Goal: Contribute content: Contribute content

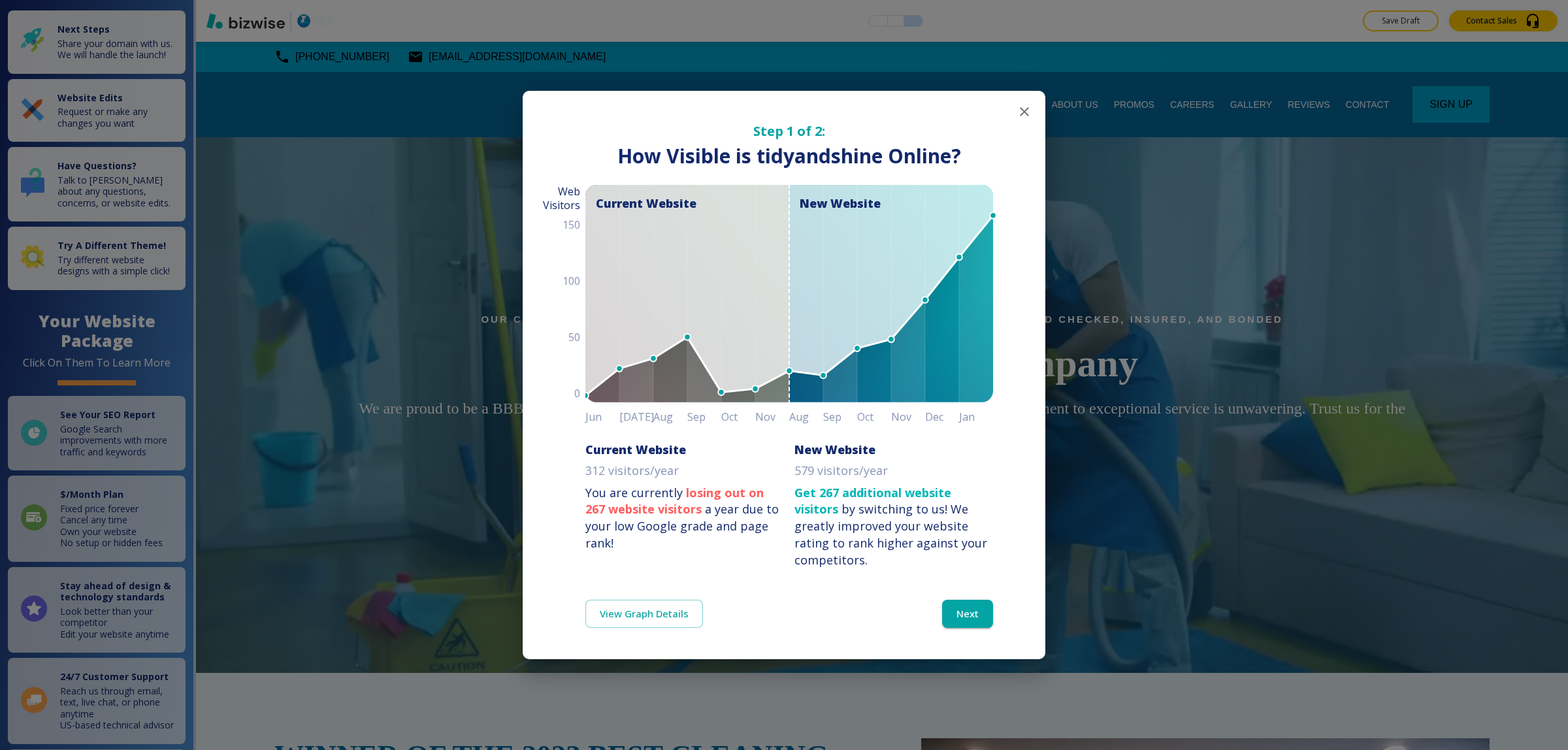
click at [1023, 115] on icon "button" at bounding box center [1024, 111] width 16 height 16
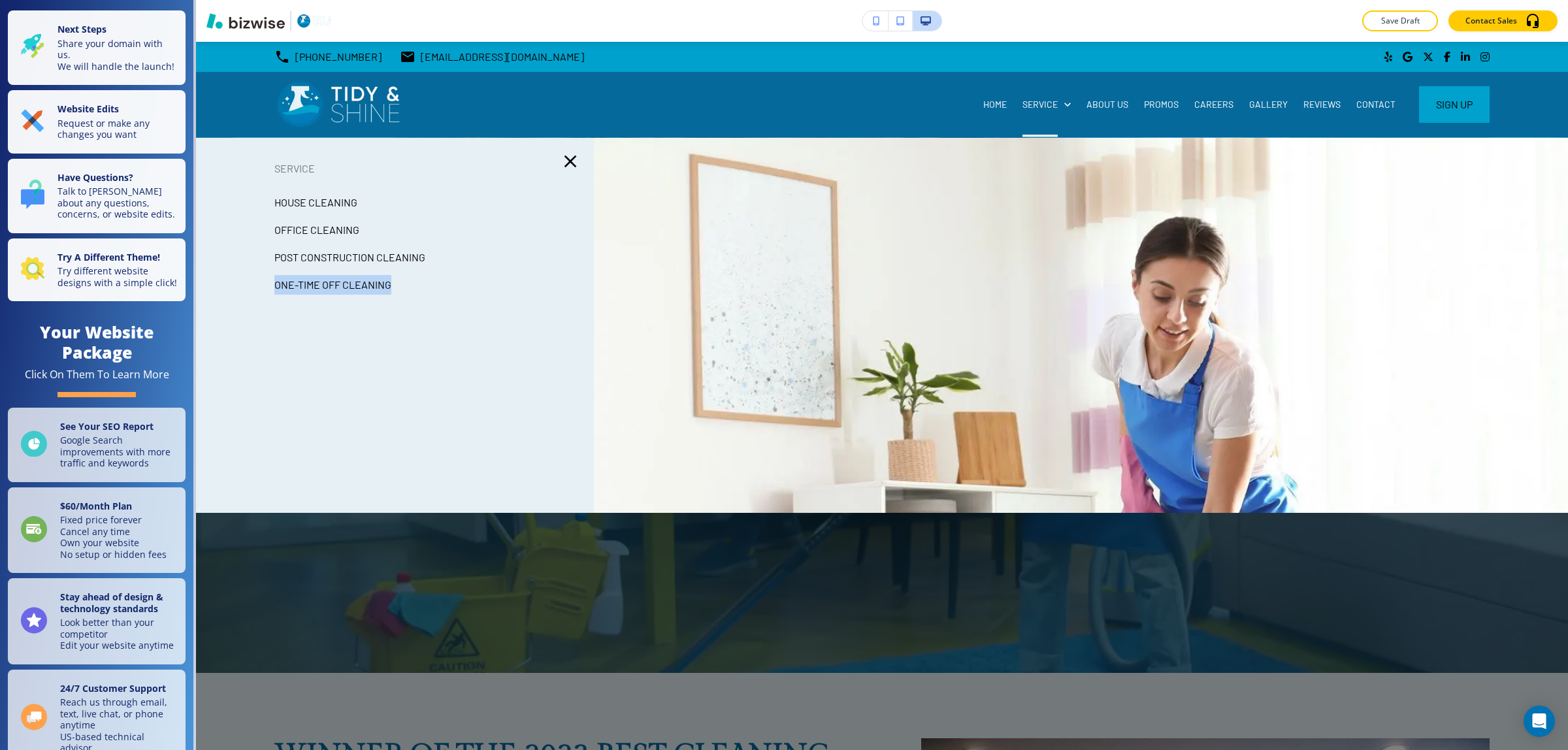
copy p "One-Time Off Cleaning"
drag, startPoint x: 407, startPoint y: 290, endPoint x: 274, endPoint y: 286, distance: 133.1
click at [274, 286] on div "One-Time Off Cleaning" at bounding box center [395, 285] width 398 height 28
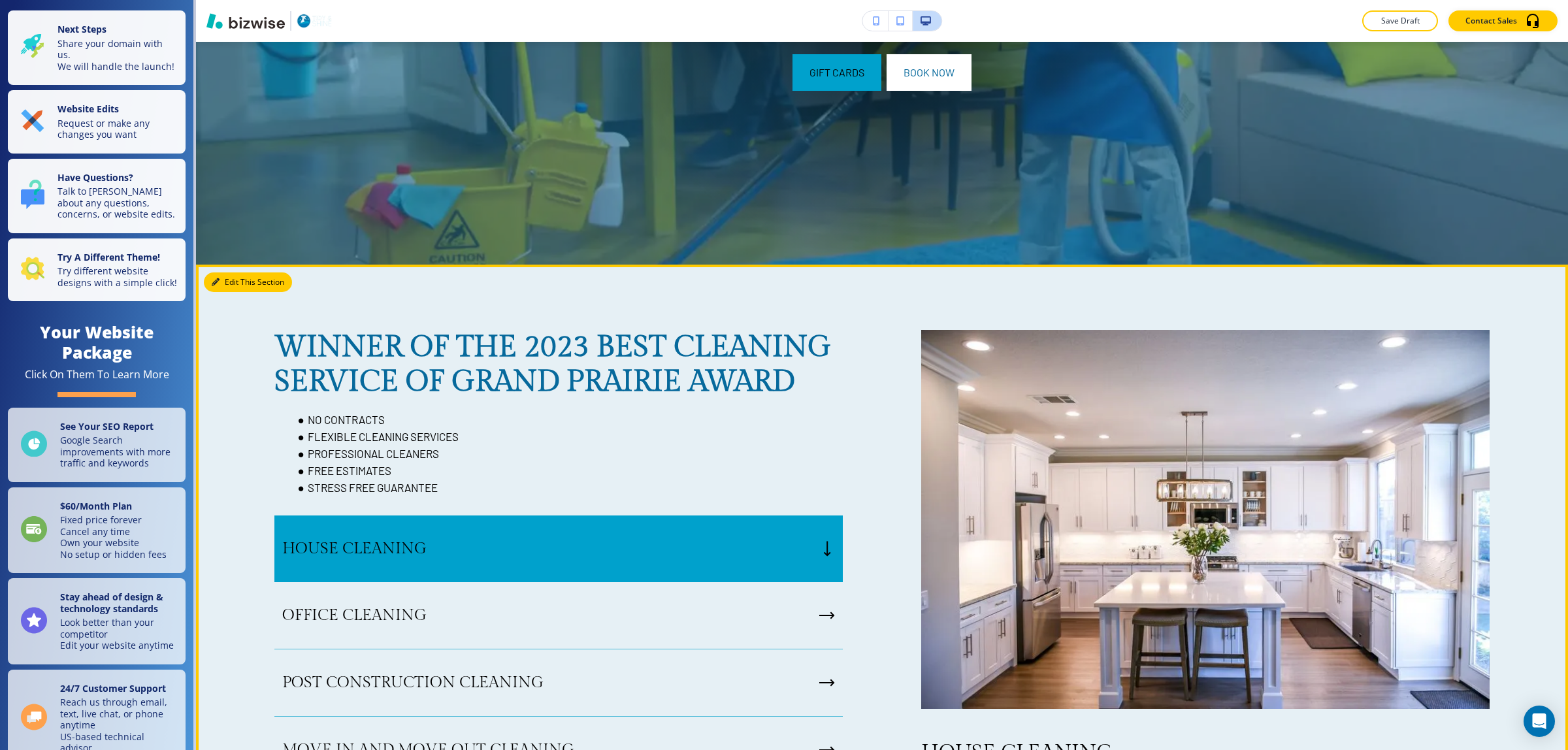
click at [220, 291] on button "Edit This Section" at bounding box center [248, 282] width 88 height 19
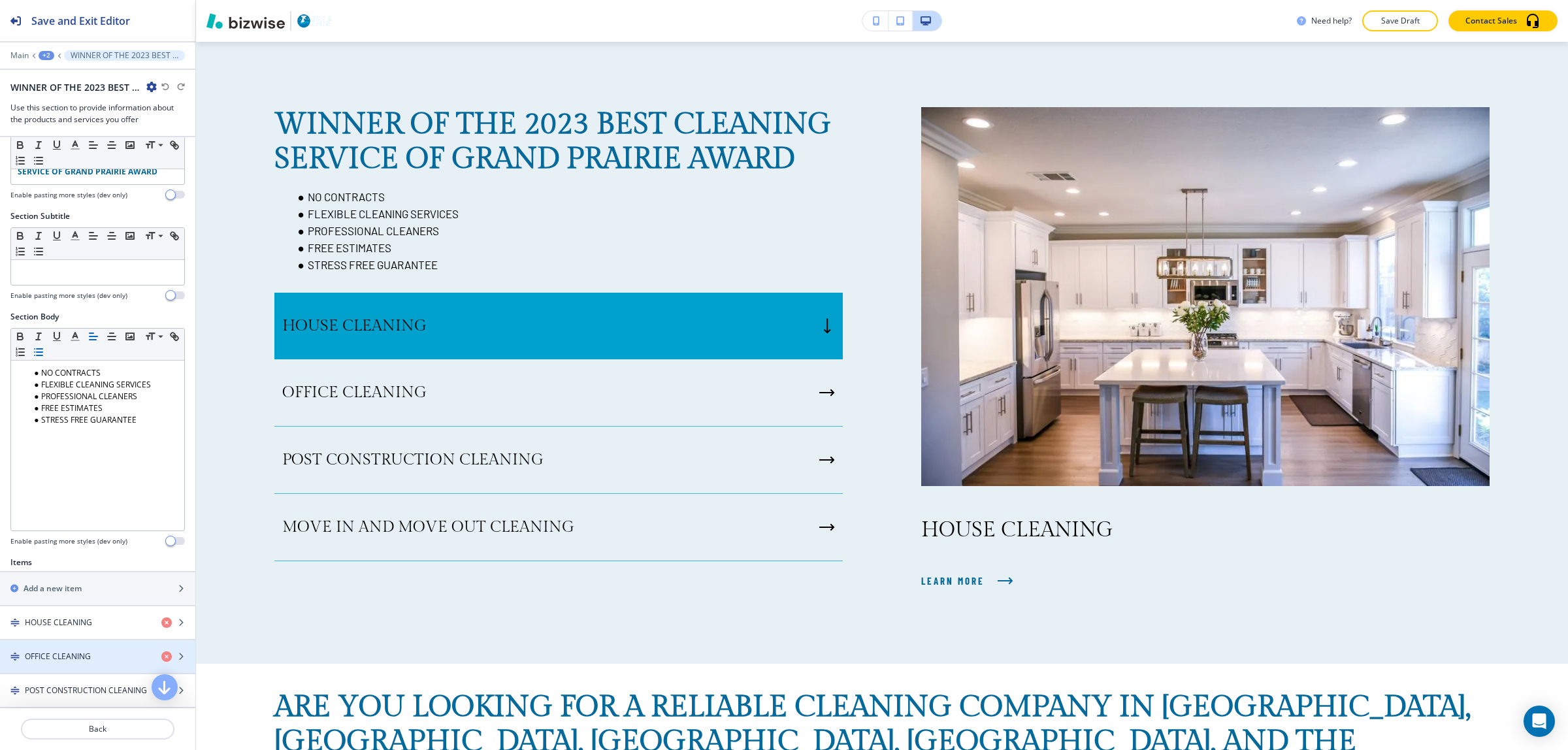
scroll to position [245, 0]
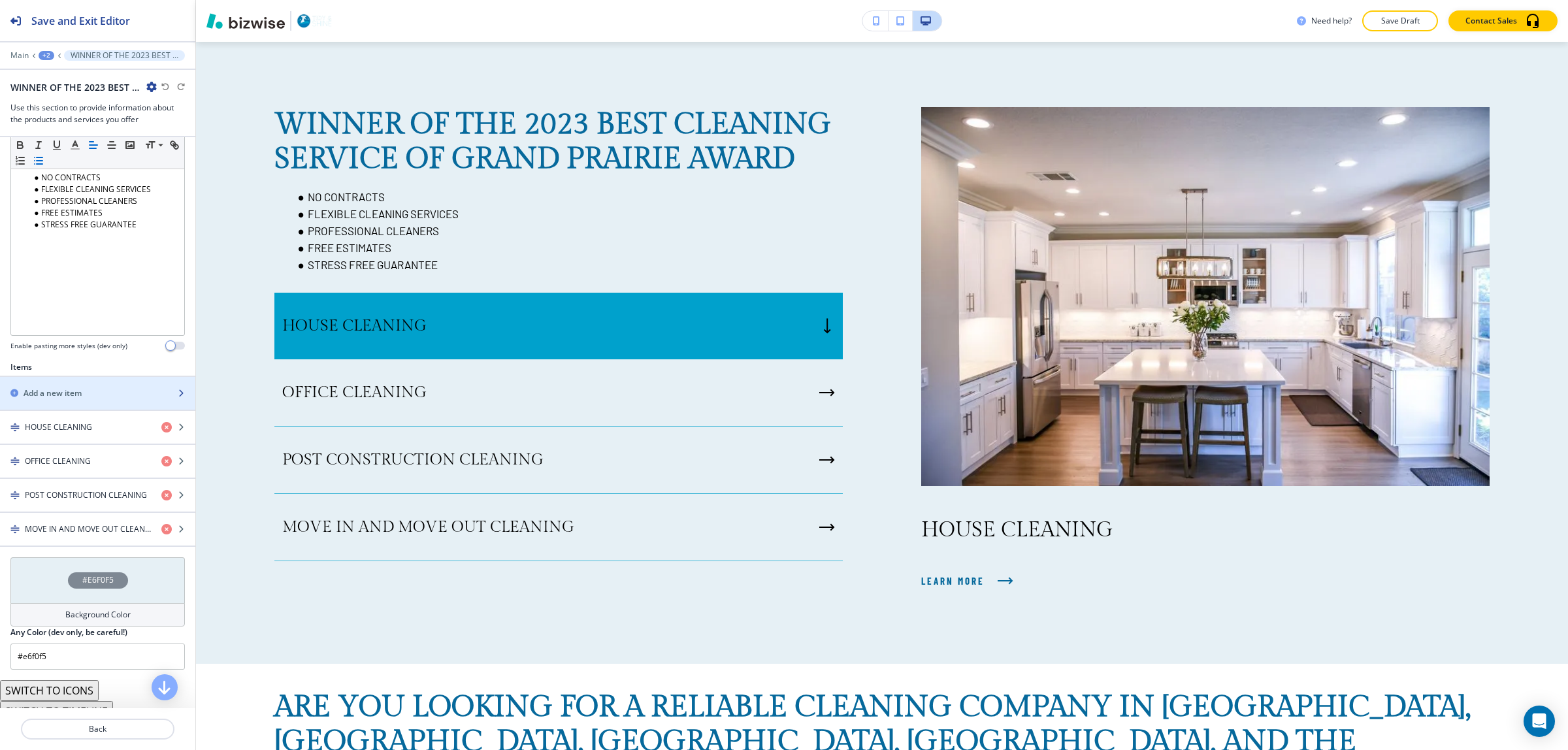
click at [47, 395] on h2 "Add a new item" at bounding box center [53, 393] width 58 height 12
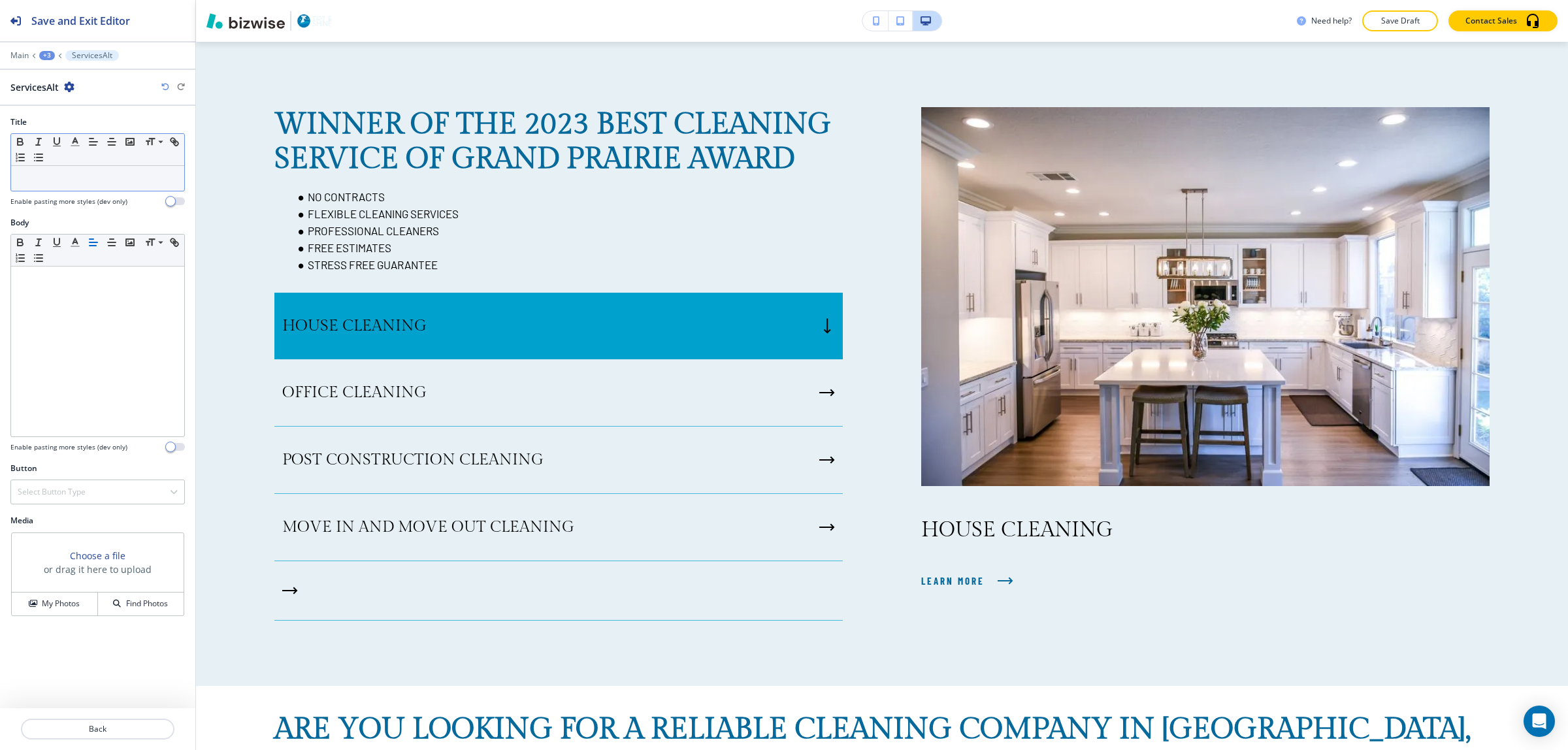
click at [93, 191] on div at bounding box center [97, 178] width 173 height 25
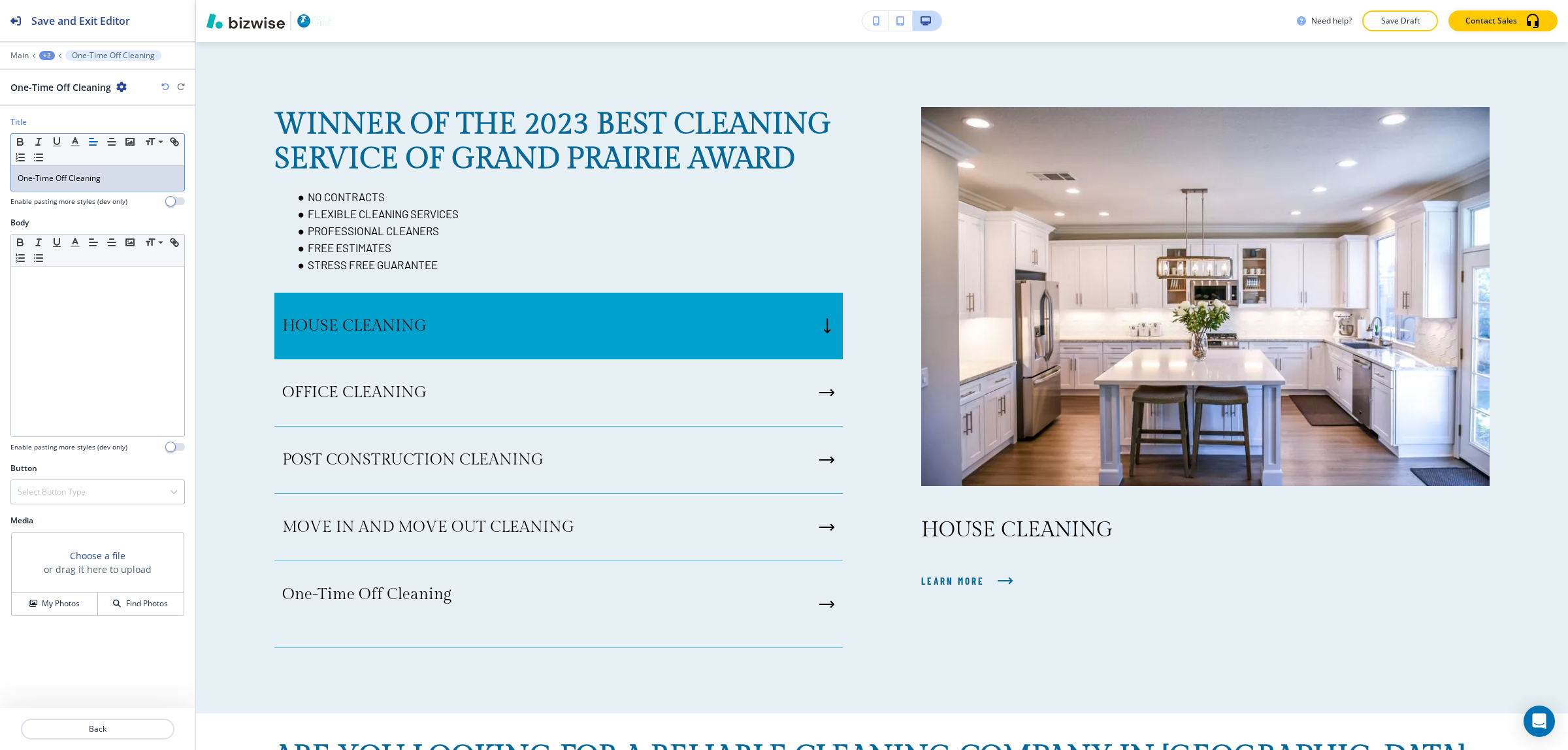
scroll to position [0, 0]
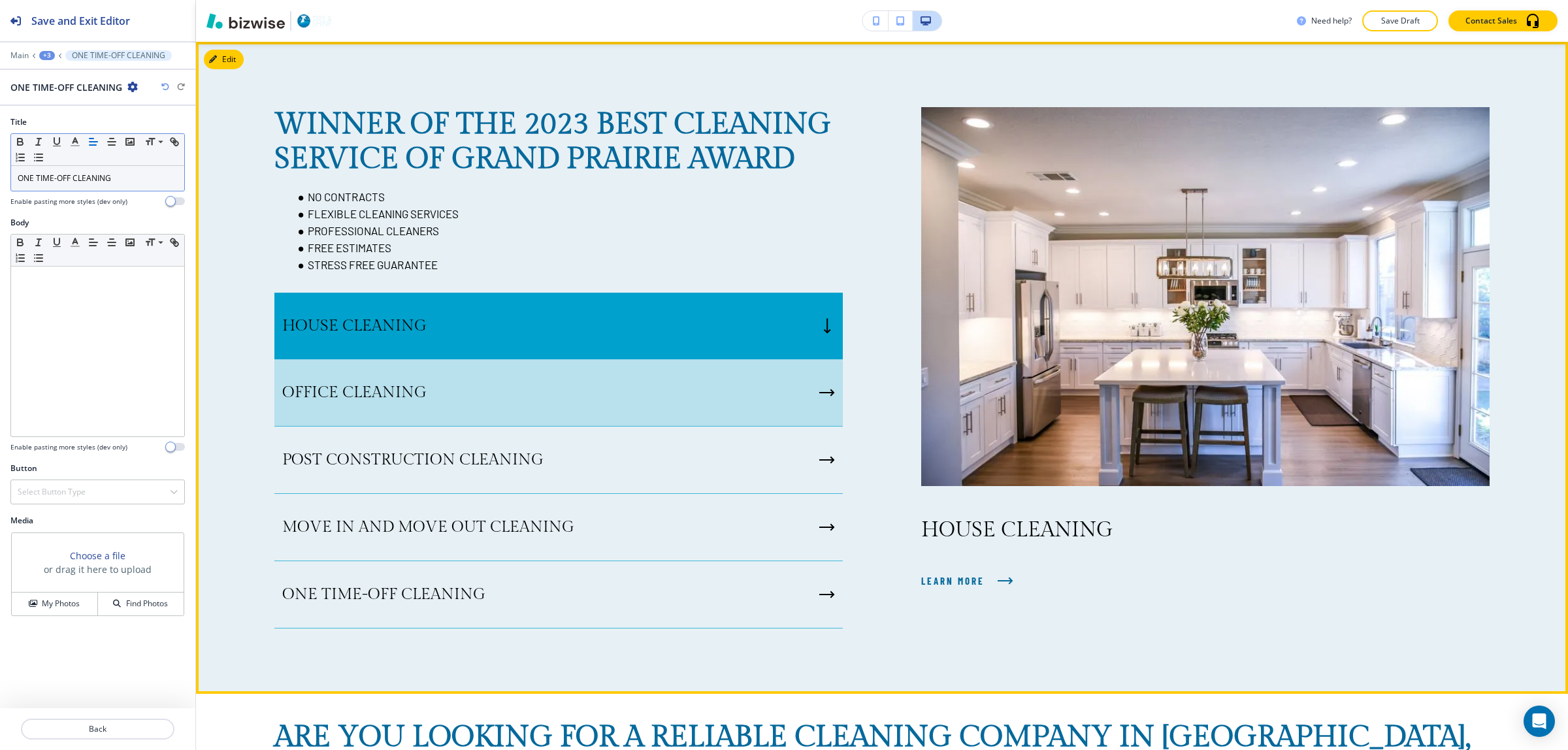
click at [641, 374] on div "OFFICE CLEANING" at bounding box center [558, 393] width 569 height 67
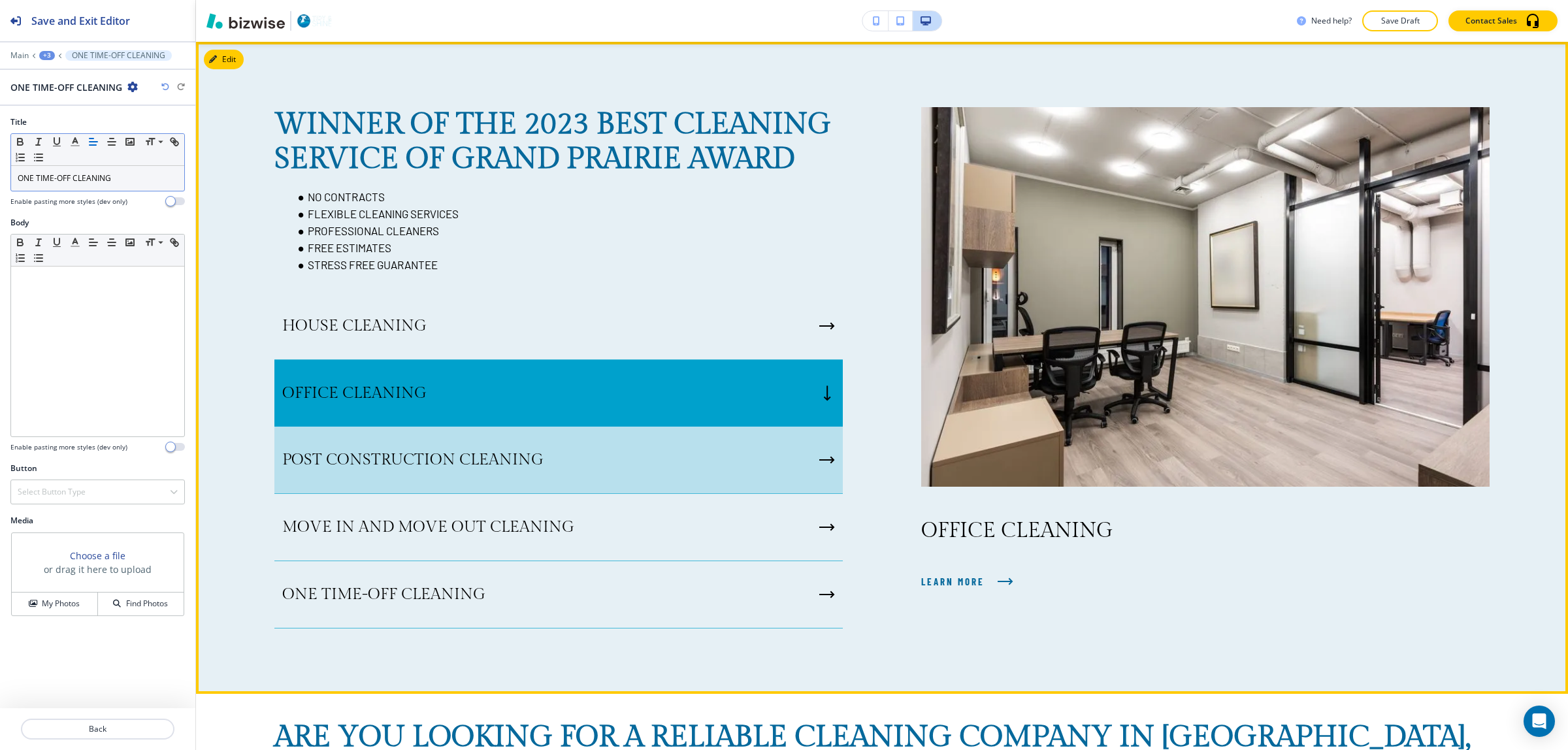
click at [696, 462] on div "POST CONSTRUCTION CLEANING" at bounding box center [558, 460] width 569 height 67
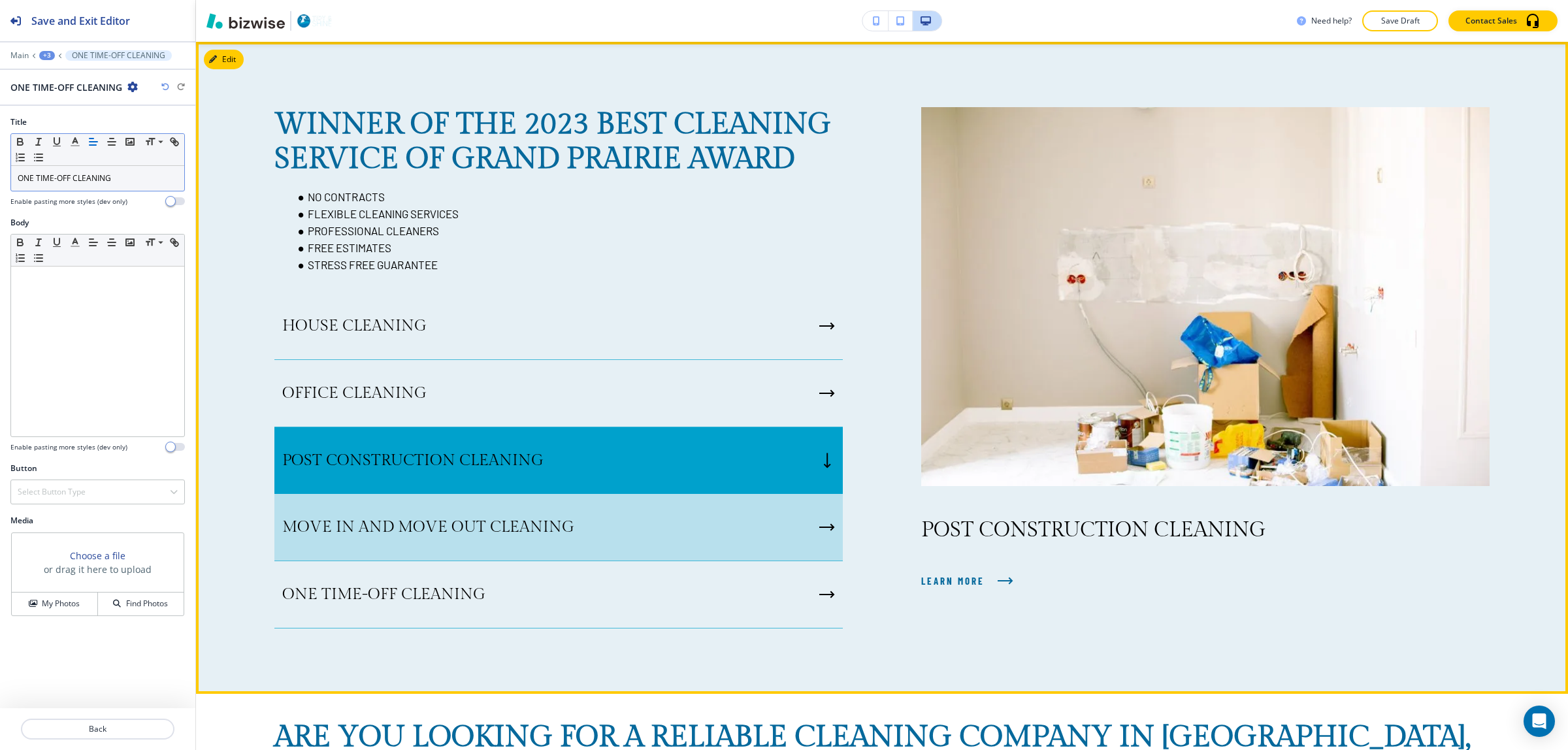
click at [703, 510] on div "MOVE IN AND MOVE OUT CLEANING" at bounding box center [558, 527] width 569 height 67
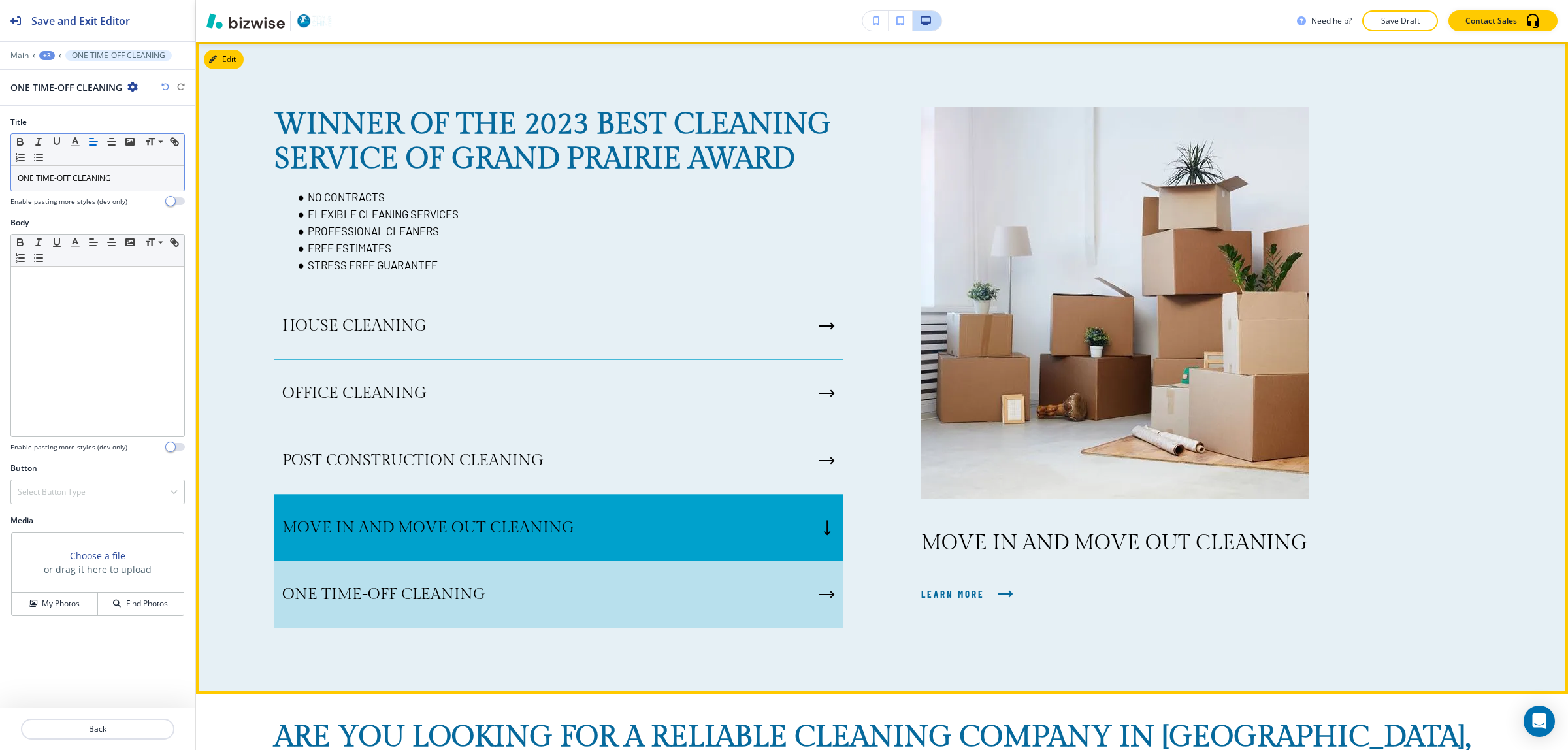
click at [710, 588] on div "ONE TIME-OFF CLEANING" at bounding box center [558, 594] width 569 height 67
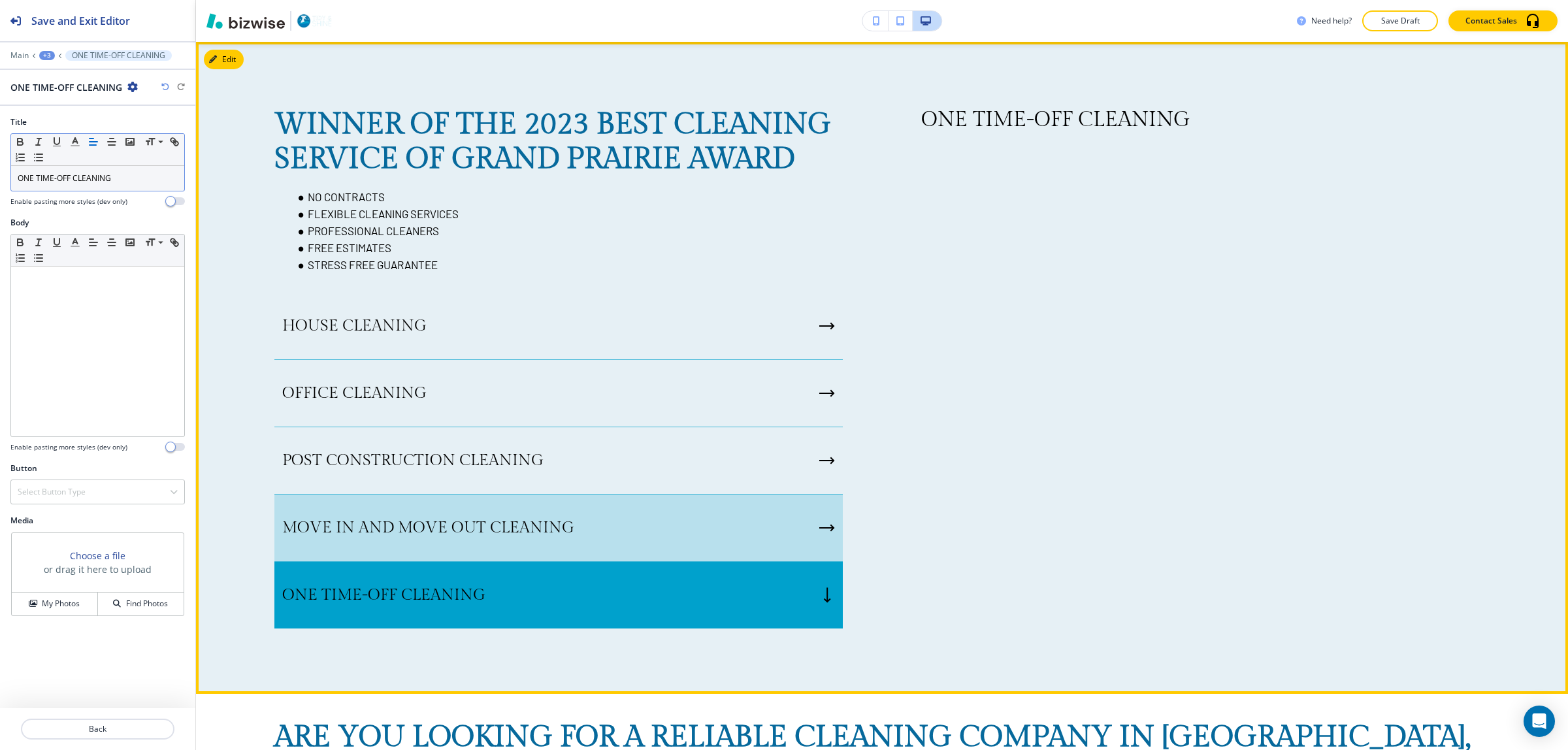
click at [717, 532] on div "MOVE IN AND MOVE OUT CLEANING" at bounding box center [558, 528] width 569 height 67
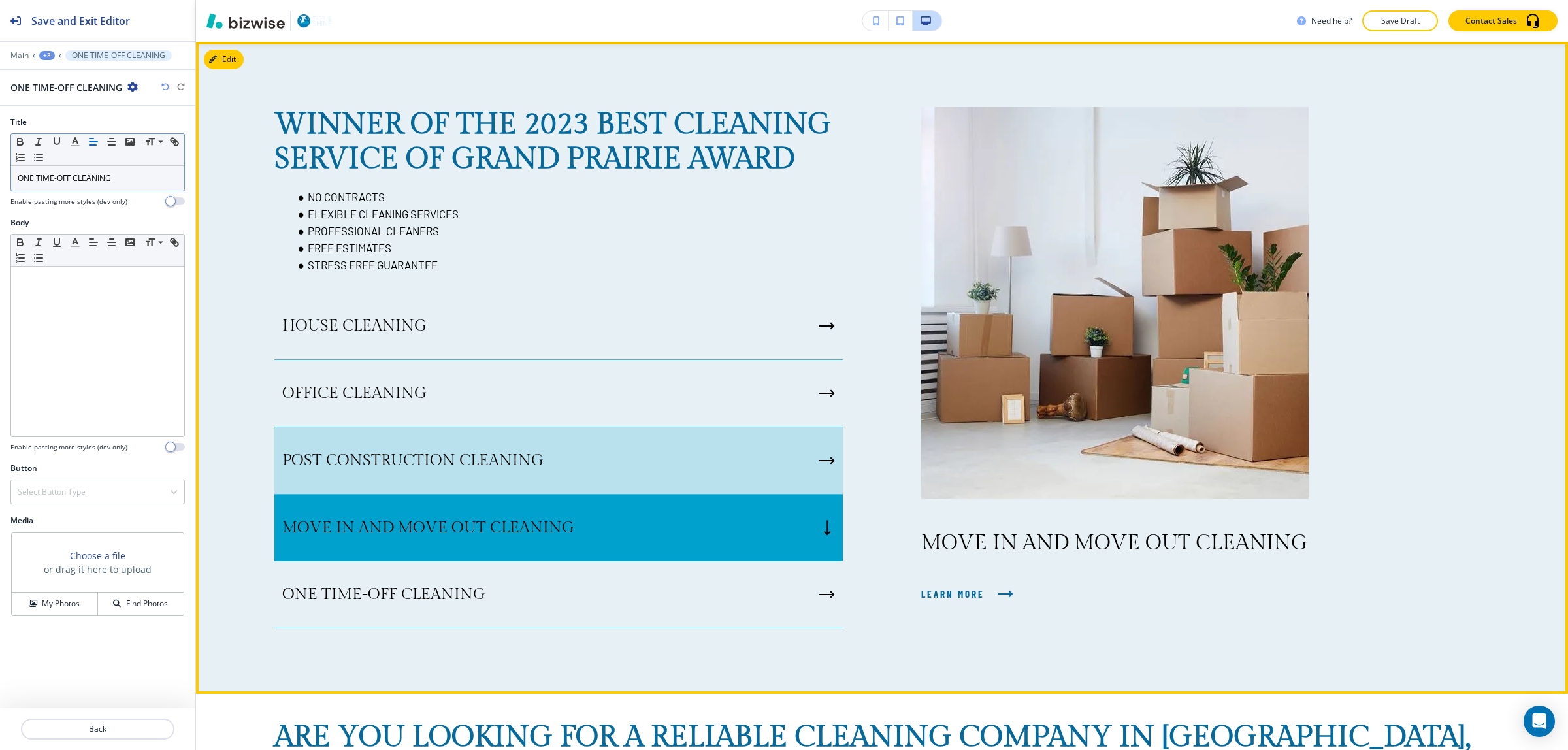
click at [711, 458] on div "POST CONSTRUCTION CLEANING" at bounding box center [558, 460] width 569 height 67
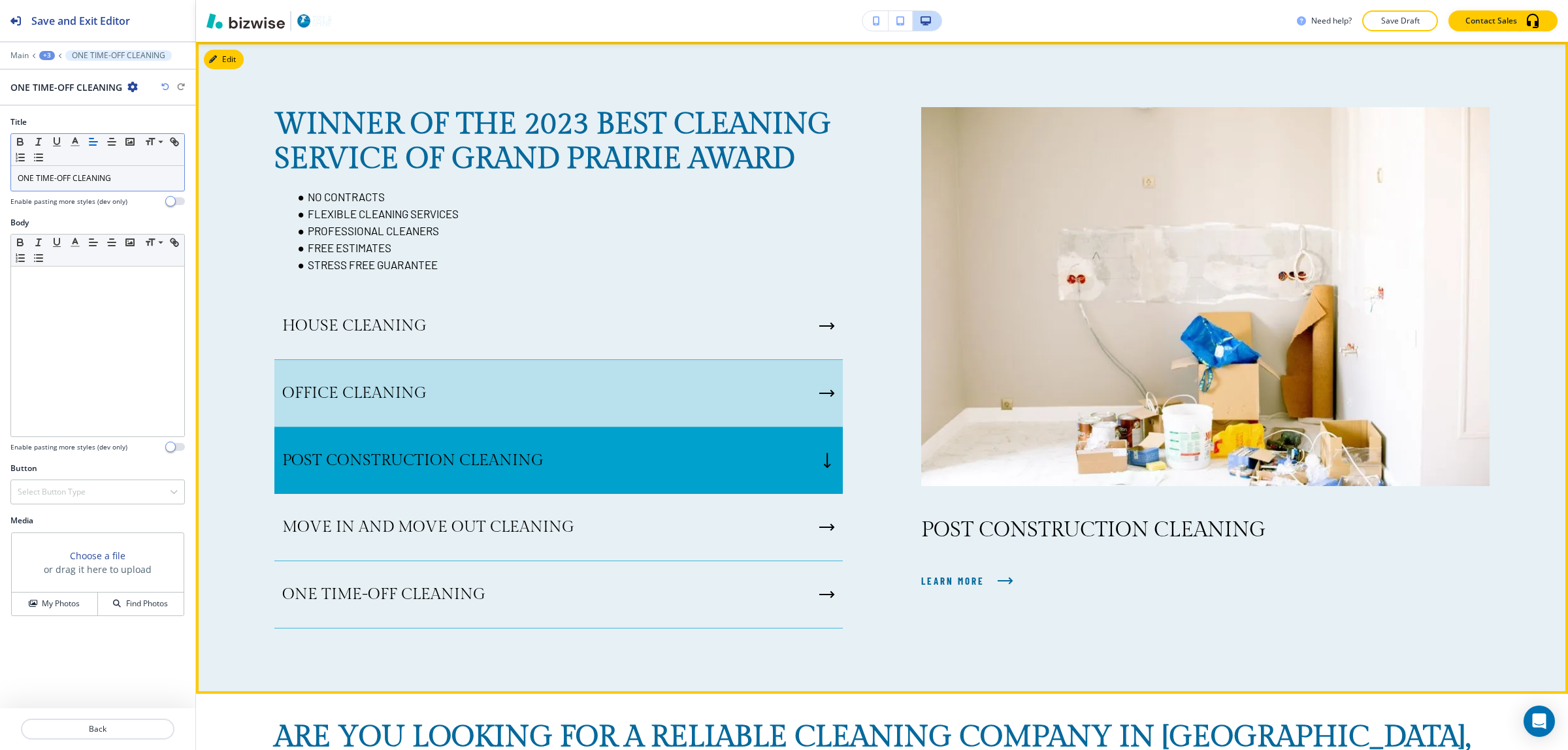
click at [690, 394] on div "OFFICE CLEANING" at bounding box center [558, 393] width 569 height 67
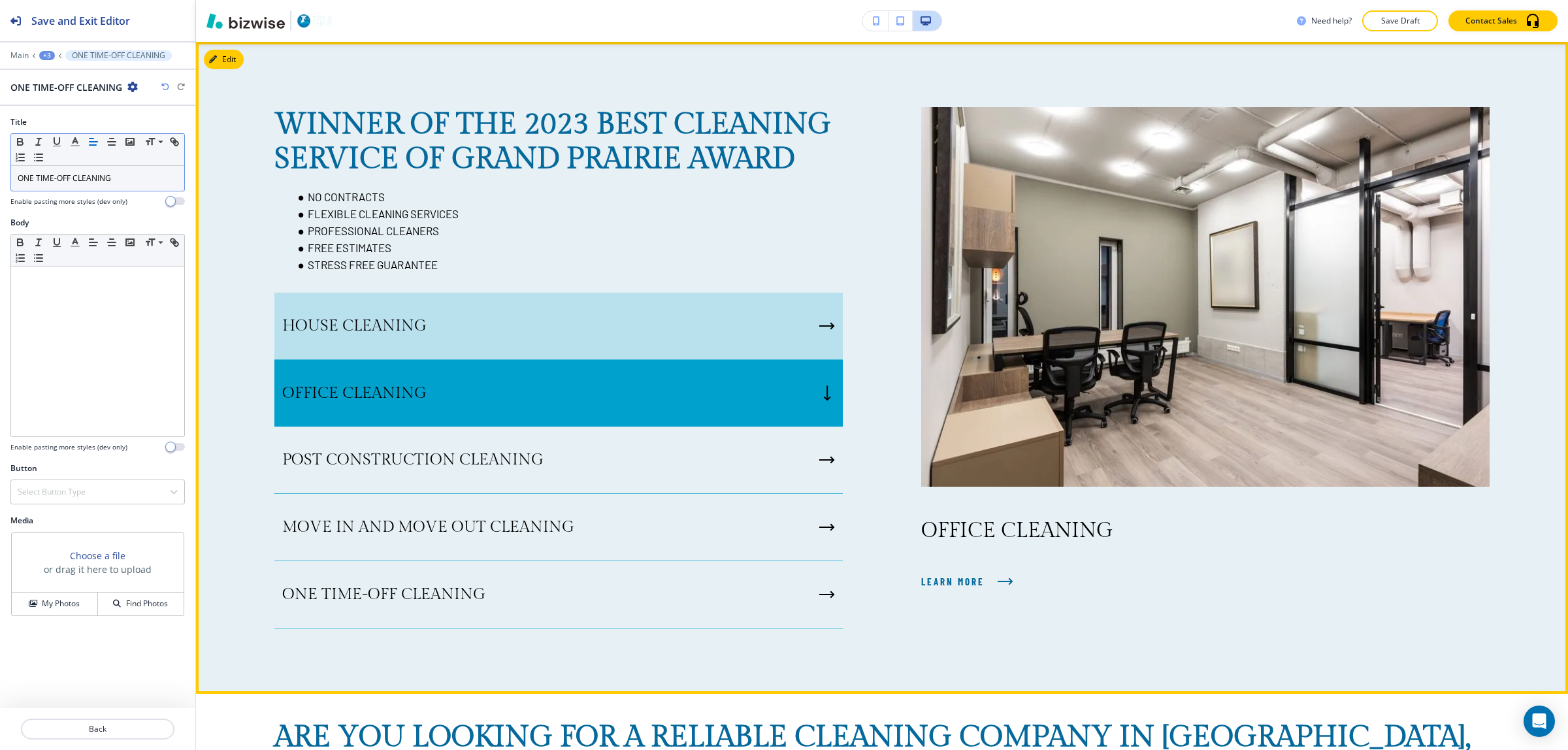
click at [665, 321] on div "HOUSE CLEANING" at bounding box center [558, 326] width 569 height 67
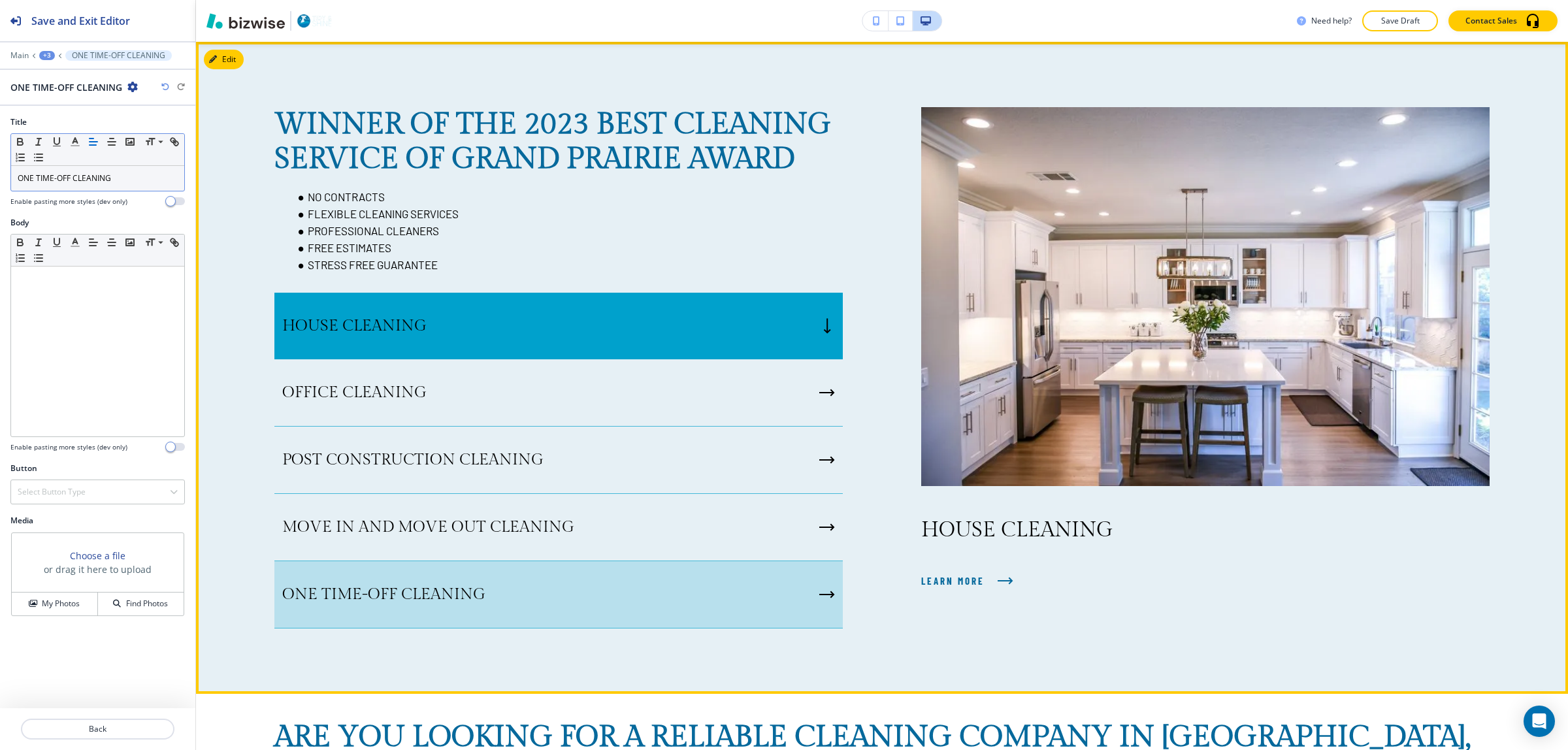
drag, startPoint x: 618, startPoint y: 561, endPoint x: 626, endPoint y: 576, distance: 17.0
click at [618, 563] on div "ONE TIME-OFF CLEANING" at bounding box center [558, 594] width 569 height 67
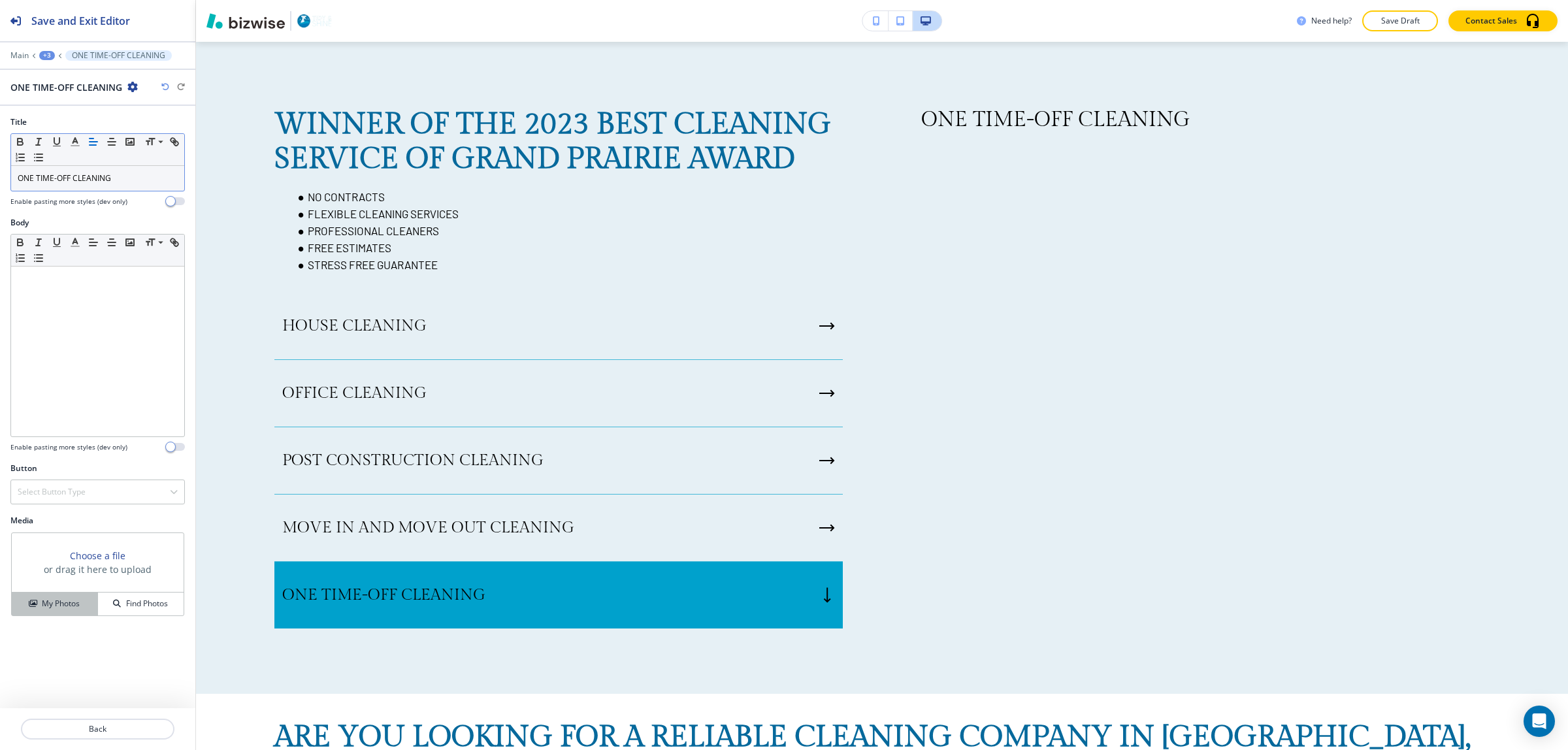
click at [53, 609] on h4 "My Photos" at bounding box center [61, 603] width 38 height 12
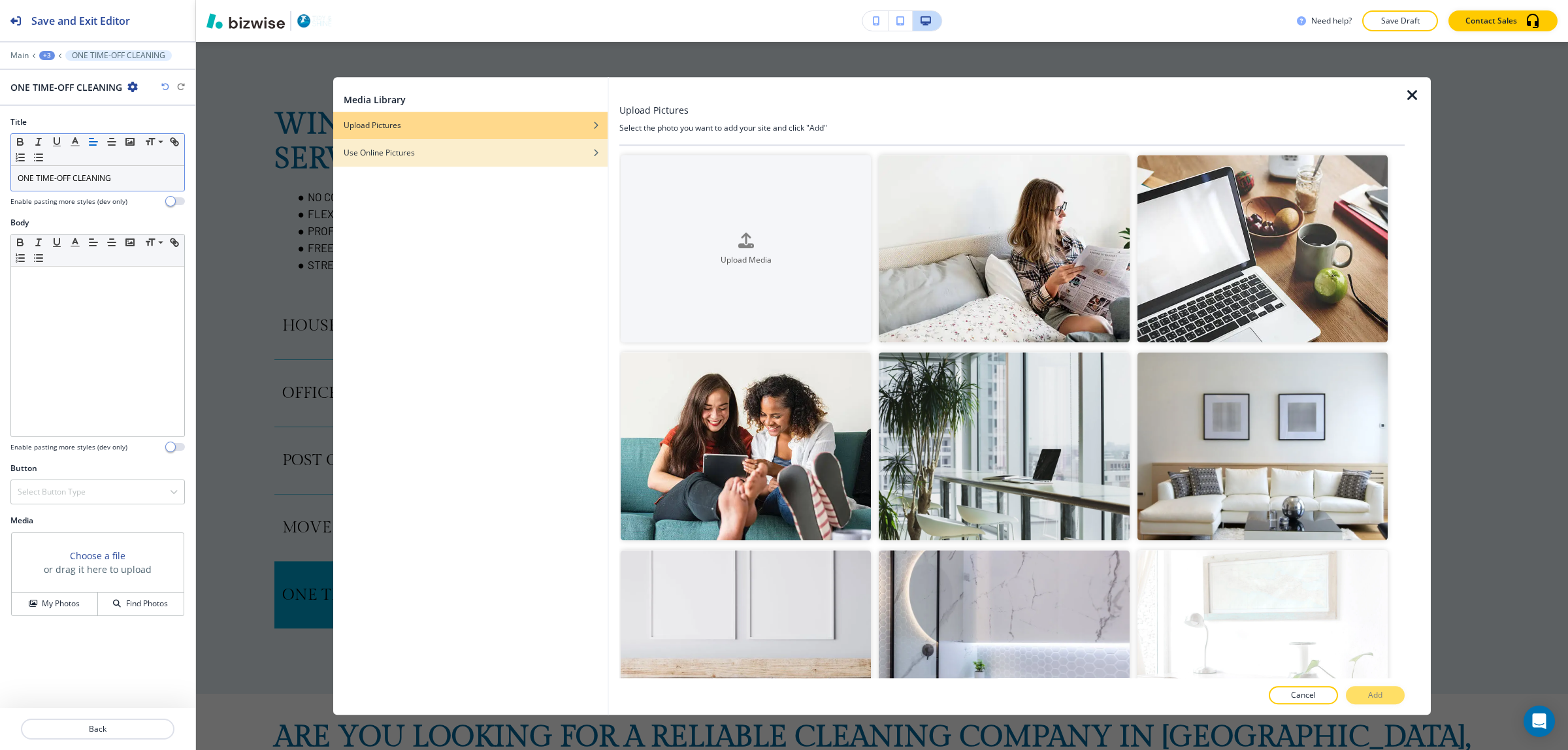
drag, startPoint x: 715, startPoint y: 221, endPoint x: 487, endPoint y: 167, distance: 234.3
click at [501, 196] on div "Media Library Upload Pictures Use Online Pictures Upload Pictures Select the ph…" at bounding box center [882, 396] width 1097 height 638
click at [479, 155] on div "Use Online Pictures" at bounding box center [470, 153] width 274 height 12
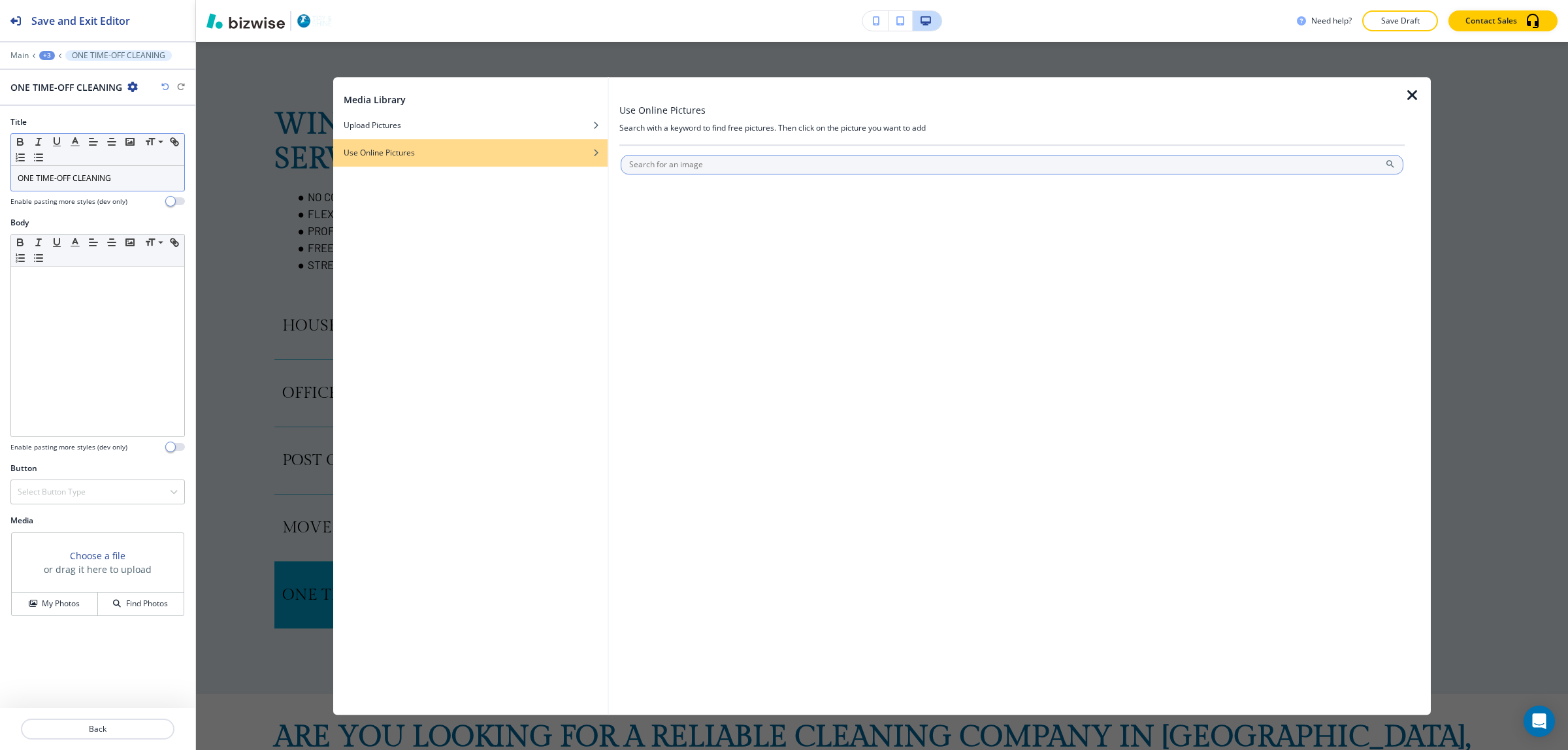
click at [750, 170] on input "text" at bounding box center [1012, 165] width 783 height 19
type input "ONE TIME OFF CLEANING"
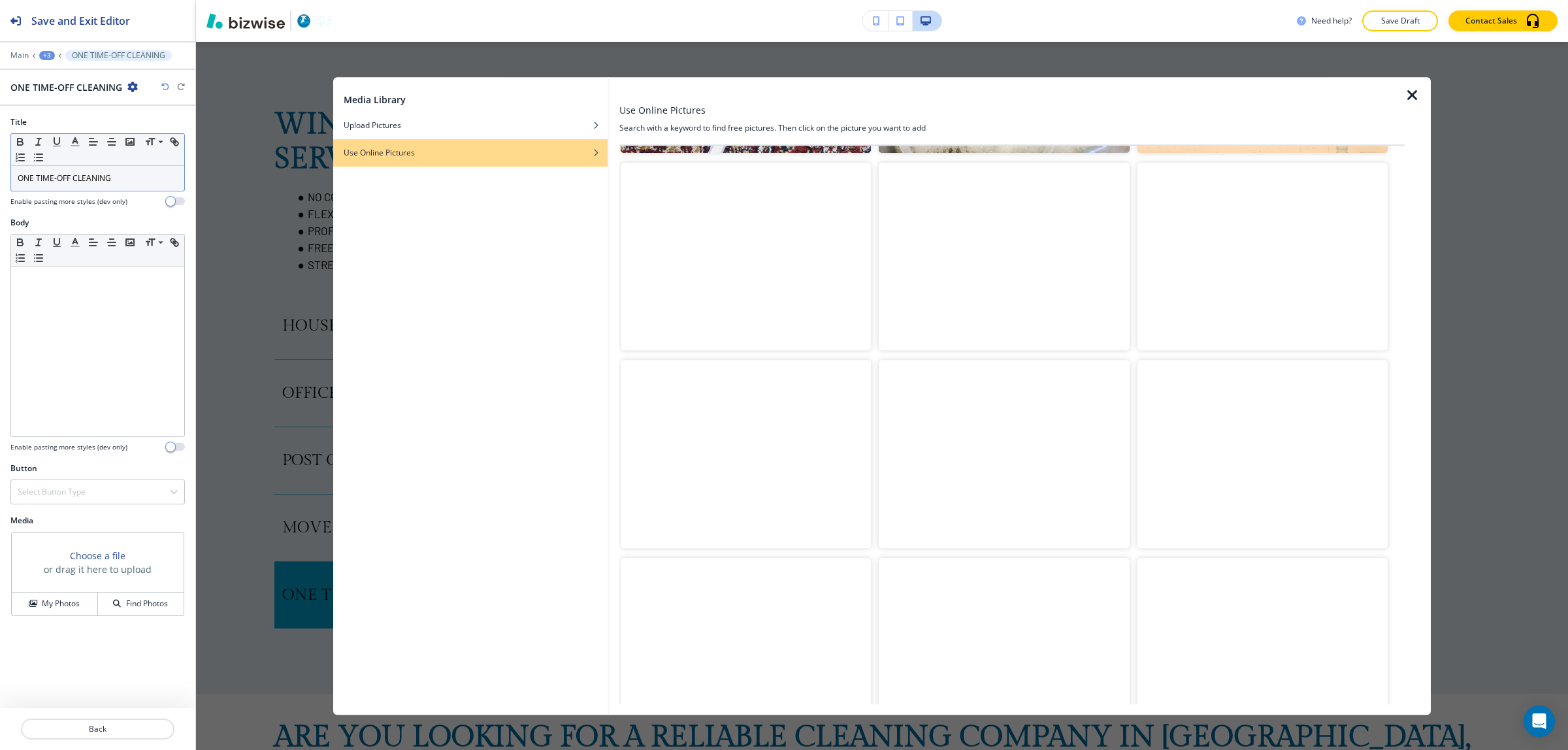
scroll to position [1226, 0]
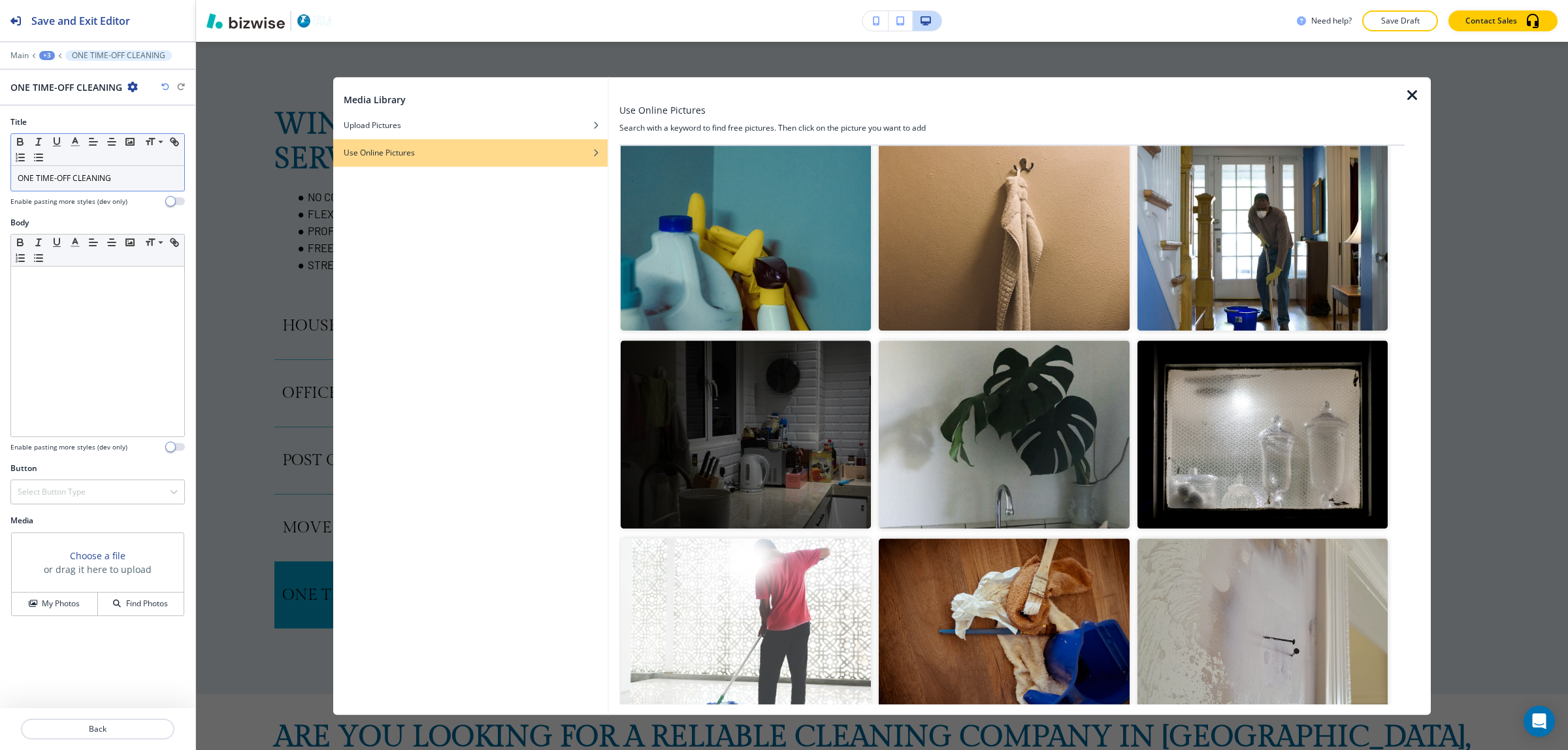
click at [1278, 247] on img "button" at bounding box center [1263, 236] width 250 height 187
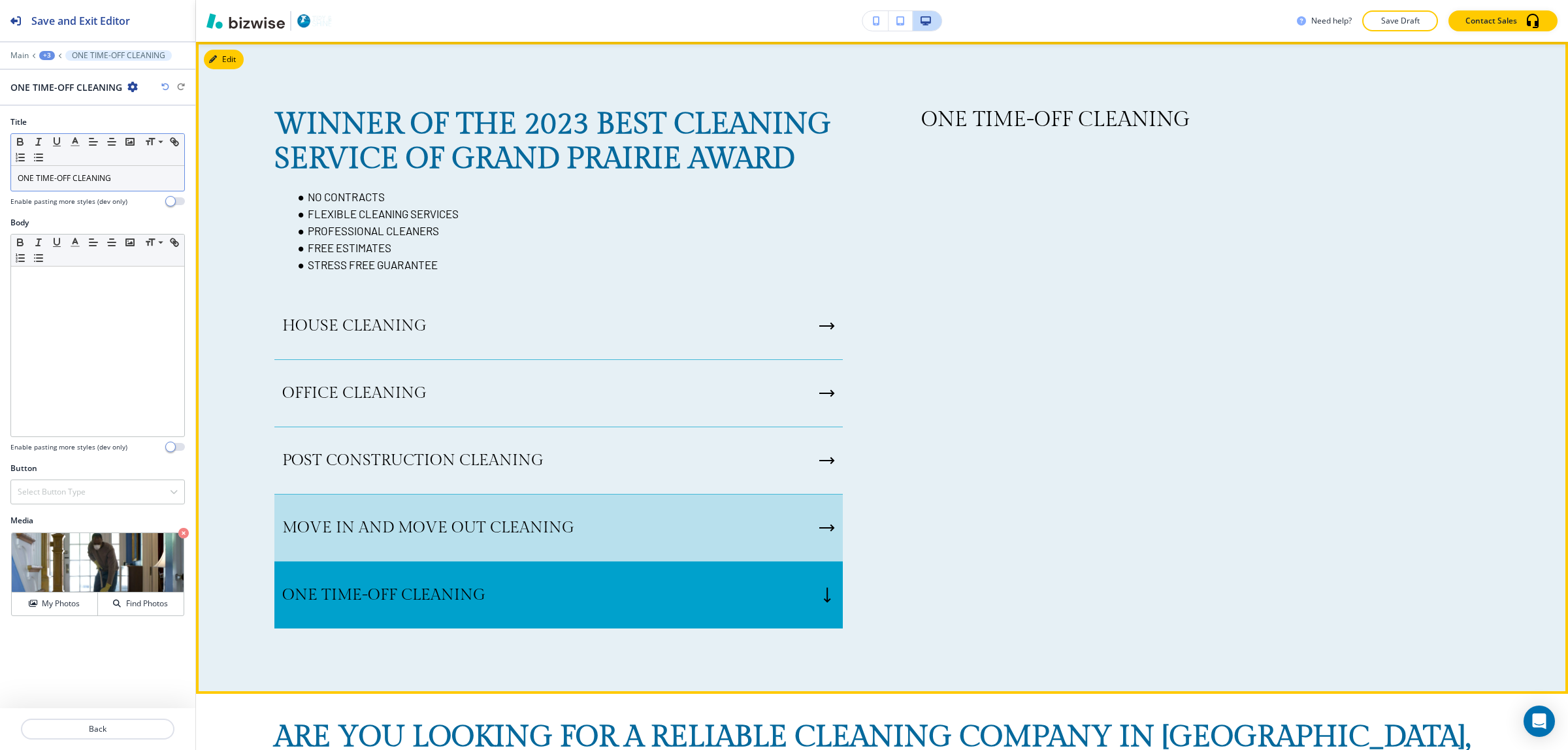
click at [511, 533] on p "MOVE IN AND MOVE OUT CLEANING" at bounding box center [428, 528] width 292 height 19
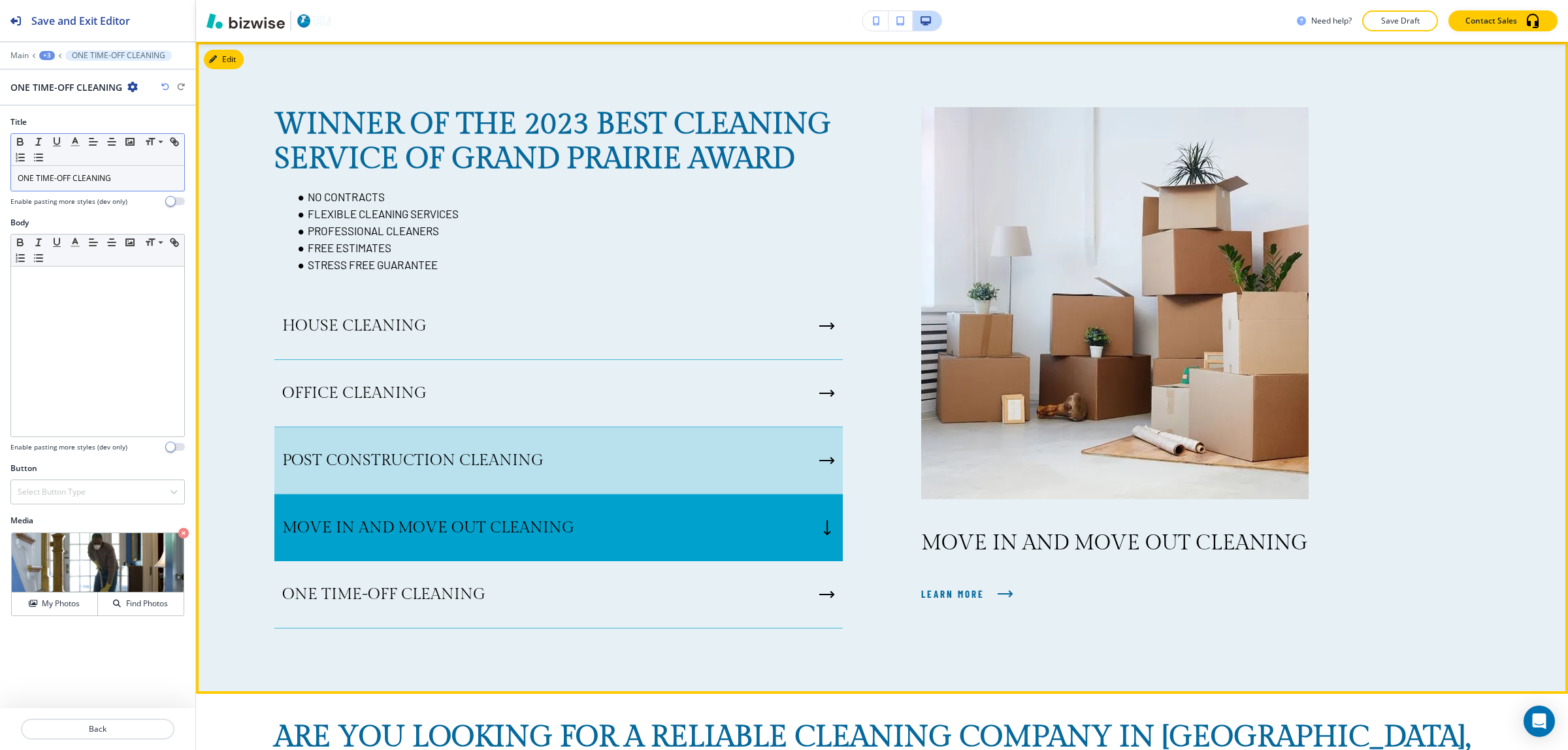
click at [513, 480] on div "POST CONSTRUCTION CLEANING" at bounding box center [558, 460] width 569 height 67
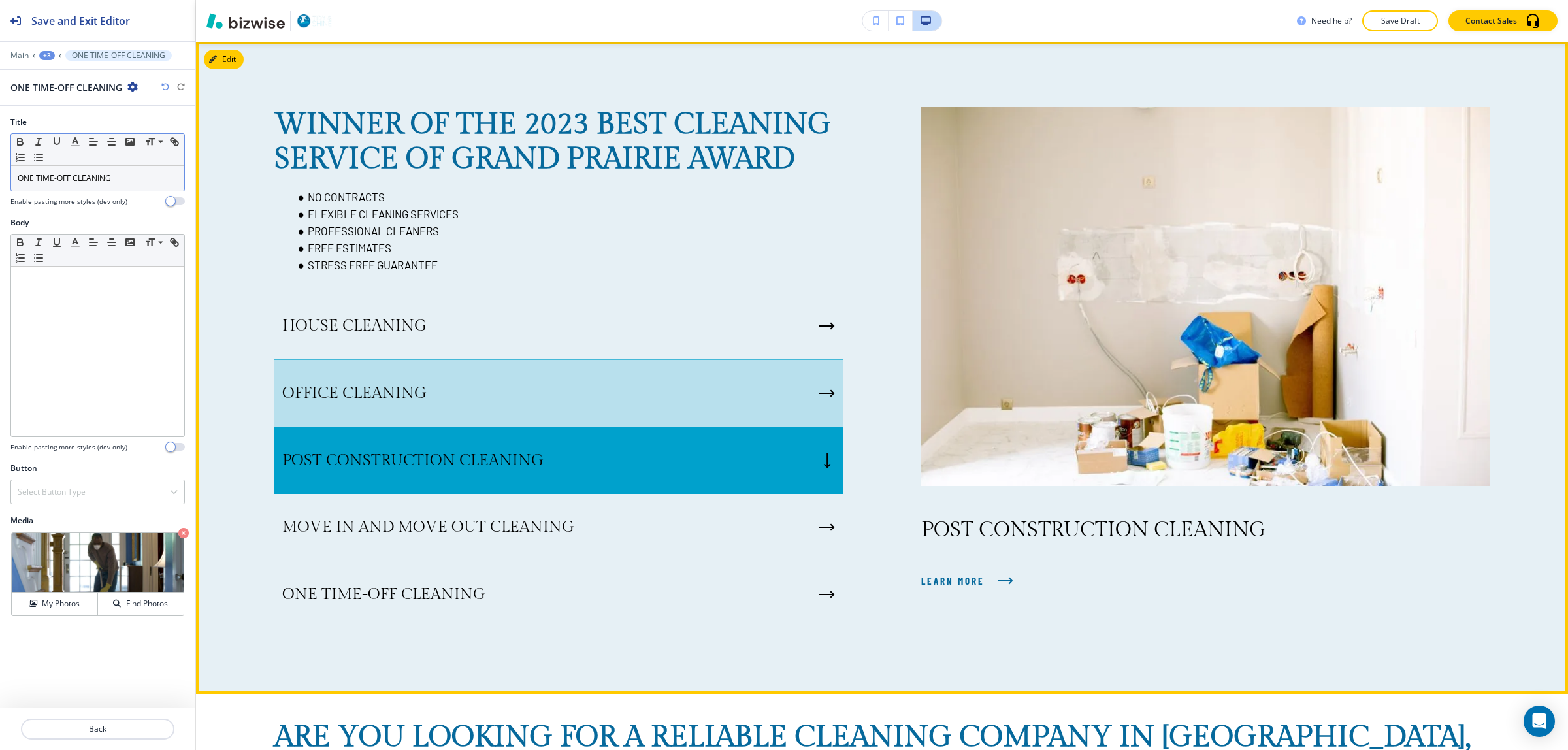
click at [509, 363] on div "OFFICE CLEANING" at bounding box center [558, 393] width 569 height 67
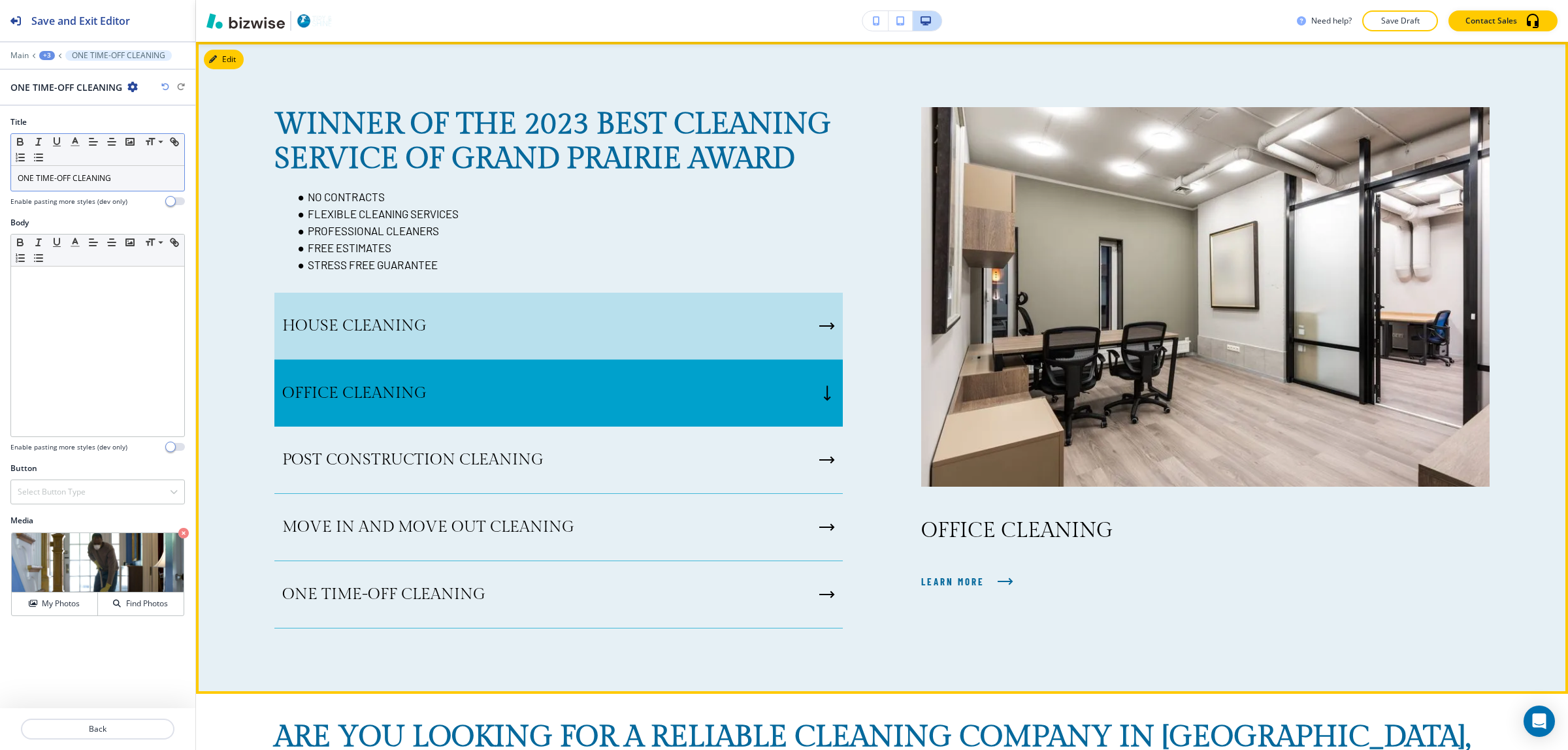
click at [507, 344] on div "HOUSE CLEANING" at bounding box center [558, 326] width 569 height 67
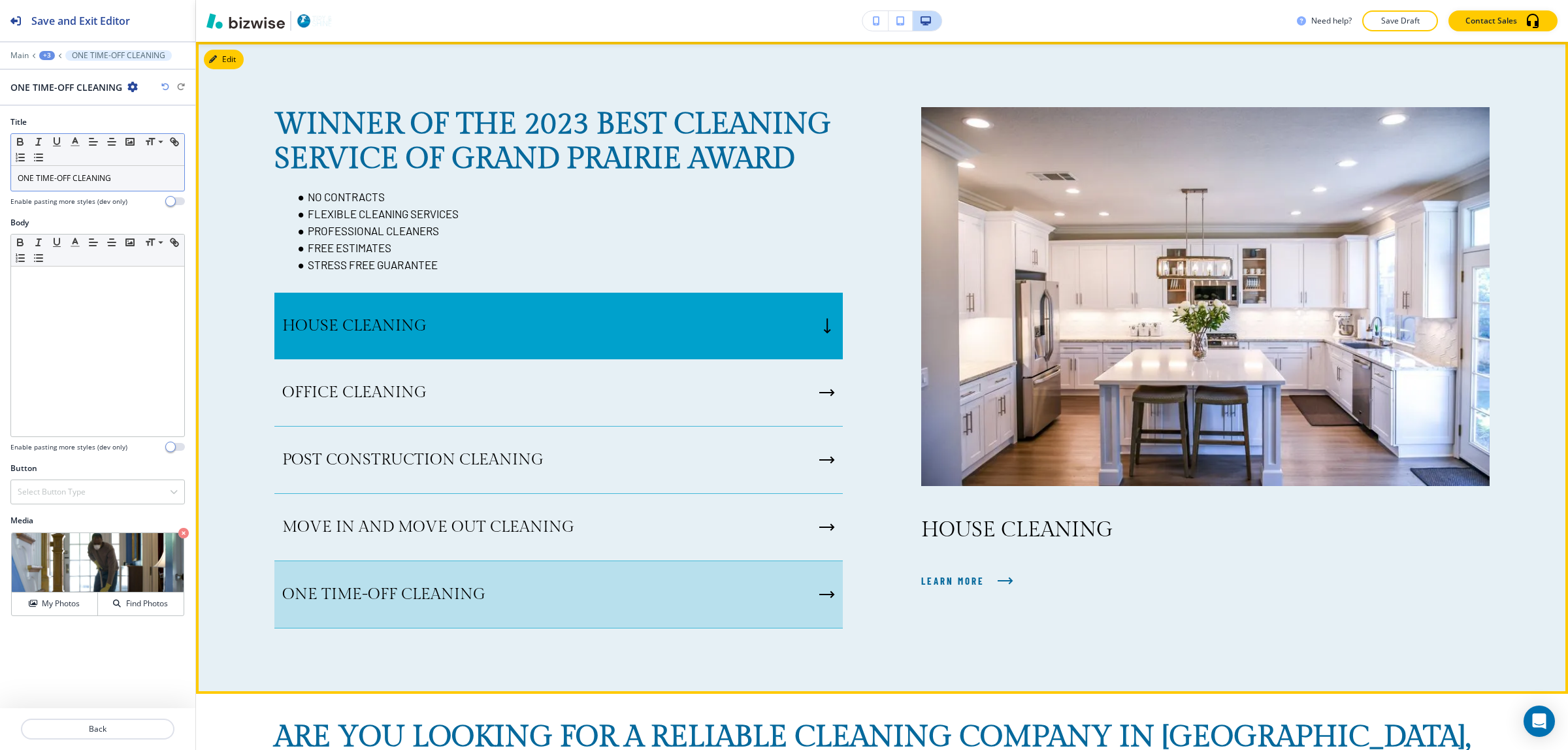
click at [585, 621] on div "ONE TIME-OFF CLEANING" at bounding box center [558, 594] width 569 height 67
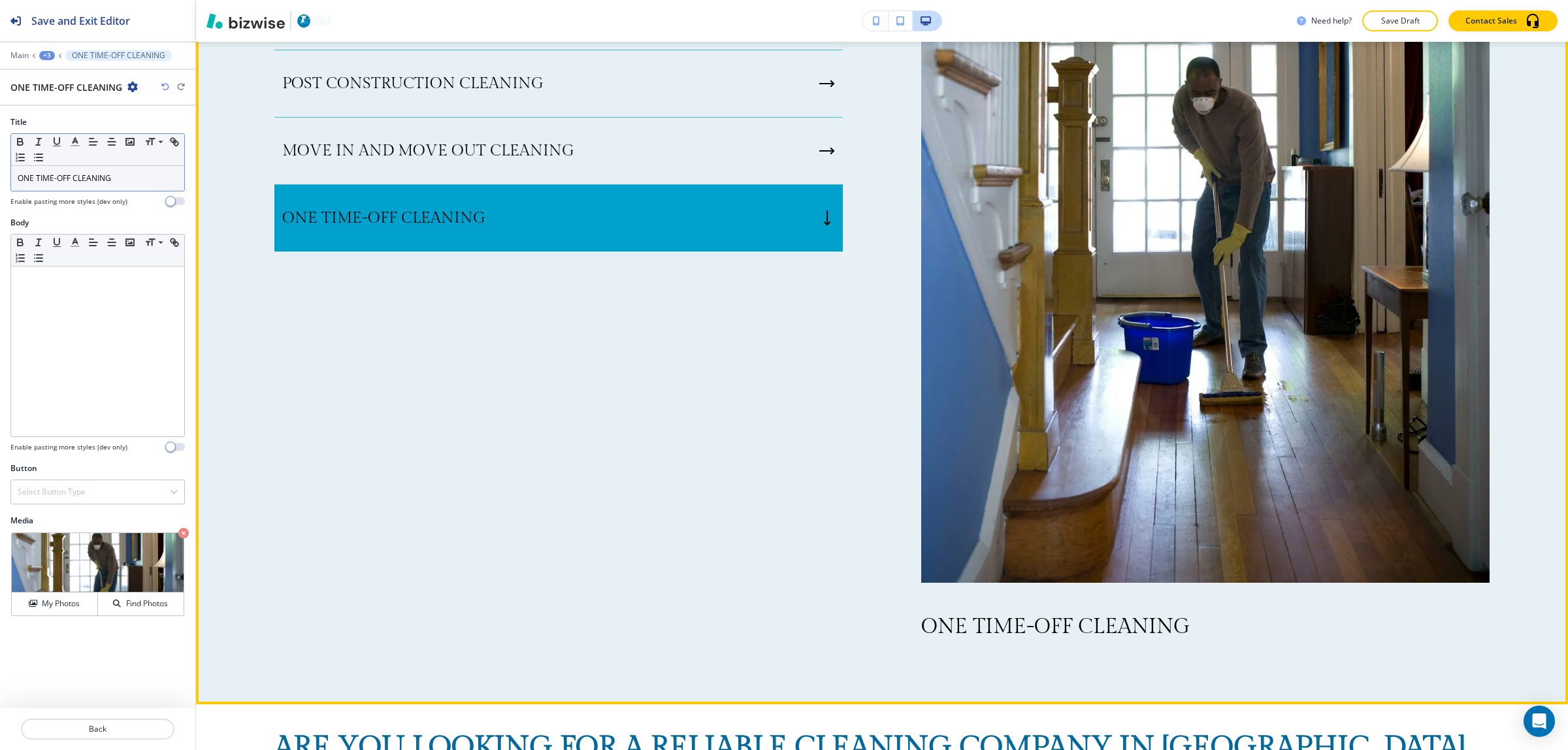
scroll to position [876, 0]
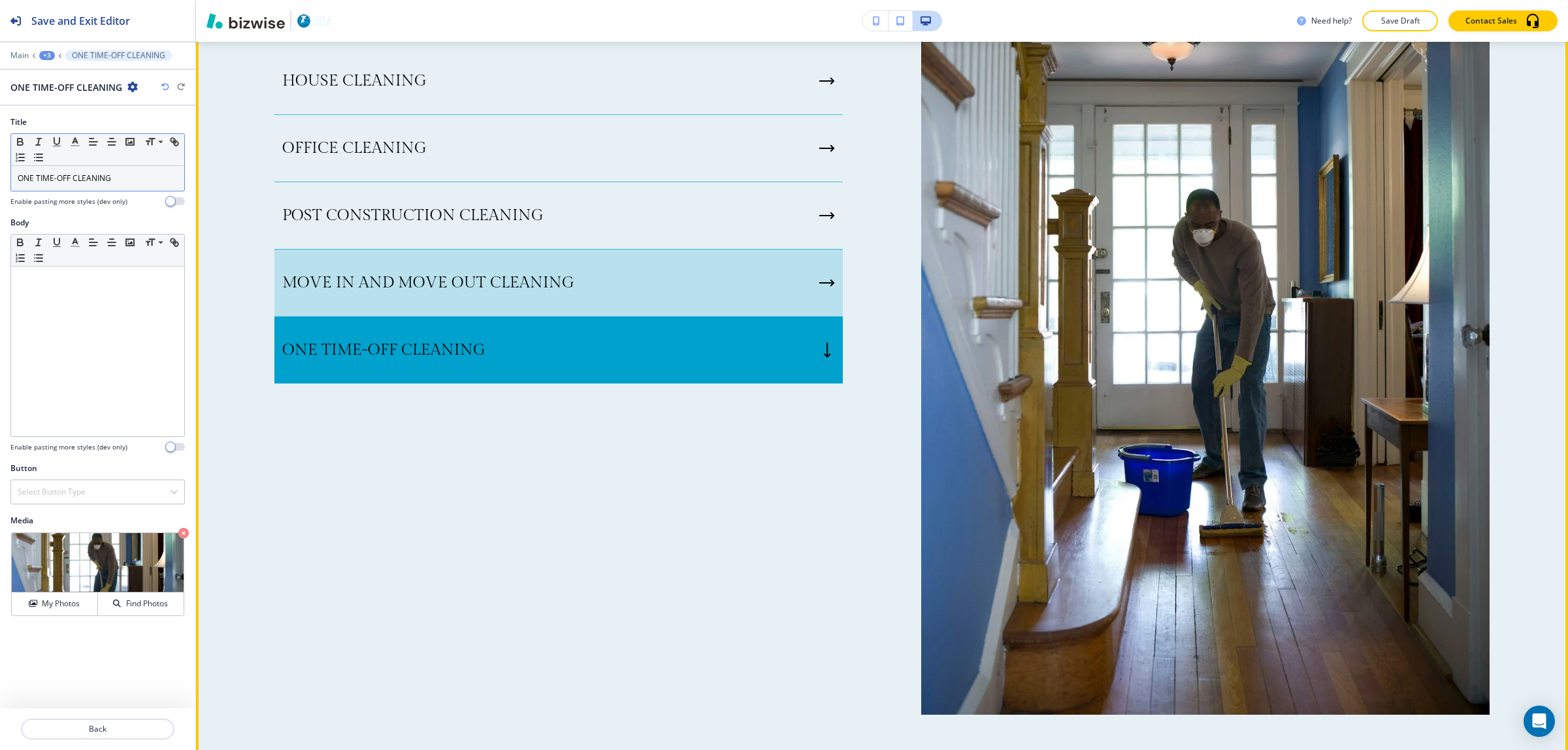
click at [709, 310] on div "MOVE IN AND MOVE OUT CLEANING" at bounding box center [558, 283] width 569 height 67
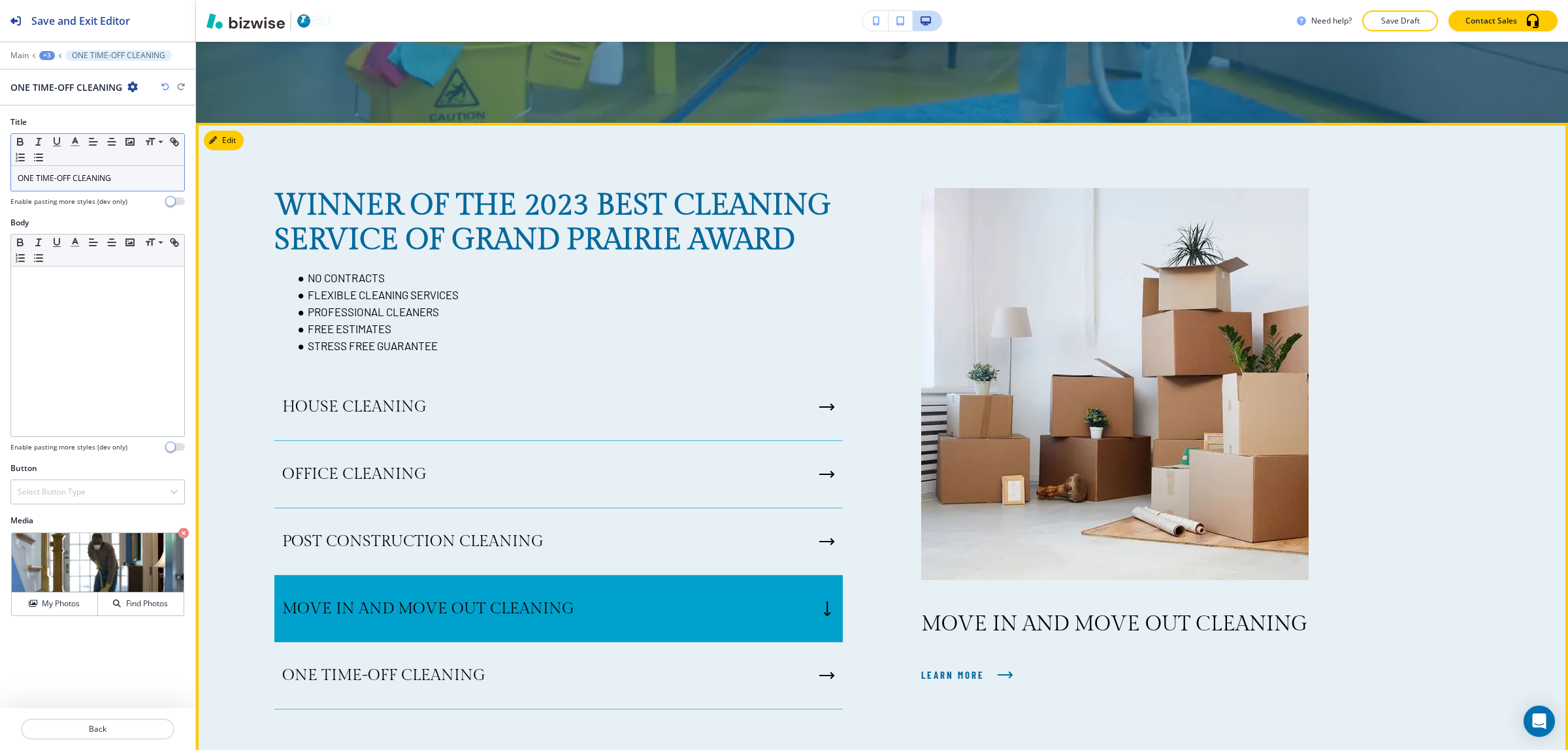
scroll to position [550, 0]
click at [240, 135] on div "Edit This Section WINNER OF THE 2023 BEST CLEANING SERVICE OF GRAND PRAIRIE AWA…" at bounding box center [882, 450] width 1372 height 653
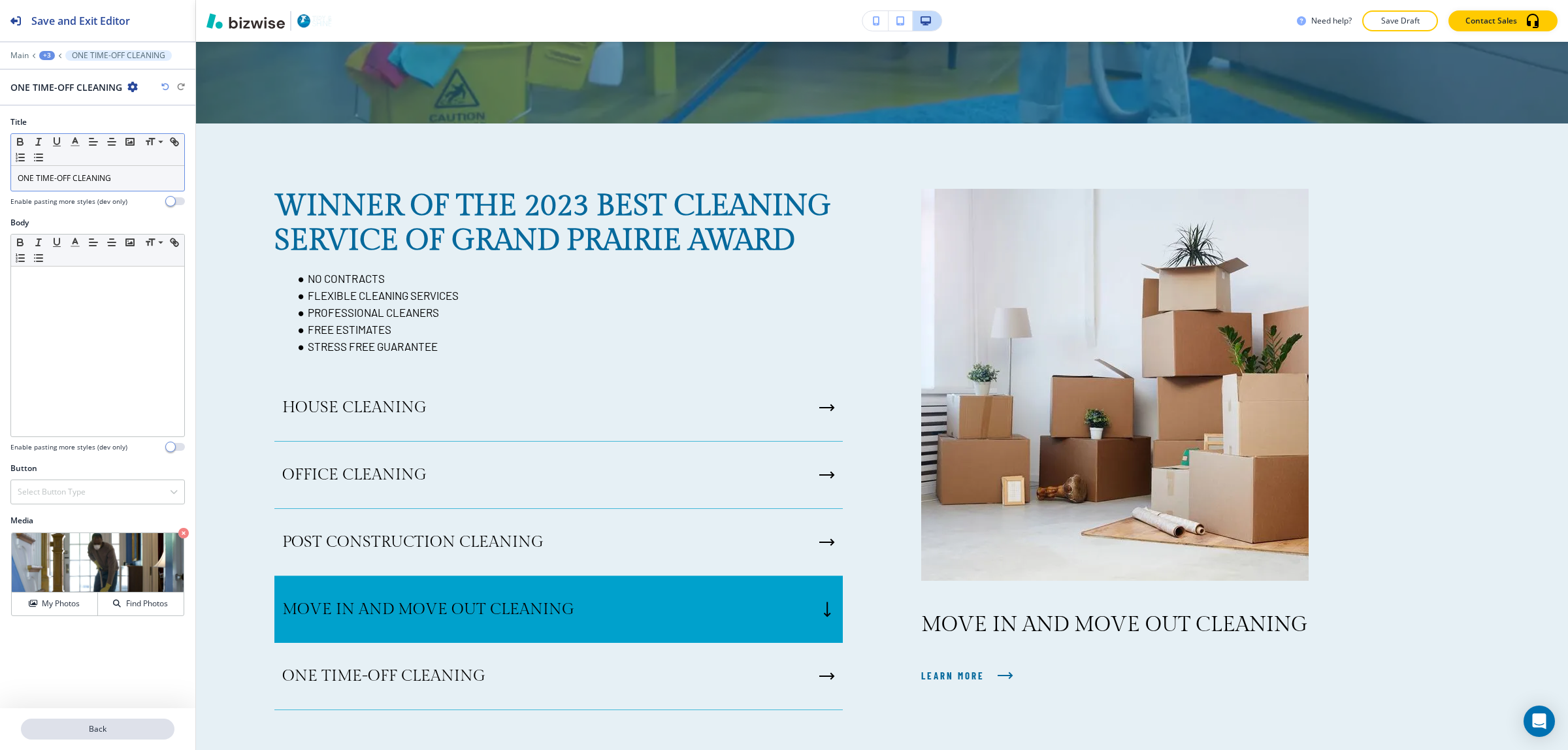
click at [97, 723] on button "Back" at bounding box center [97, 729] width 153 height 21
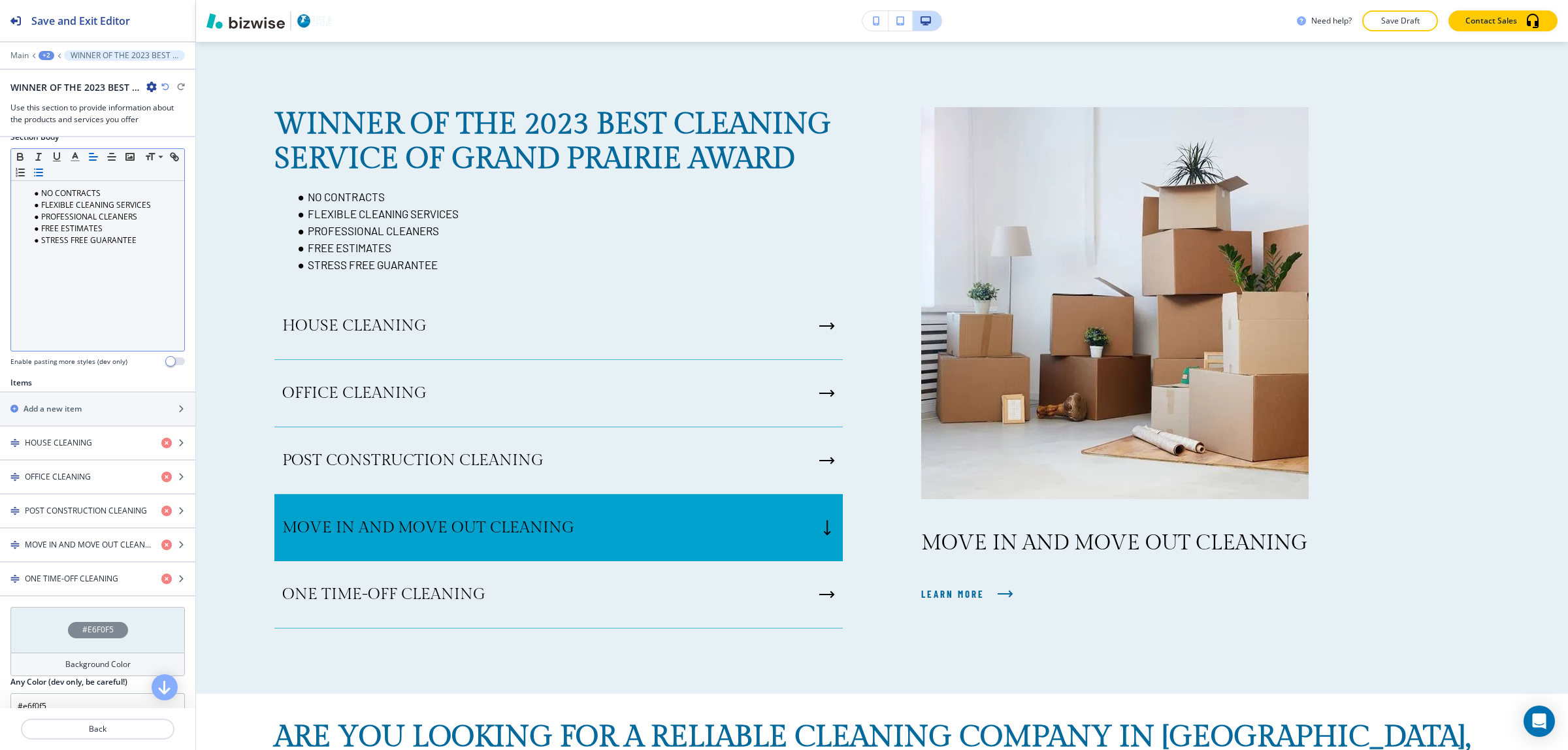
scroll to position [245, 0]
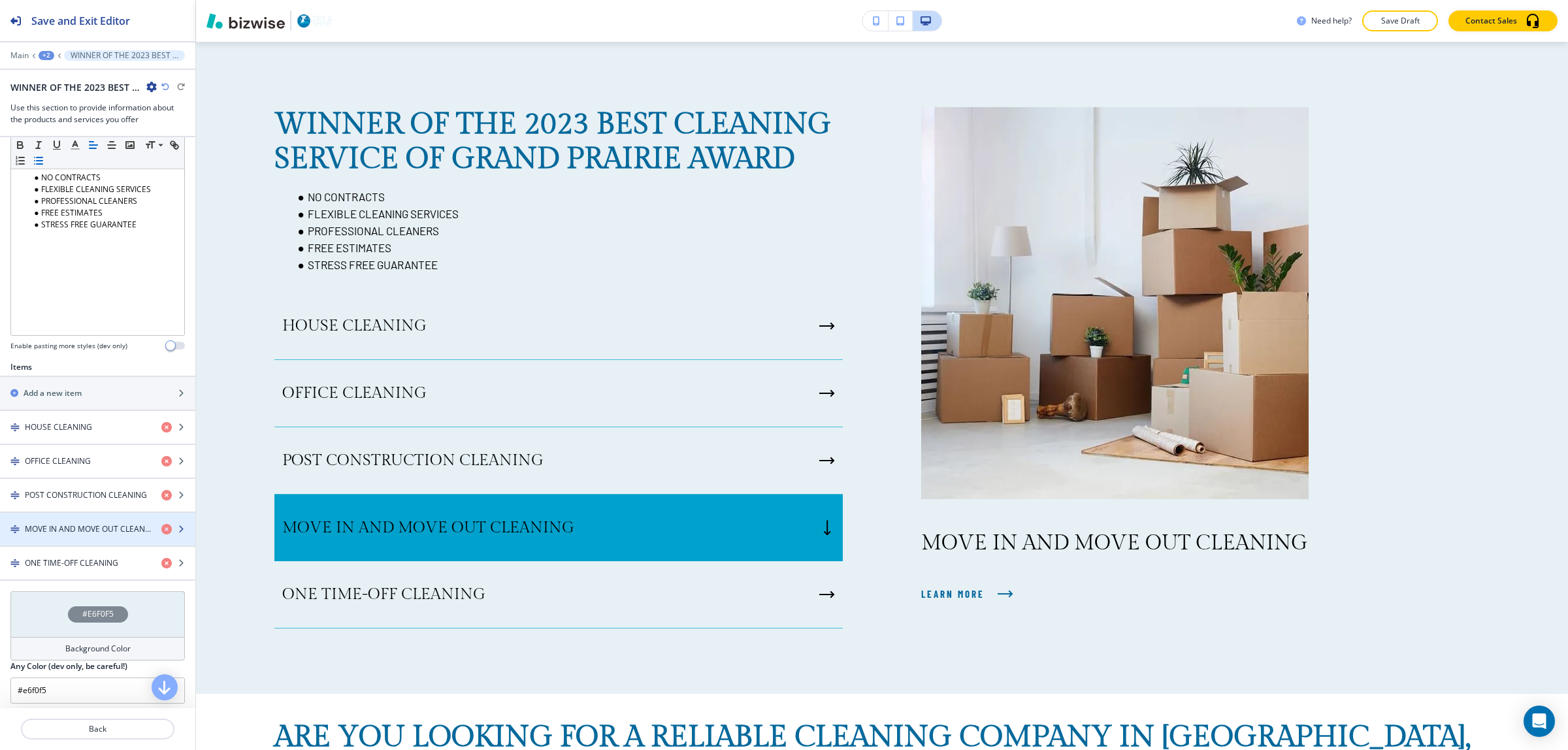
click at [83, 527] on h4 "MOVE IN AND MOVE OUT CLEANING" at bounding box center [88, 529] width 126 height 12
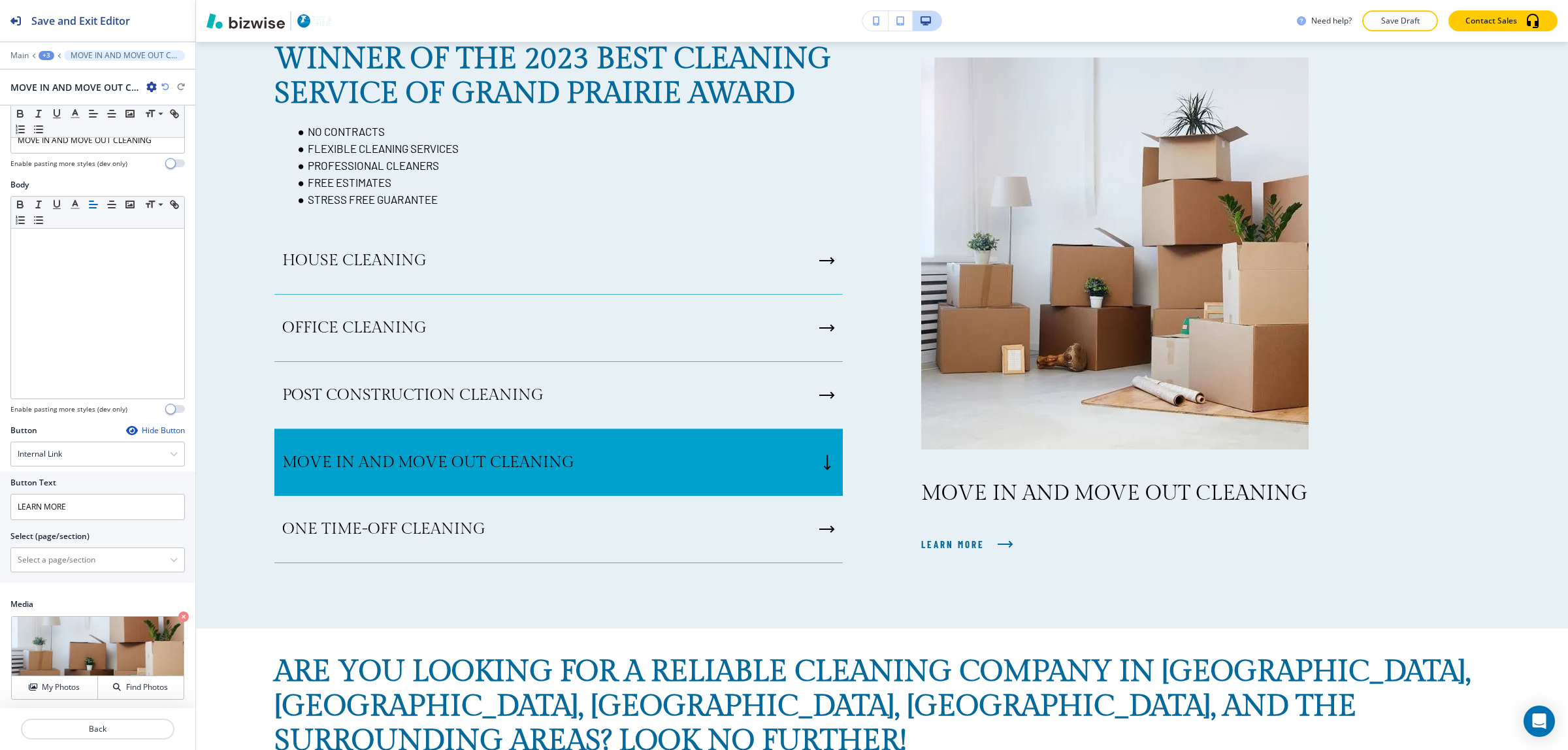
scroll to position [42, 0]
click at [83, 567] on \(page\/section\) "Manual Input" at bounding box center [91, 557] width 159 height 22
click at [100, 590] on div "Button Hide Button Internal Link Telephone External Link Social Media Email Fil…" at bounding box center [97, 509] width 196 height 174
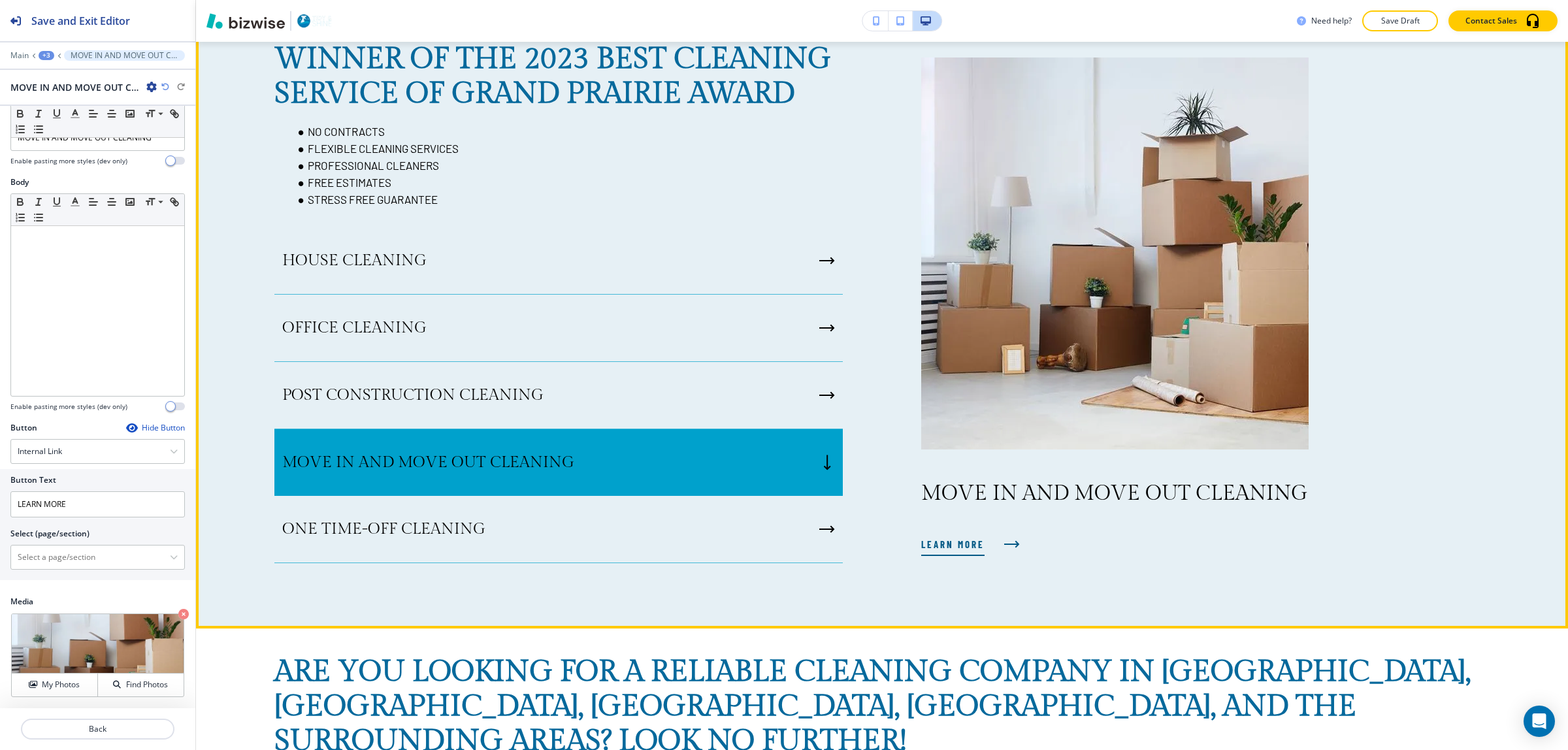
click at [954, 547] on span "LEARN MORE" at bounding box center [953, 544] width 64 height 16
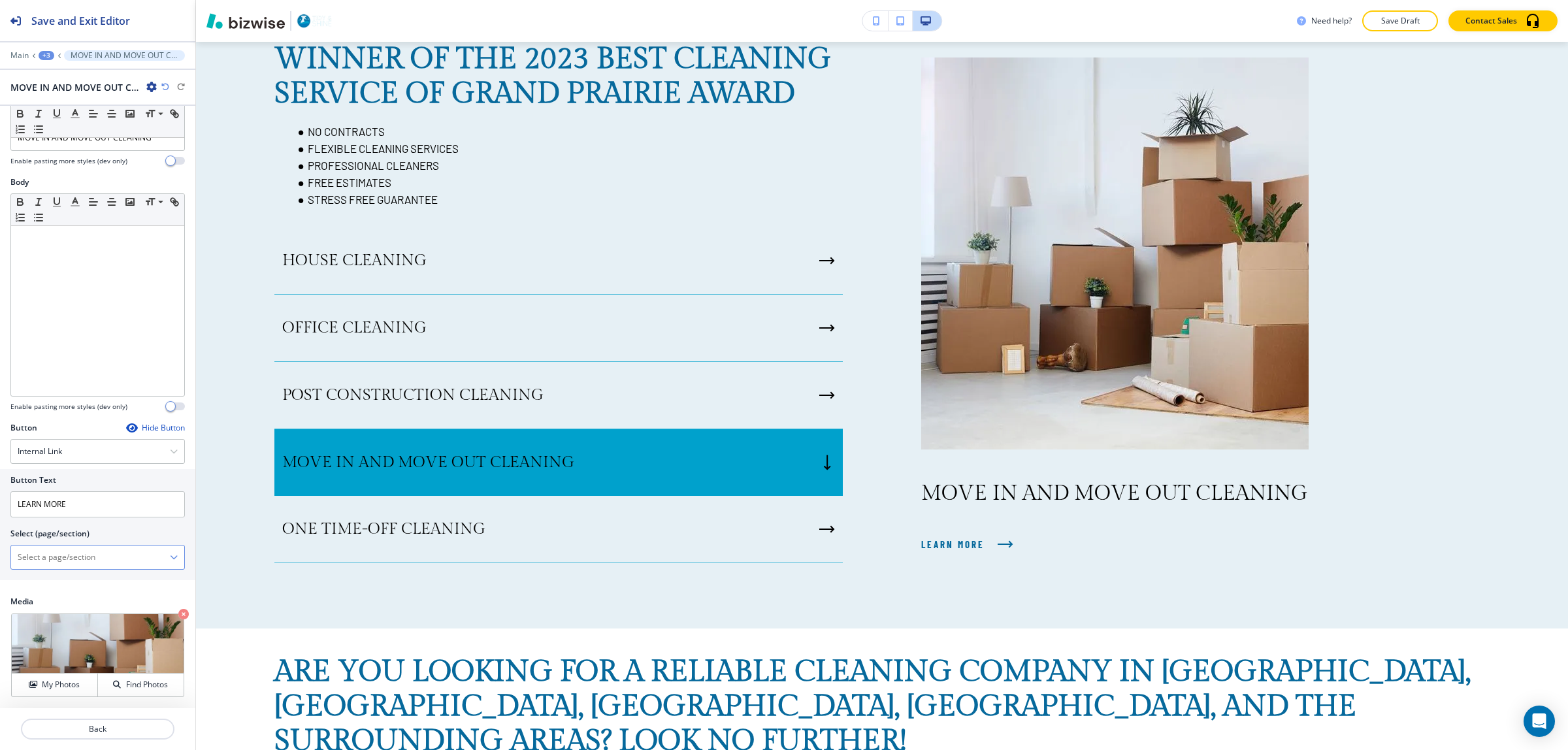
click at [60, 546] on \(page\/section\) "Manual Input" at bounding box center [91, 557] width 159 height 22
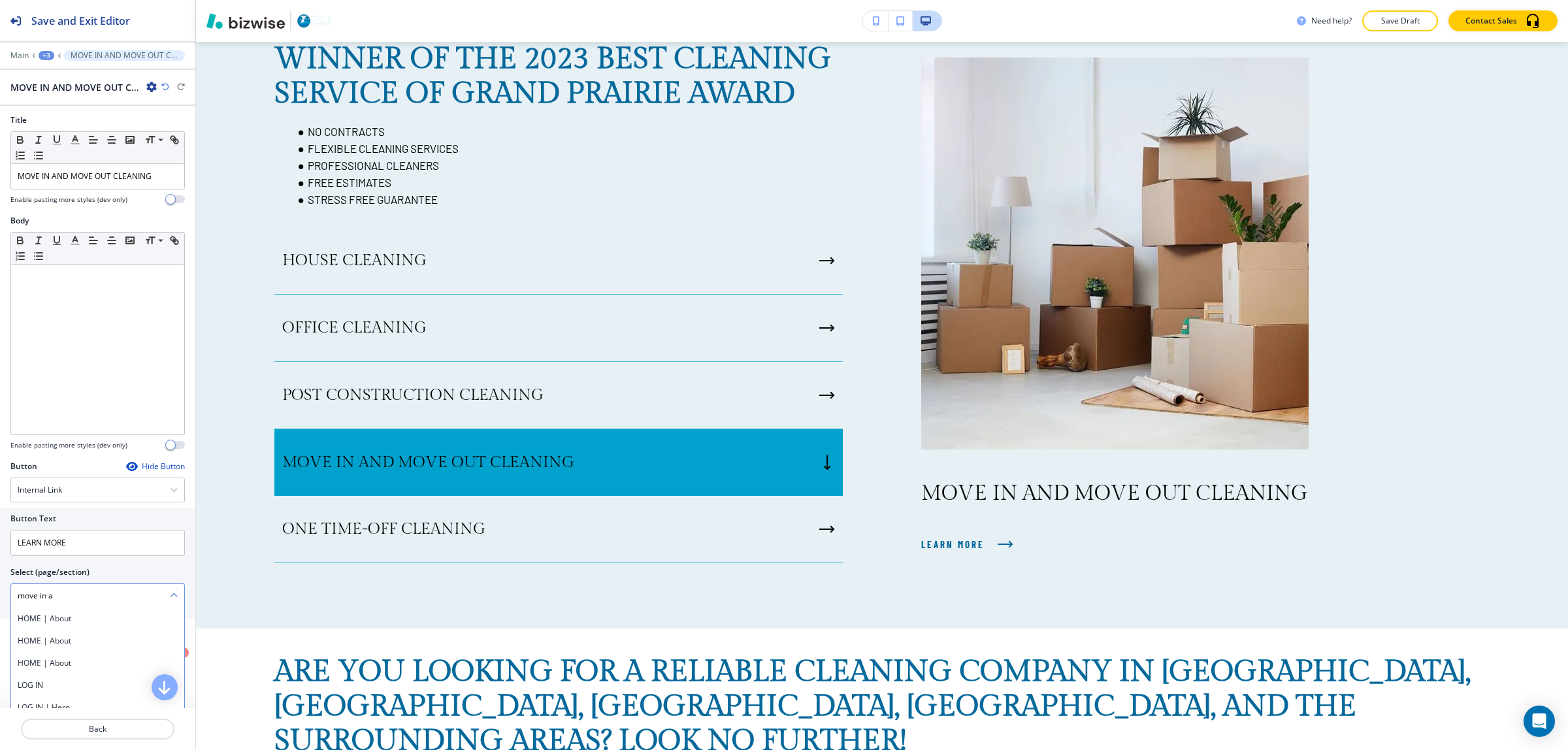
scroll to position [0, 0]
drag, startPoint x: 83, startPoint y: 599, endPoint x: 0, endPoint y: 608, distance: 83.5
click at [0, 608] on div "Button Text LEARN MORE Select (page/section) move in a HOME | About HOME | Abou…" at bounding box center [97, 565] width 196 height 111
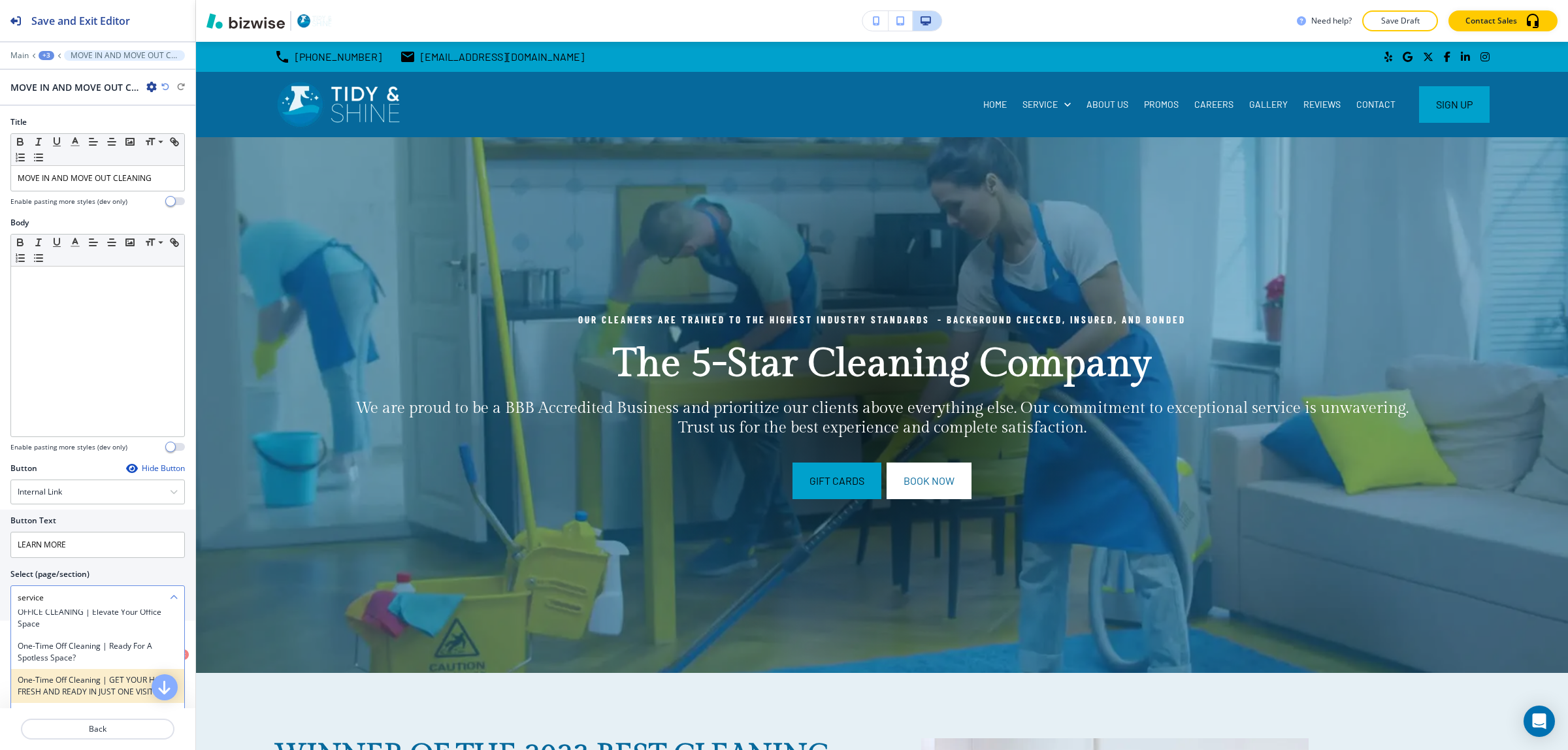
scroll to position [984, 0]
drag, startPoint x: 77, startPoint y: 600, endPoint x: 0, endPoint y: 605, distance: 77.2
click at [0, 605] on div "Button Text LEARN MORE Select (page/section) service SERVICES SERVICES | Hero S…" at bounding box center [97, 565] width 196 height 111
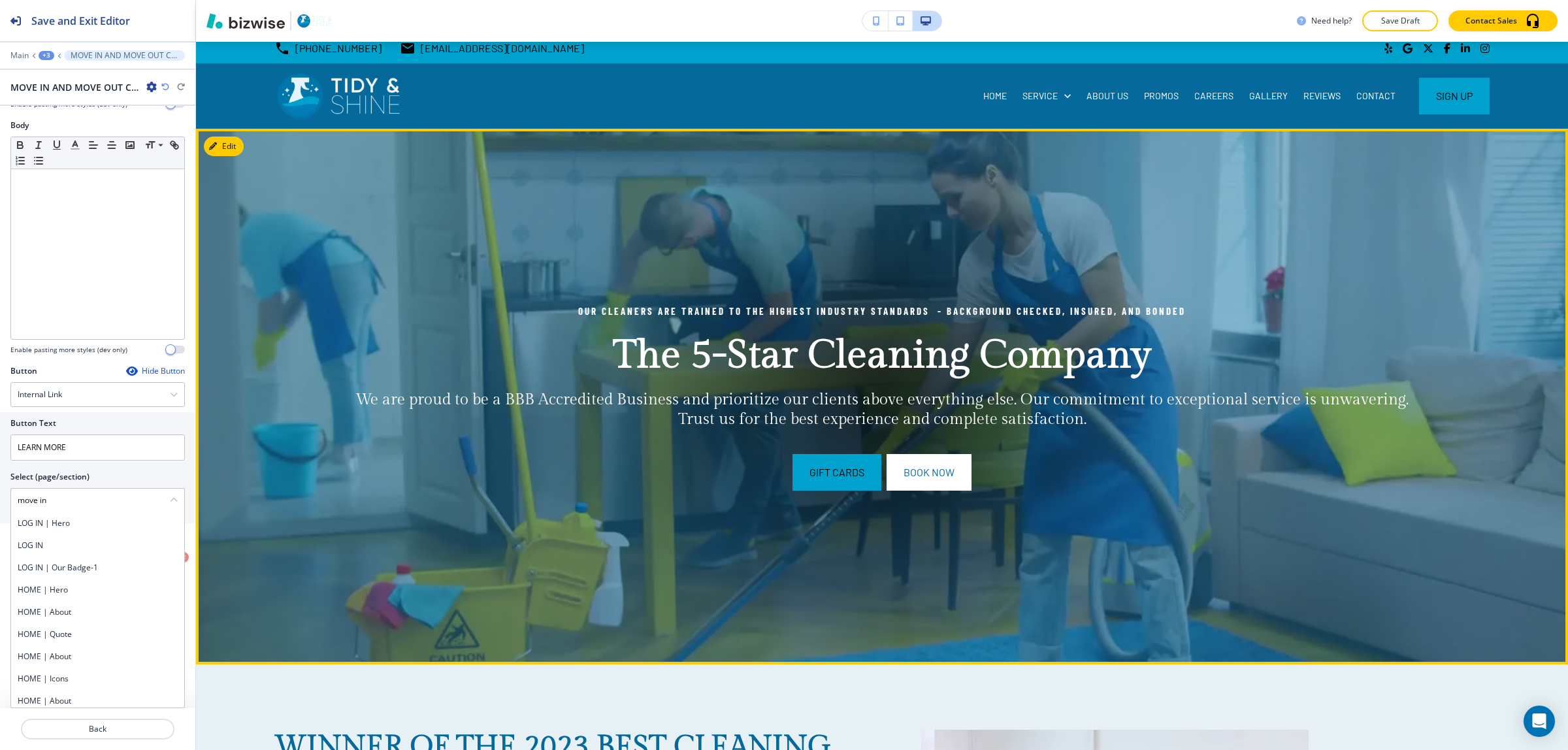
scroll to position [0, 0]
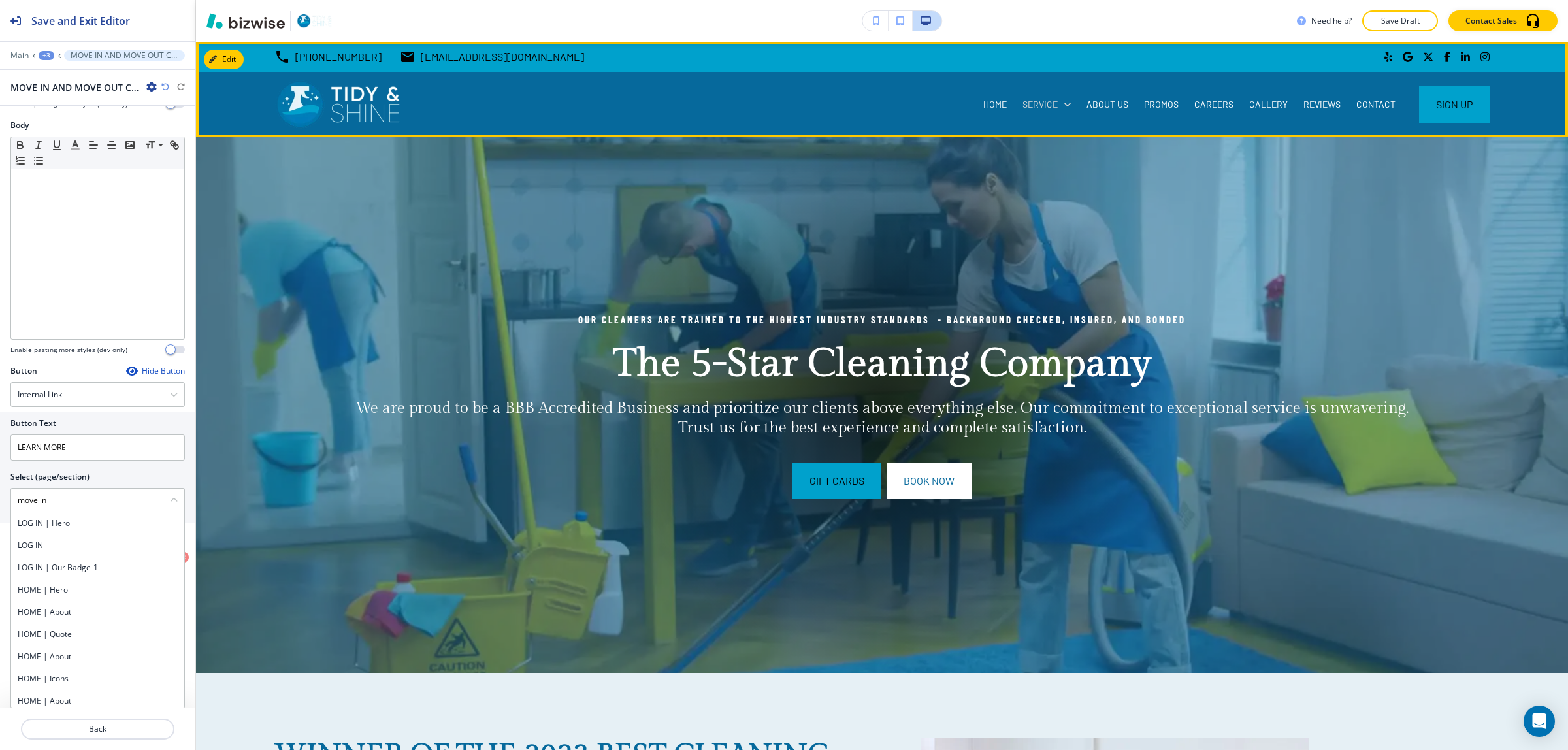
type \(page\/section\) "move in"
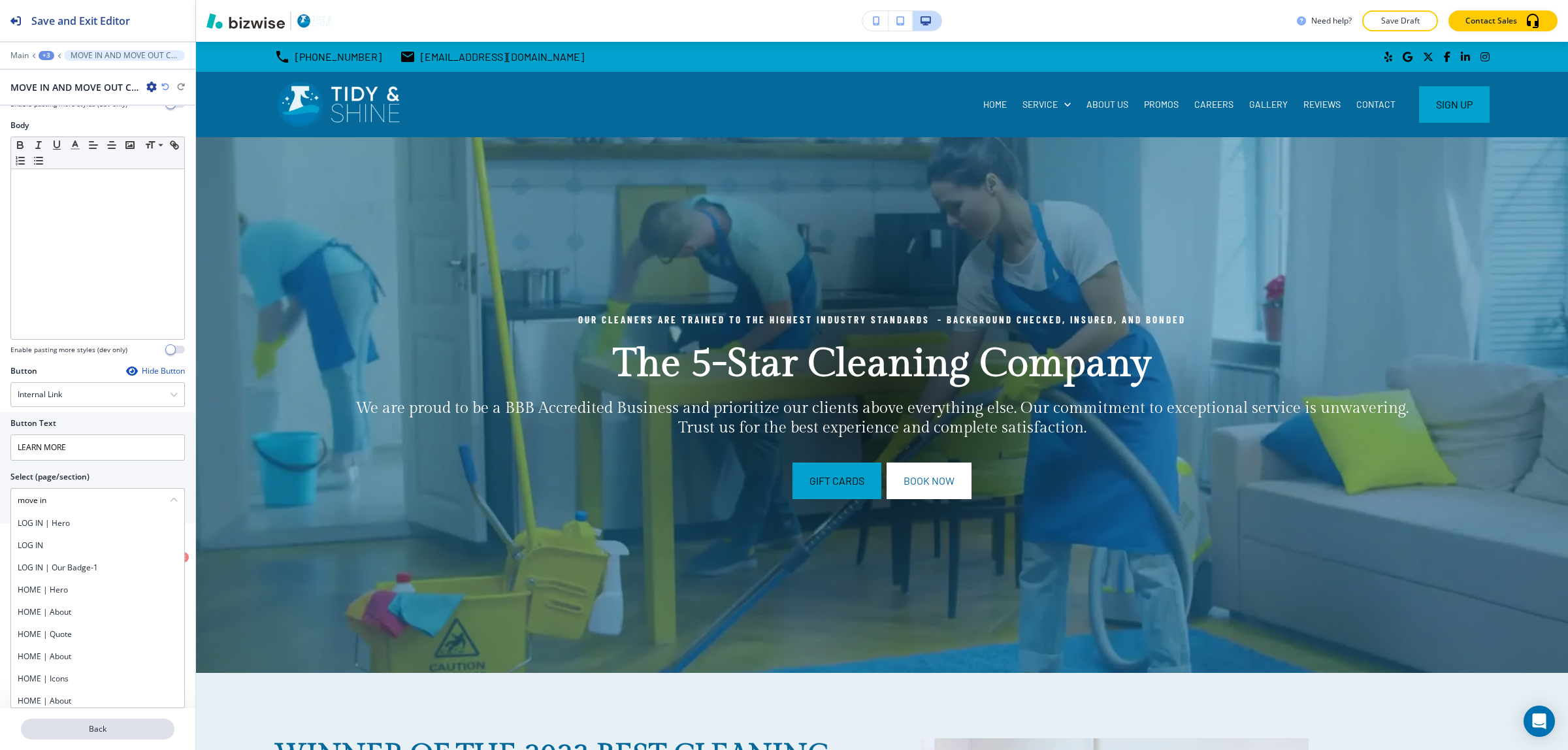
click at [149, 733] on p "Back" at bounding box center [97, 729] width 151 height 12
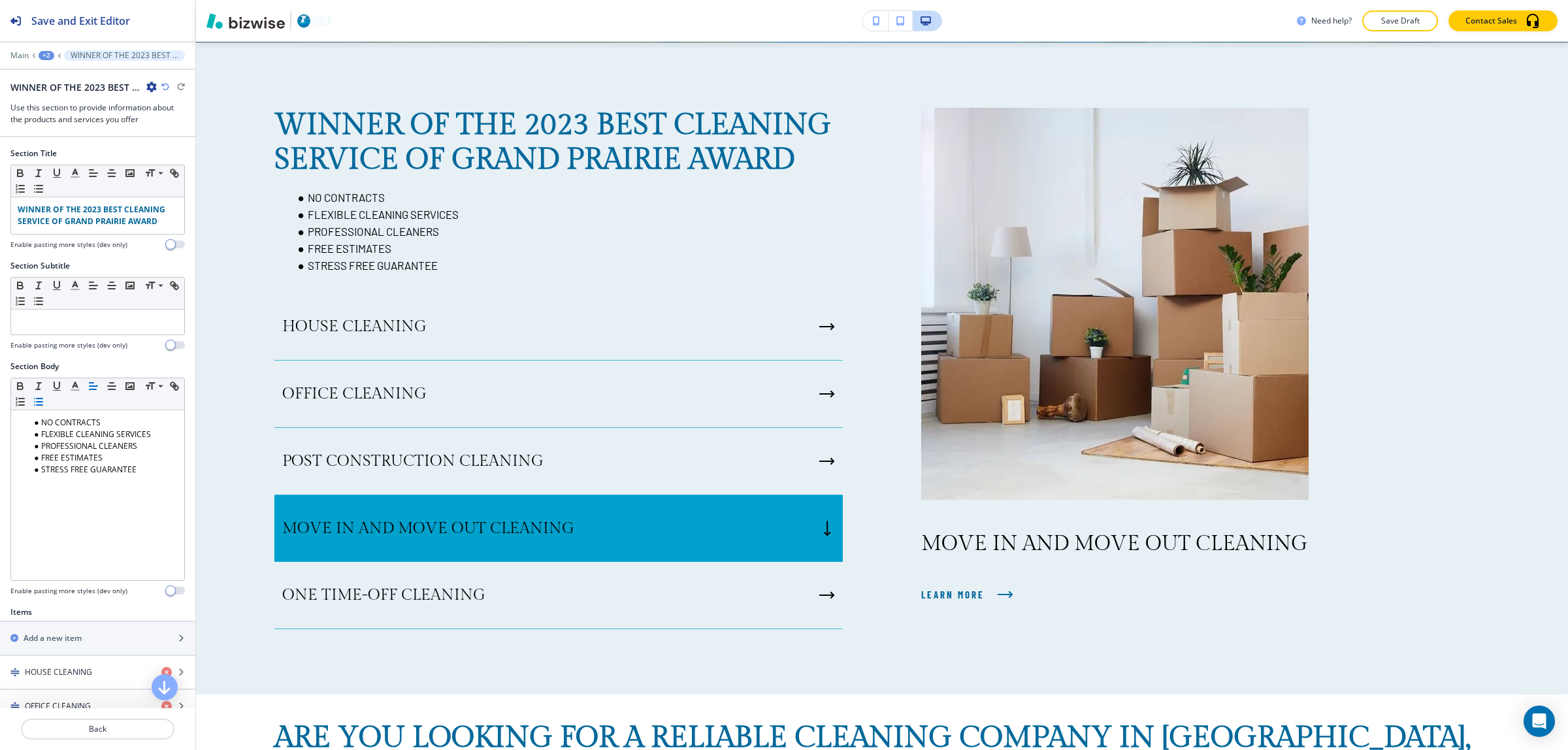
scroll to position [631, 0]
click at [112, 733] on p "Back" at bounding box center [97, 729] width 151 height 12
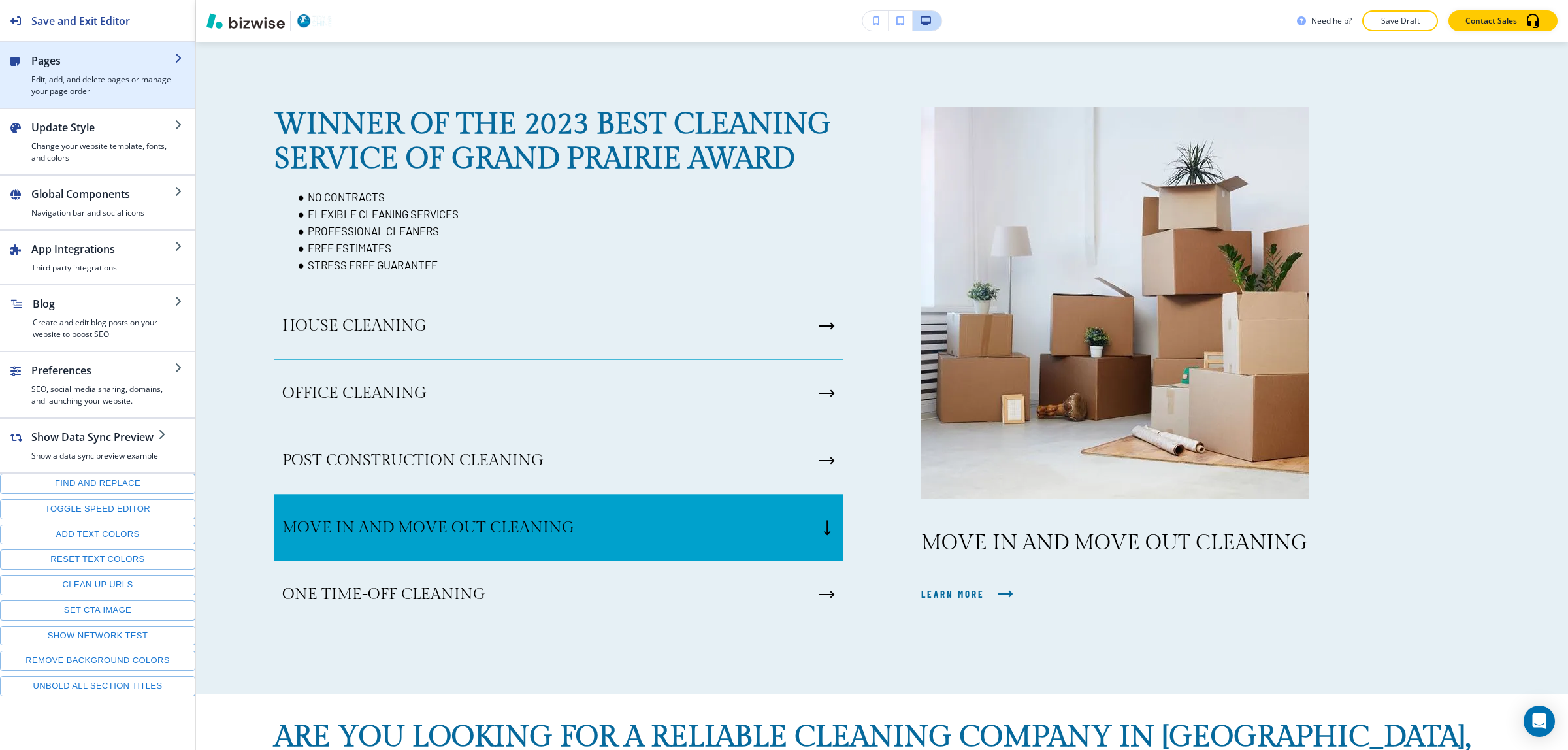
click at [95, 67] on h2 "Pages" at bounding box center [102, 61] width 143 height 16
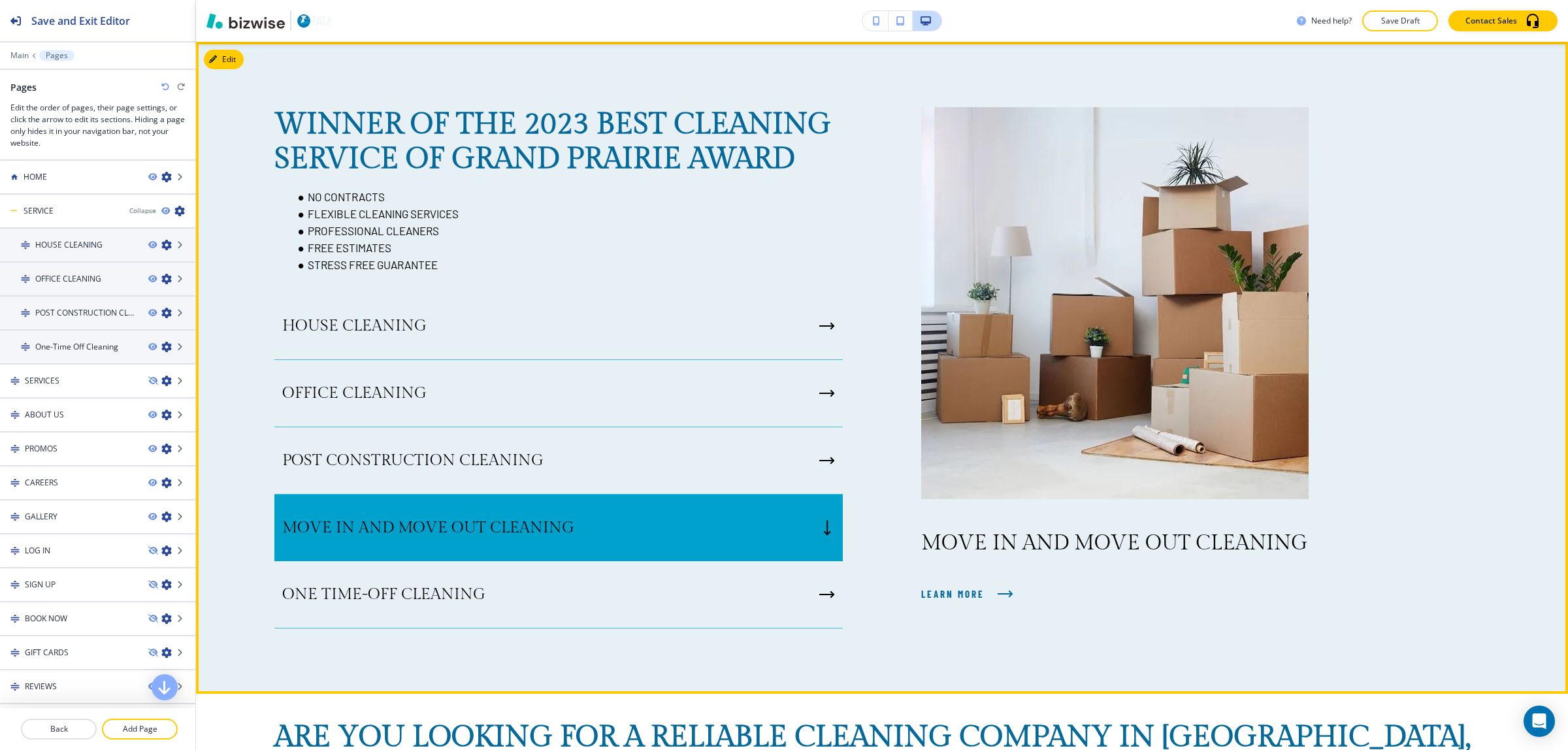
click at [486, 515] on div "MOVE IN AND MOVE OUT CLEANING" at bounding box center [558, 528] width 569 height 66
click at [823, 522] on icon "button" at bounding box center [826, 528] width 8 height 16
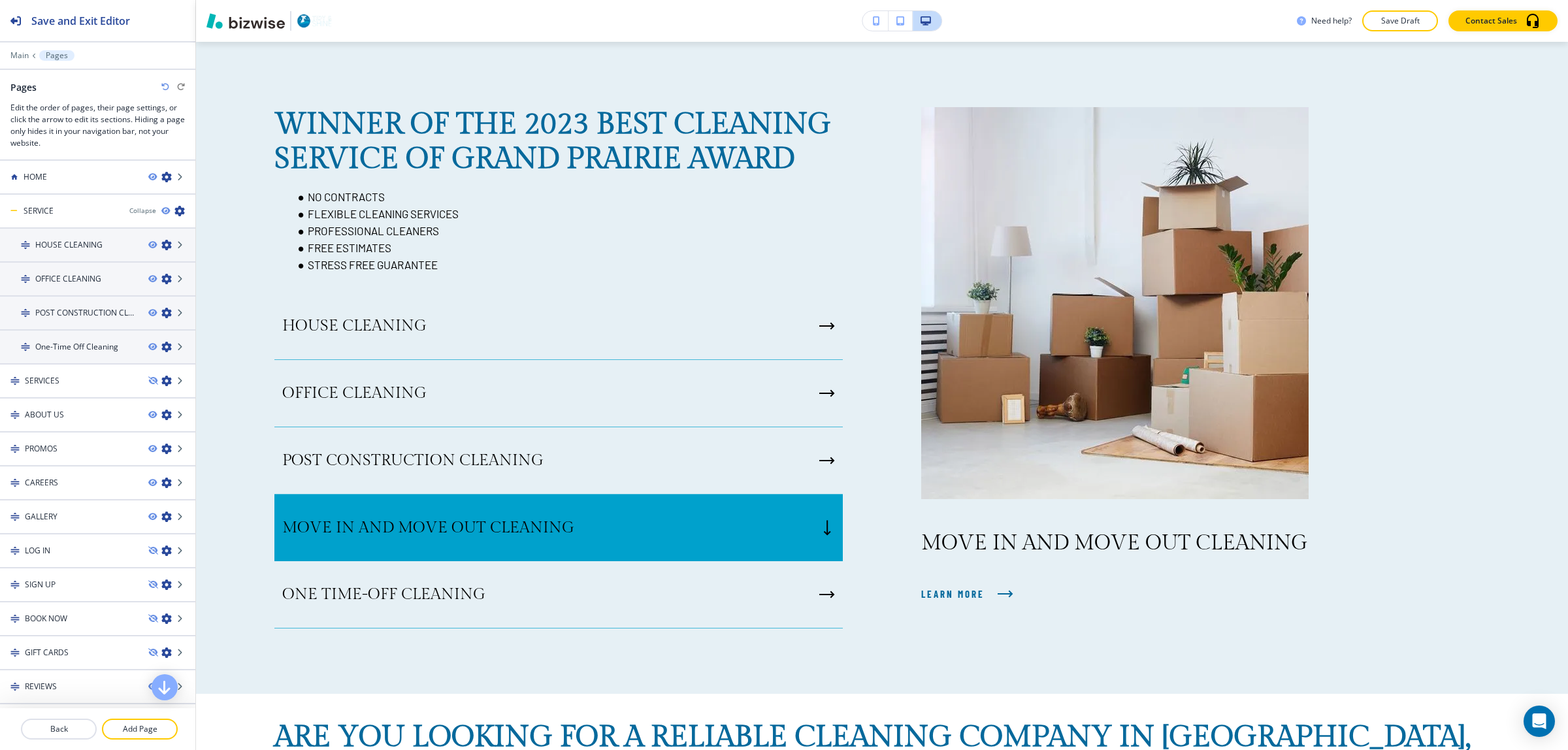
click at [890, 500] on div "MOVE IN AND MOVE OUT CLEANING LEARN MORE" at bounding box center [1166, 359] width 647 height 505
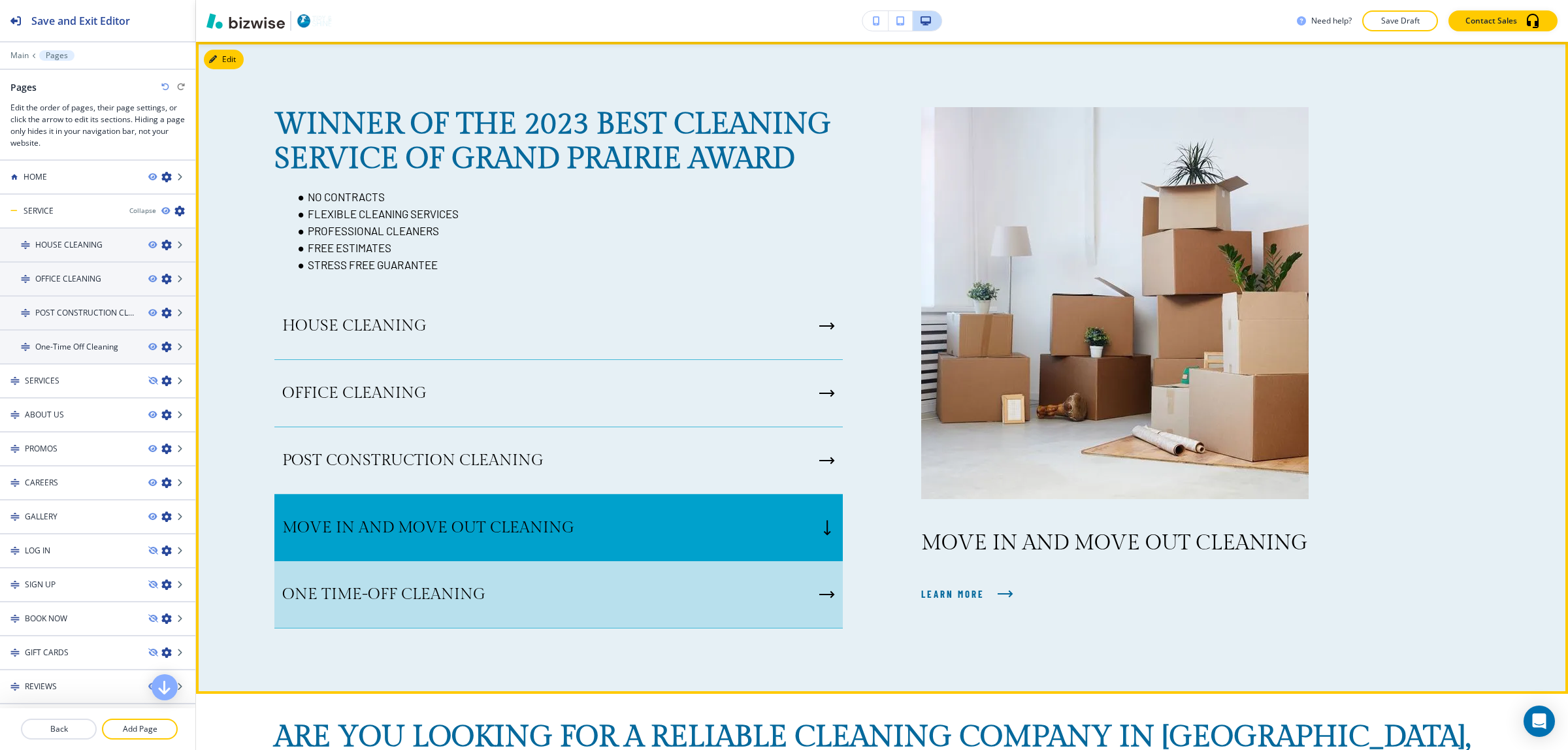
drag, startPoint x: 815, startPoint y: 610, endPoint x: 817, endPoint y: 594, distance: 16.1
click at [815, 611] on div "ONE TIME-OFF CLEANING" at bounding box center [558, 594] width 569 height 67
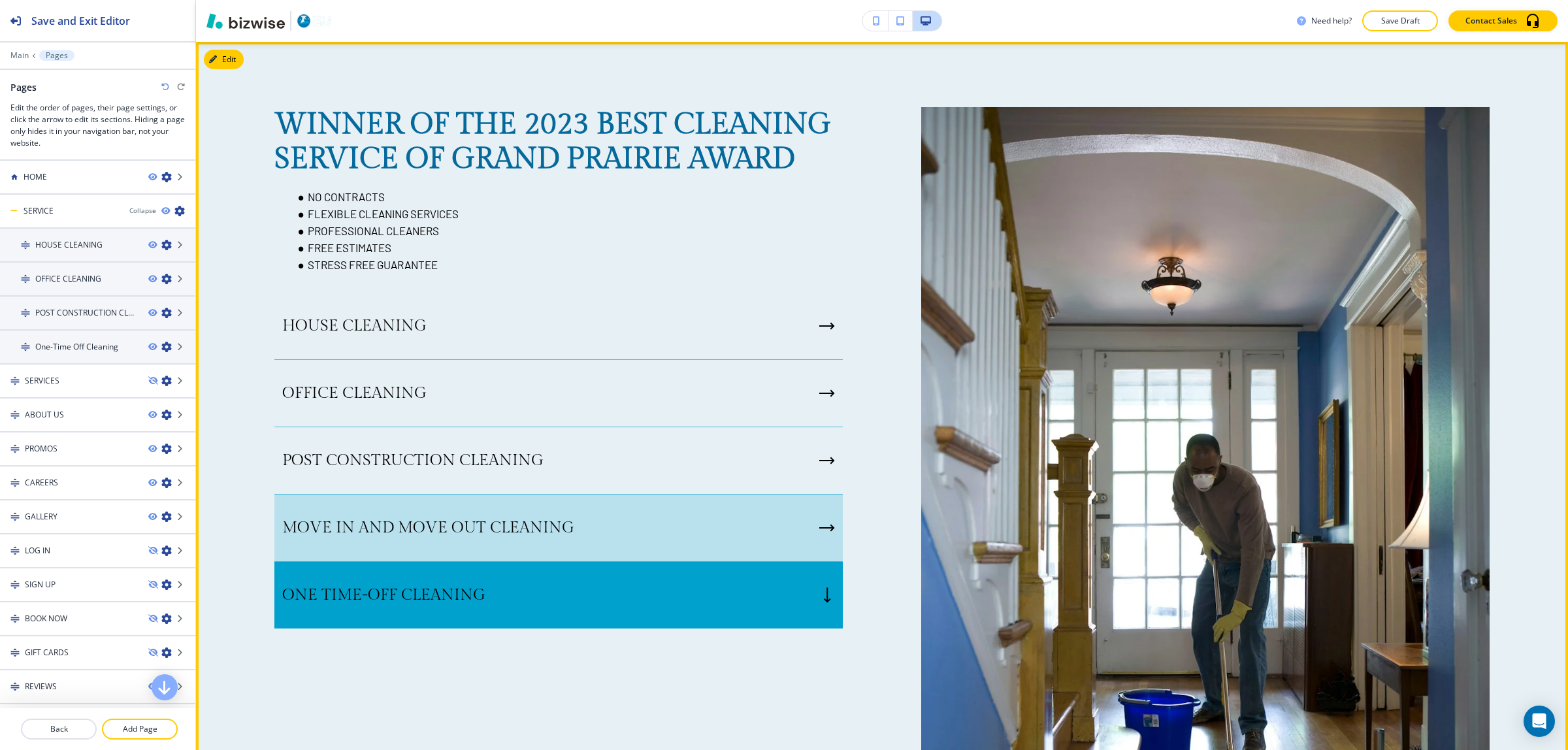
click at [807, 526] on div "MOVE IN AND MOVE OUT CLEANING" at bounding box center [558, 528] width 569 height 67
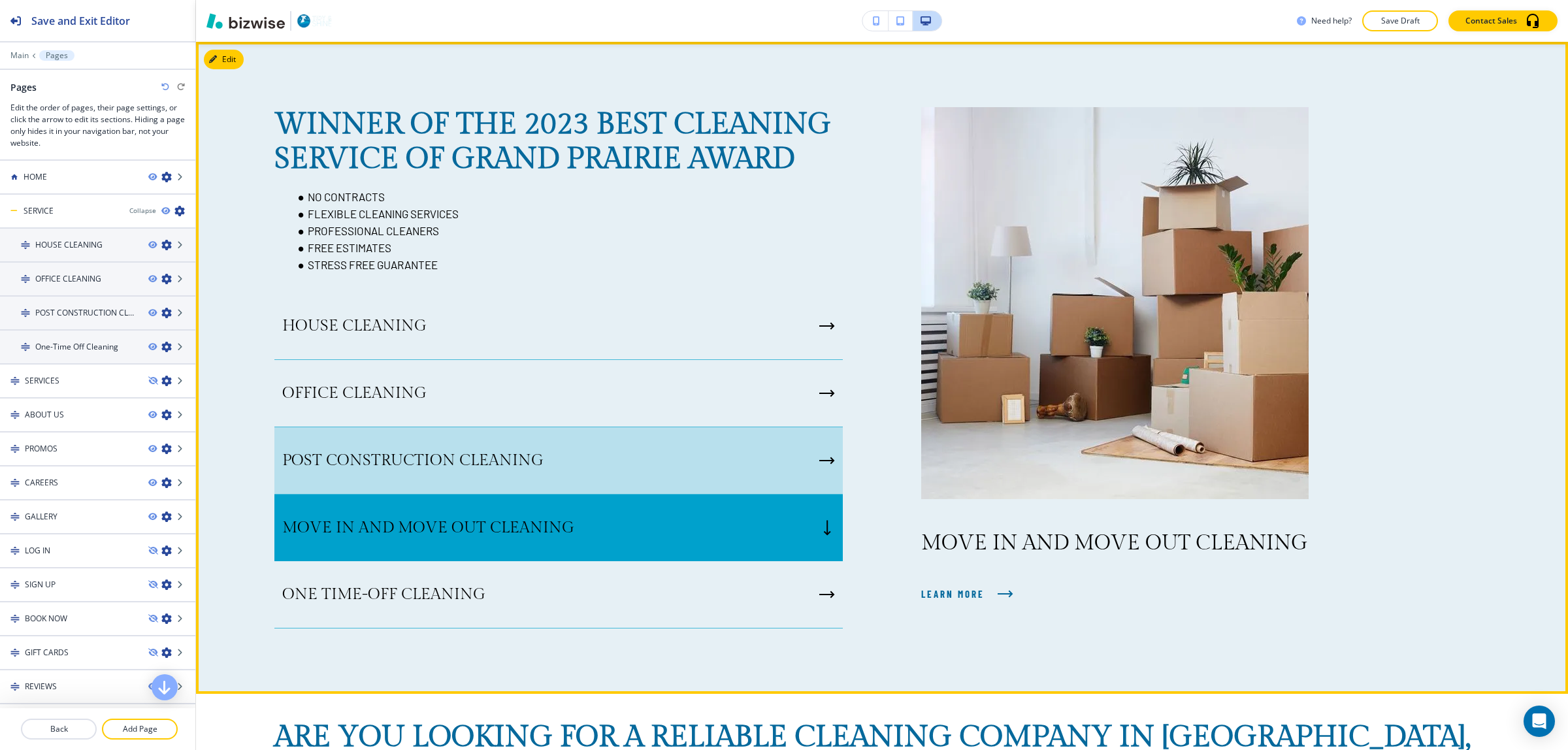
click at [780, 458] on div "POST CONSTRUCTION CLEANING" at bounding box center [558, 460] width 569 height 67
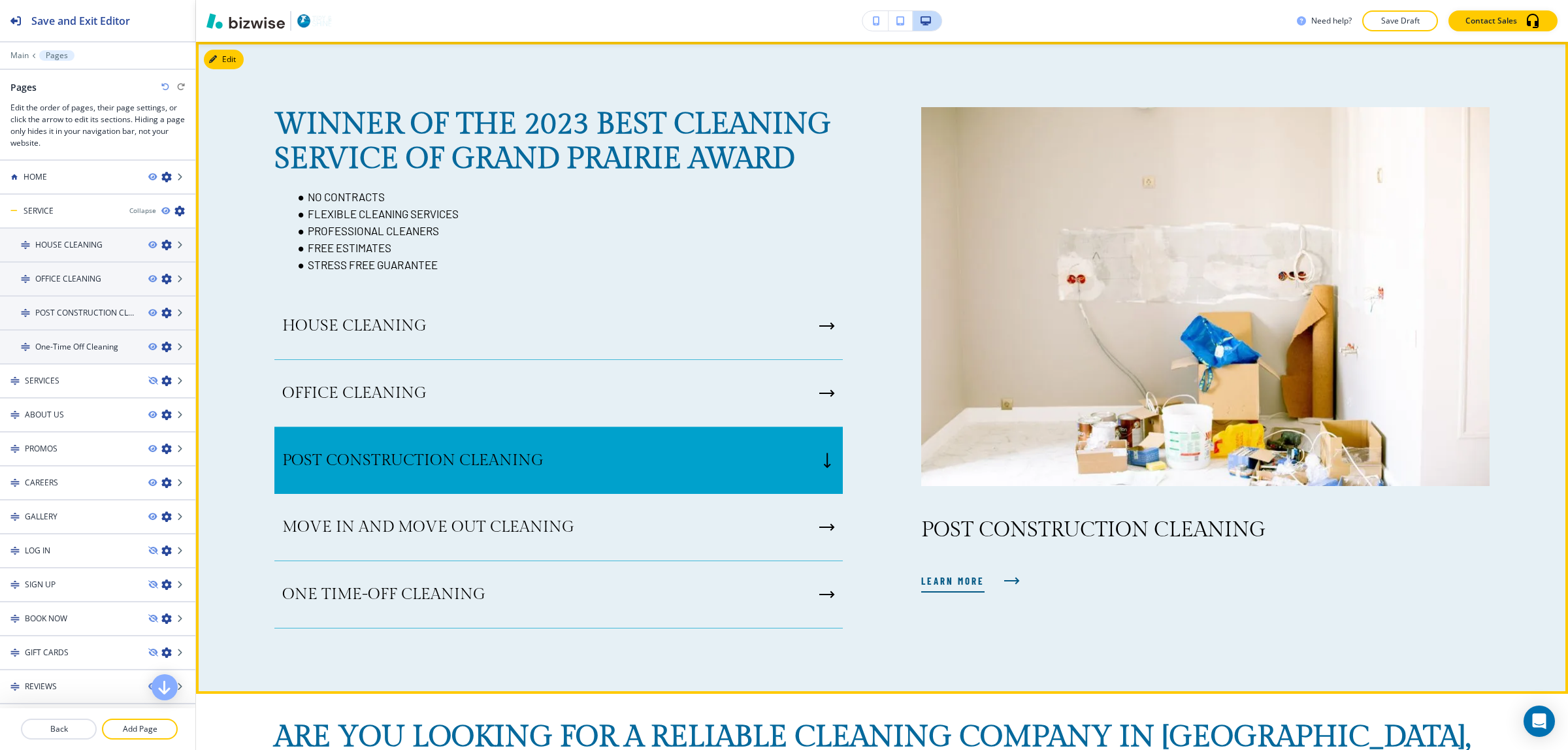
click at [977, 579] on span "LEARN MORE" at bounding box center [953, 581] width 64 height 16
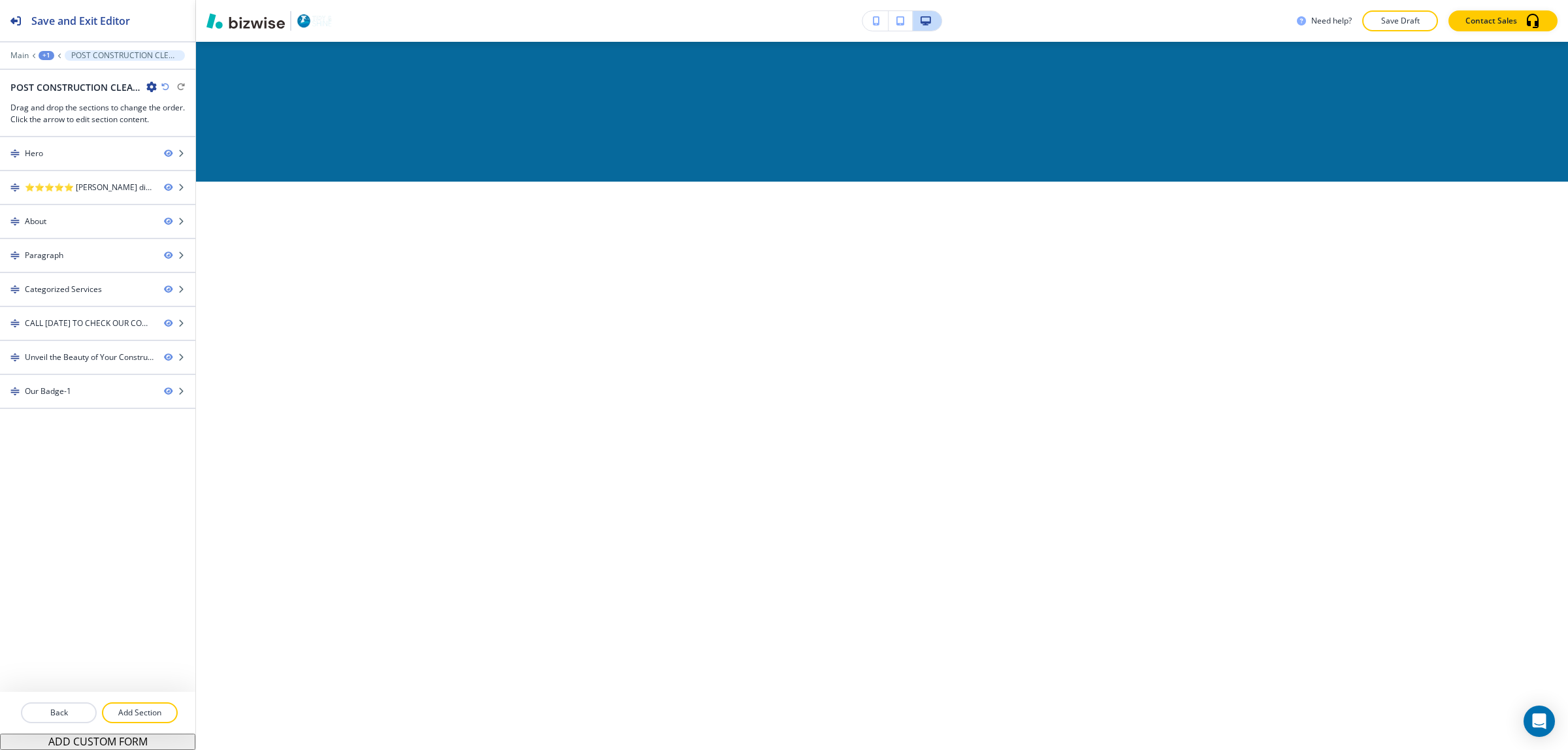
scroll to position [0, 0]
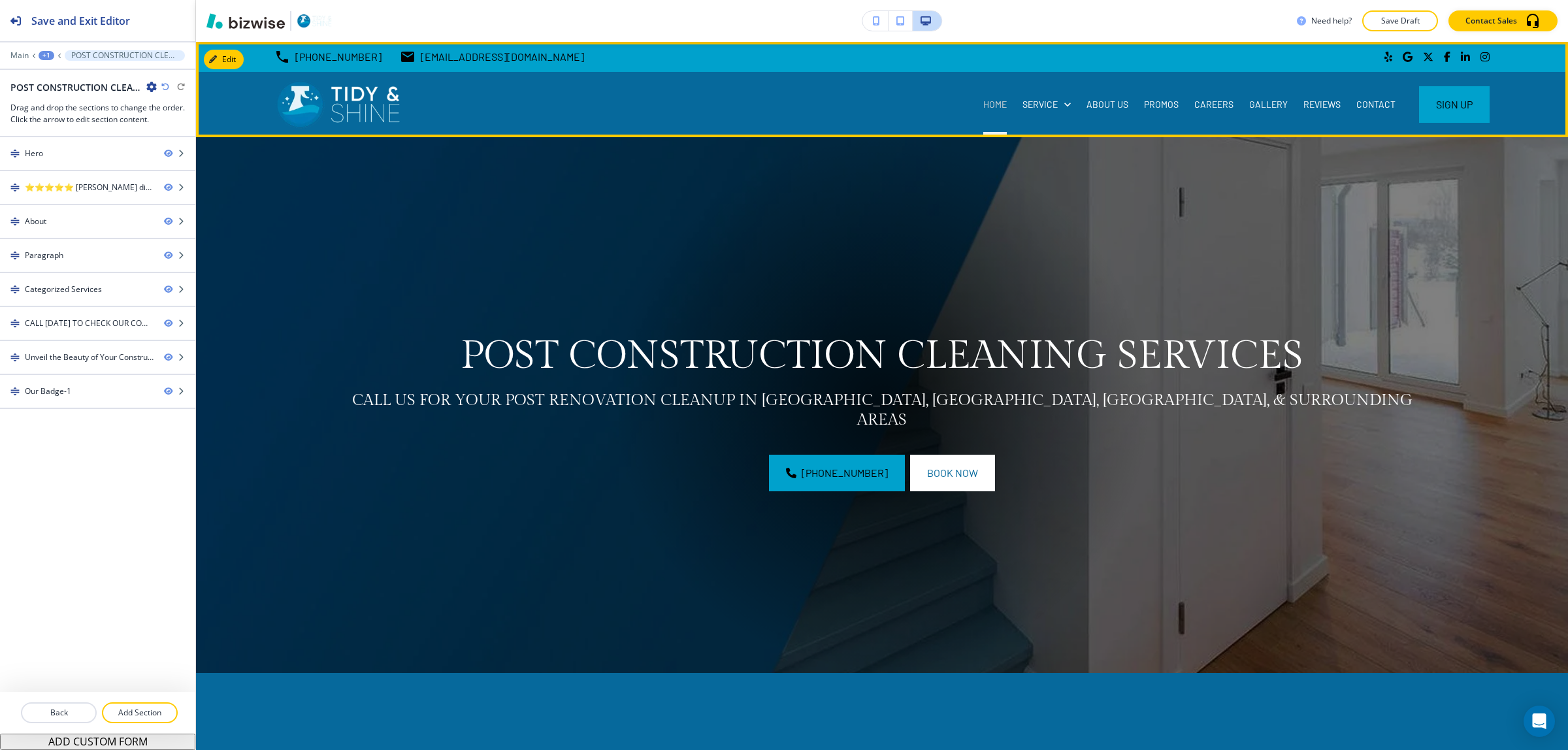
click at [993, 102] on p "HOME" at bounding box center [995, 104] width 23 height 13
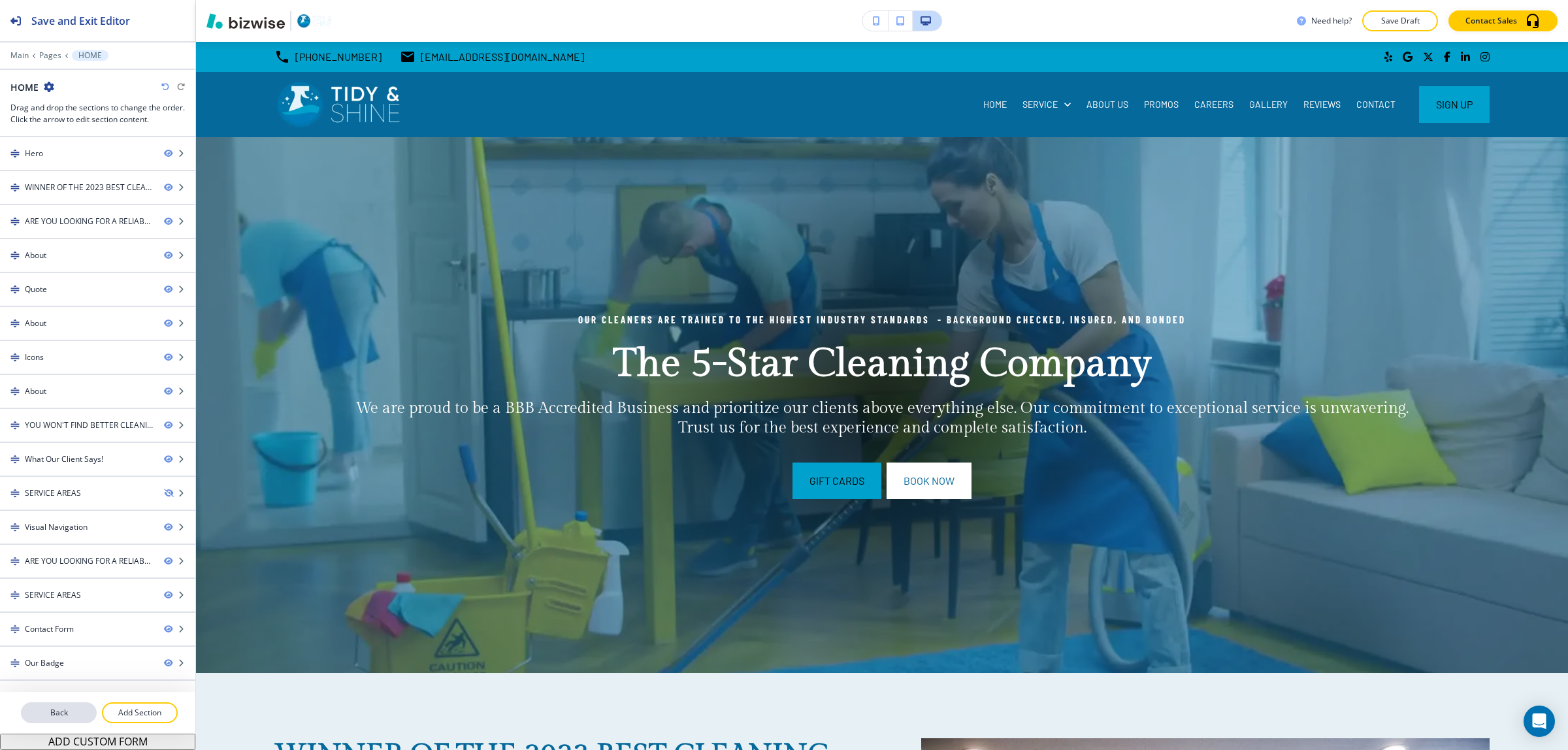
click at [70, 717] on p "Back" at bounding box center [59, 713] width 73 height 12
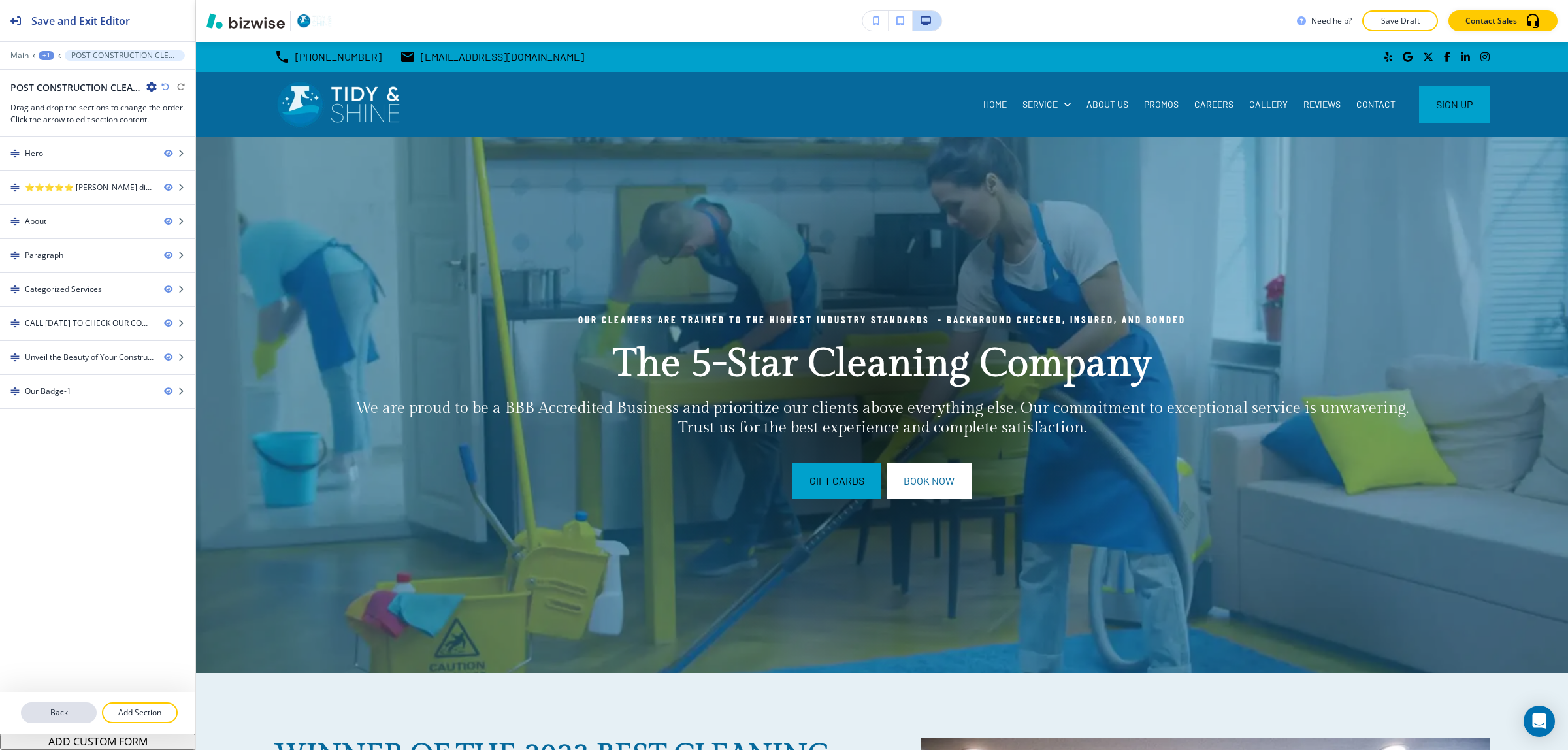
click at [66, 720] on button "Back" at bounding box center [59, 713] width 76 height 21
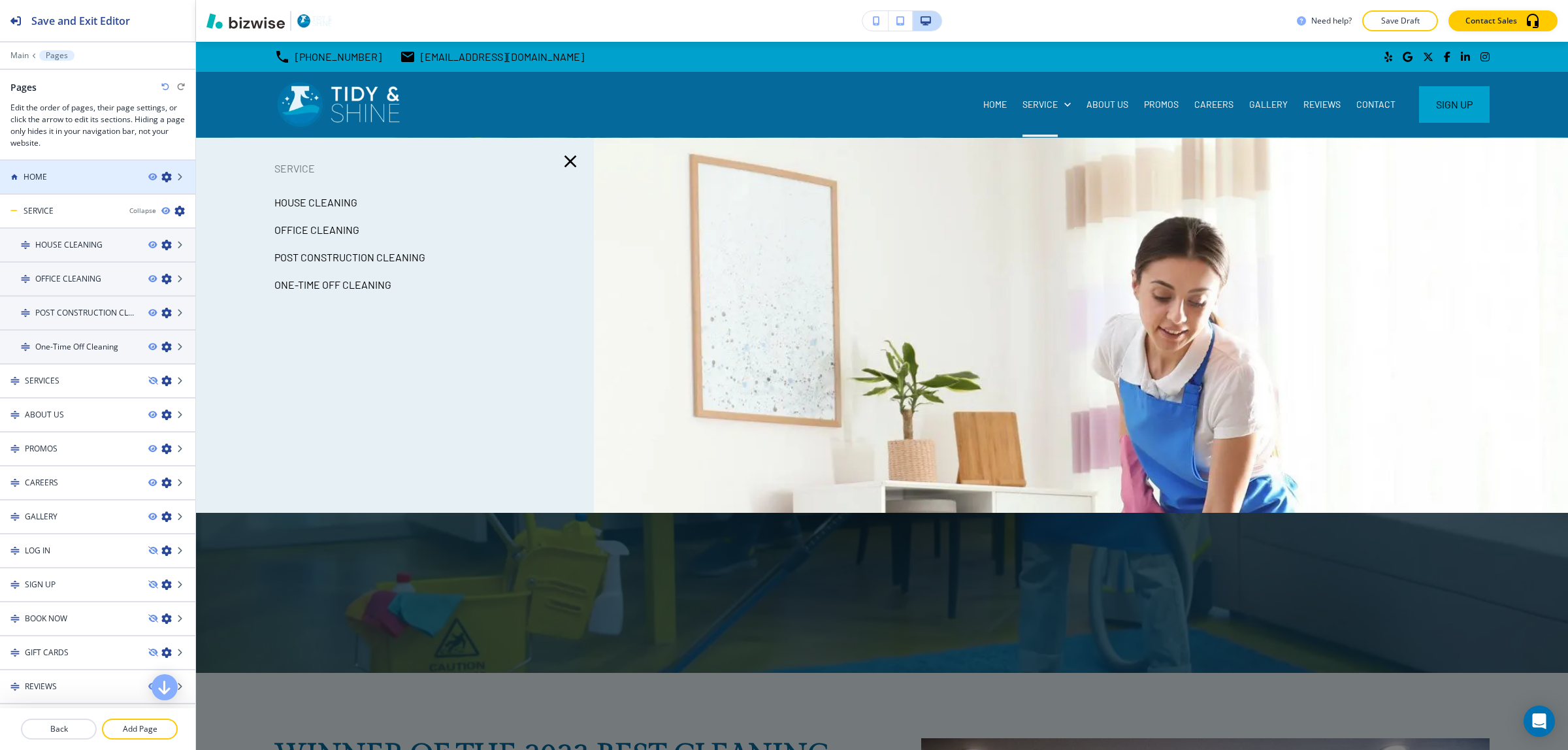
click at [66, 184] on div at bounding box center [97, 188] width 196 height 10
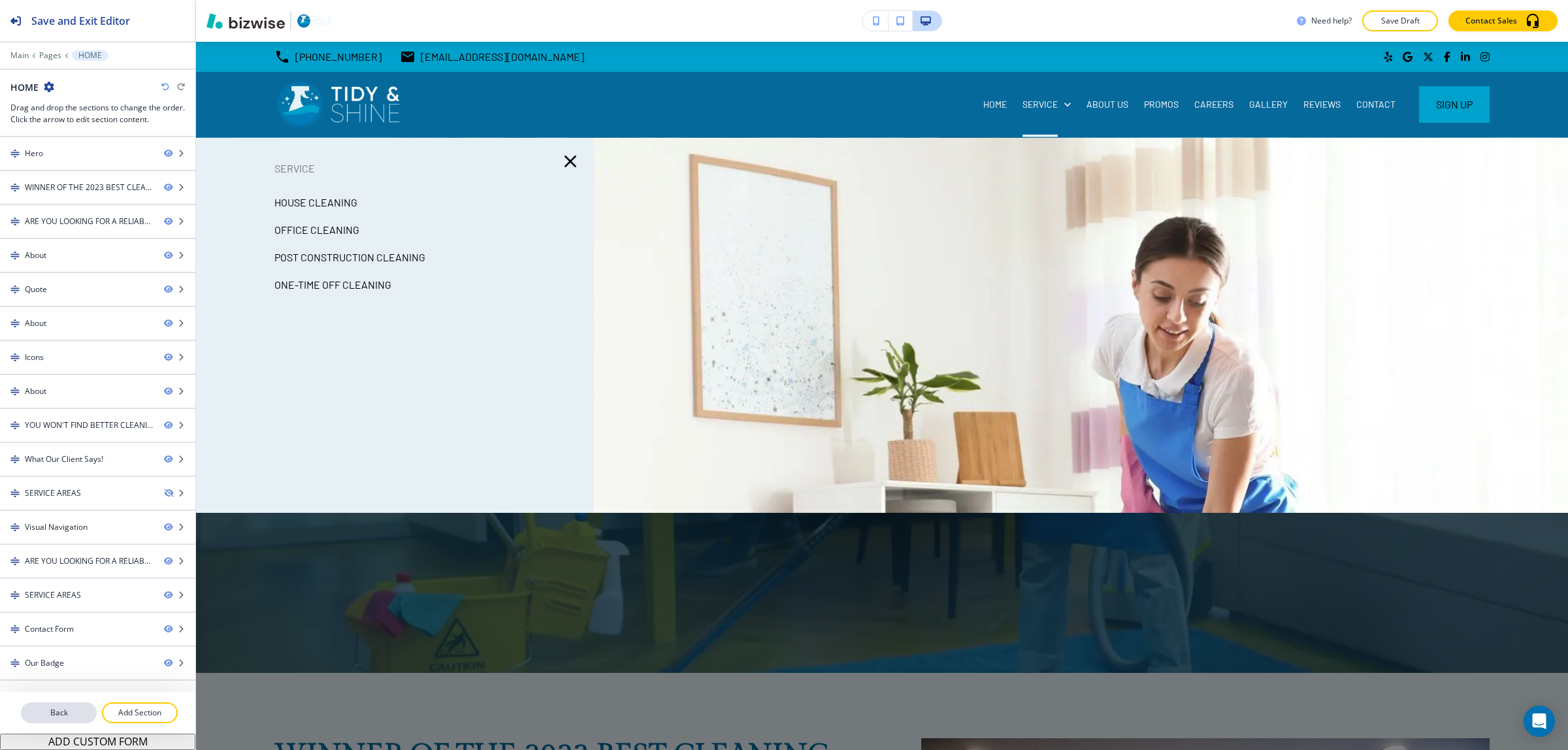
click at [64, 718] on p "Back" at bounding box center [59, 713] width 73 height 12
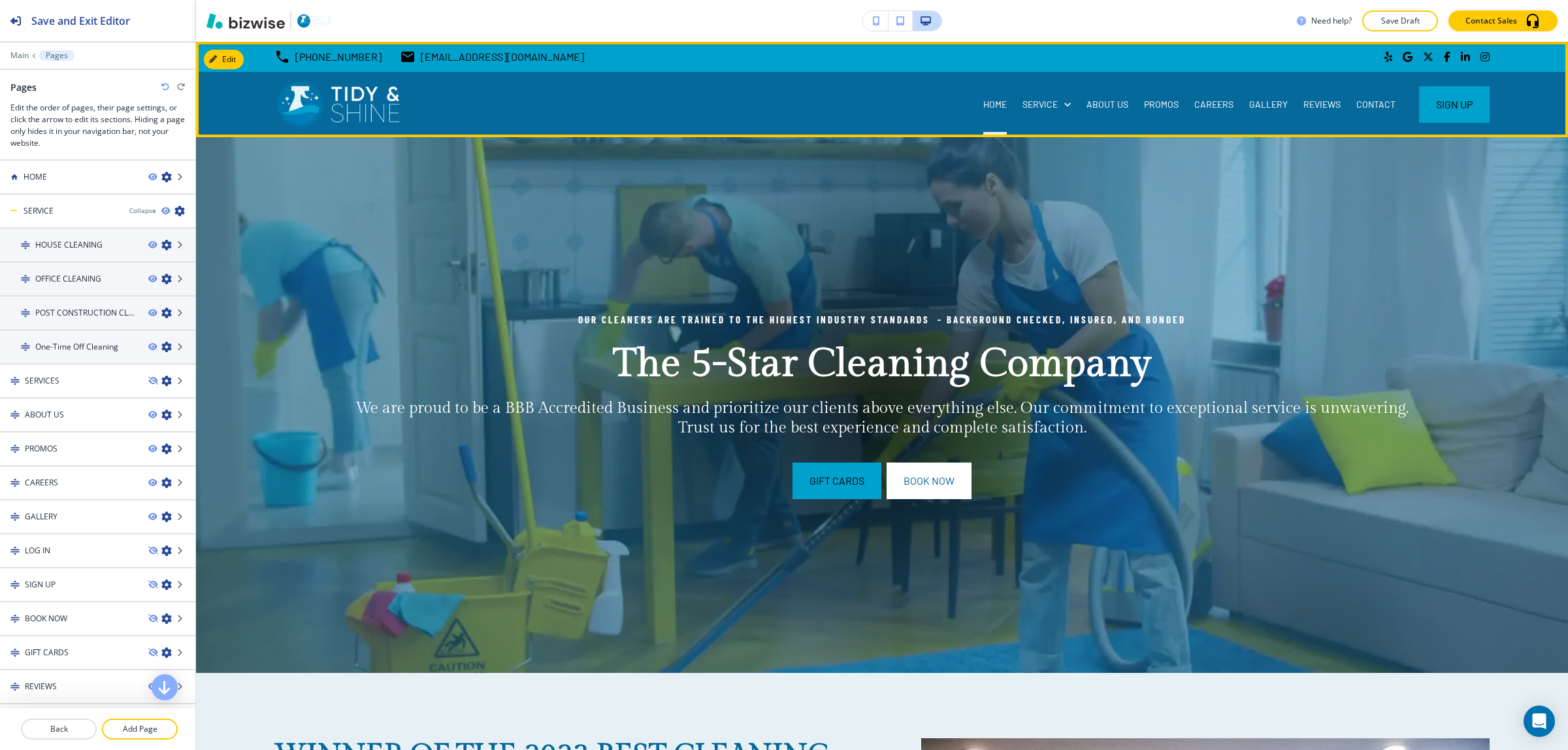
click at [976, 102] on div "HOME" at bounding box center [995, 104] width 39 height 13
click at [983, 100] on p "HOME" at bounding box center [995, 104] width 23 height 13
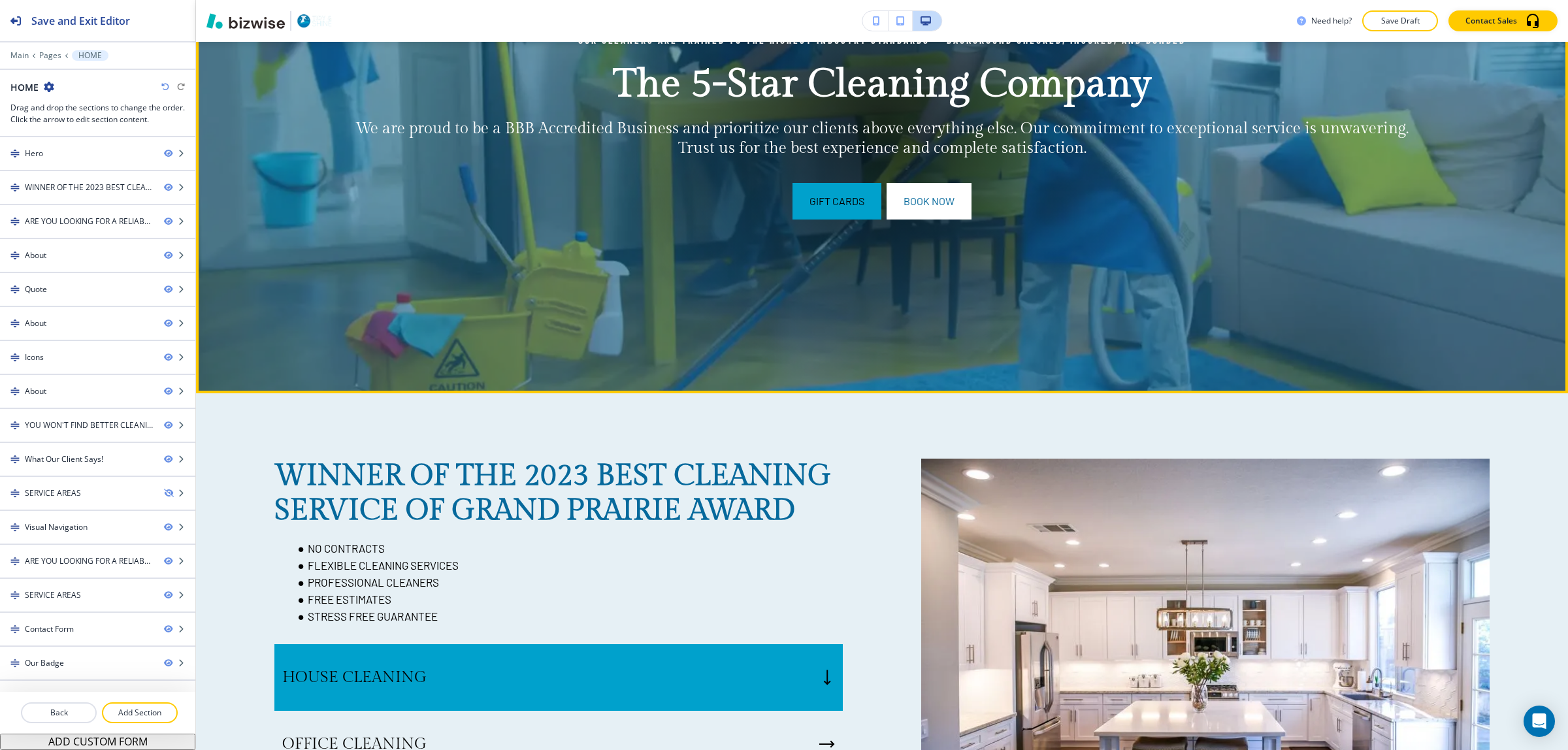
scroll to position [327, 0]
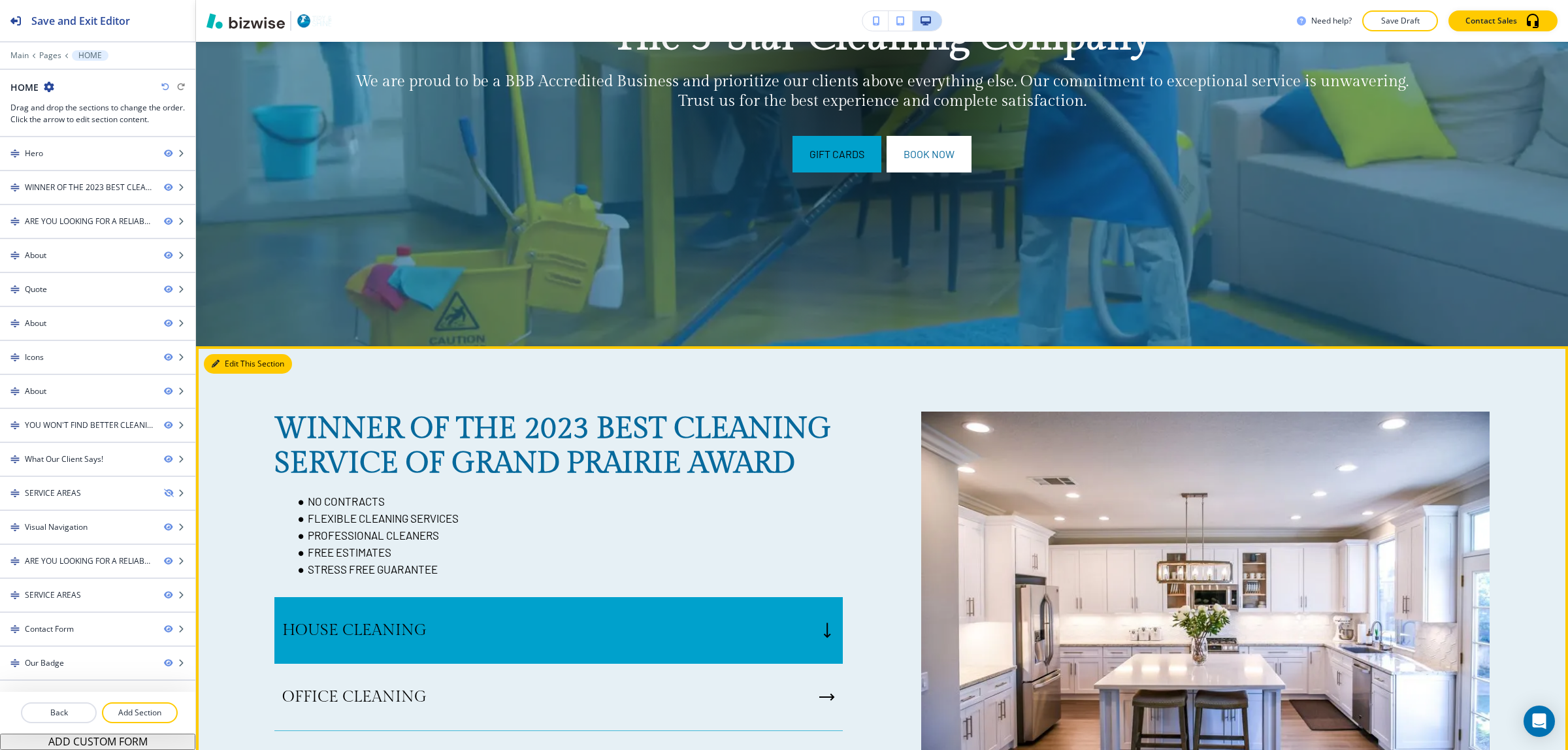
click at [243, 367] on button "Edit This Section" at bounding box center [248, 364] width 88 height 19
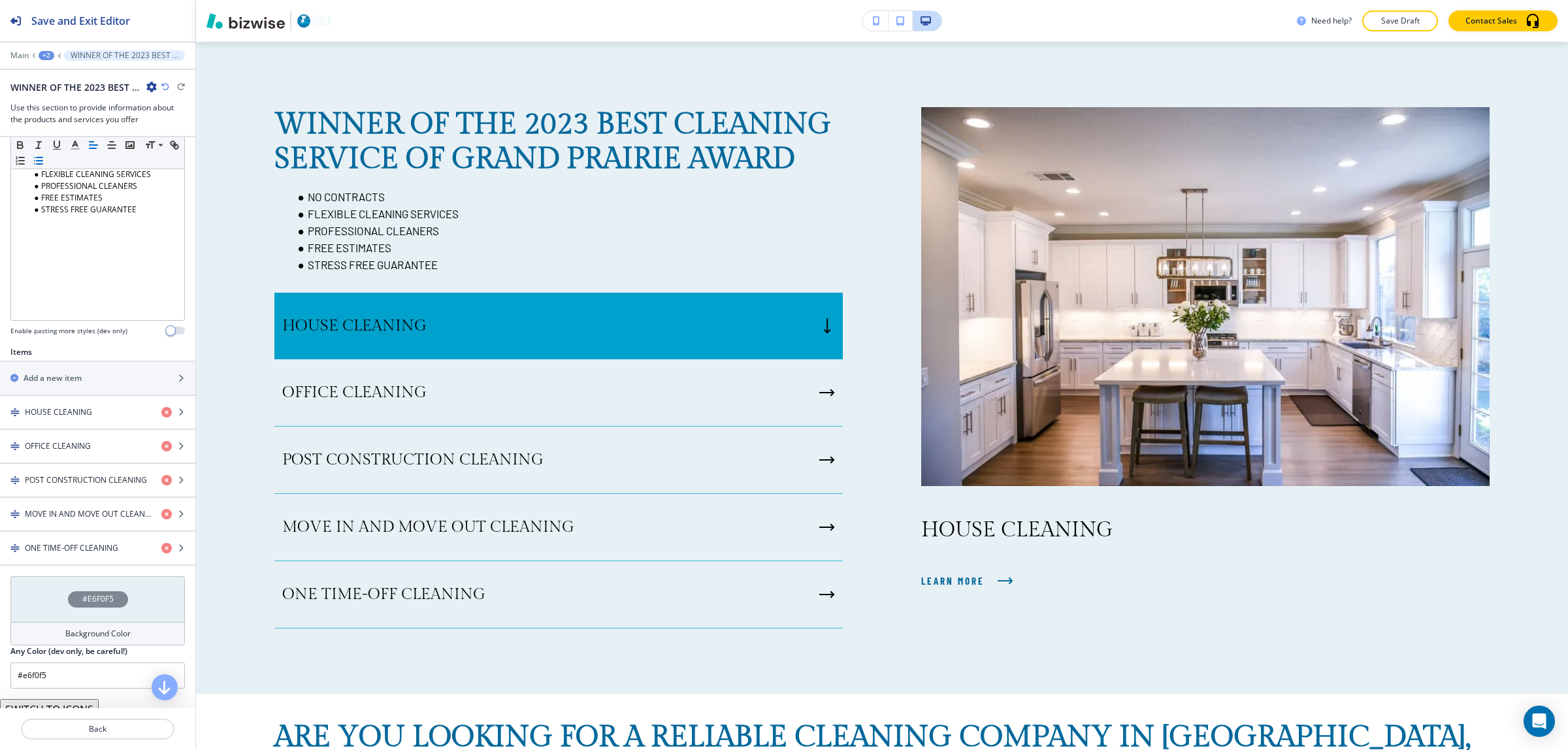
scroll to position [324, 0]
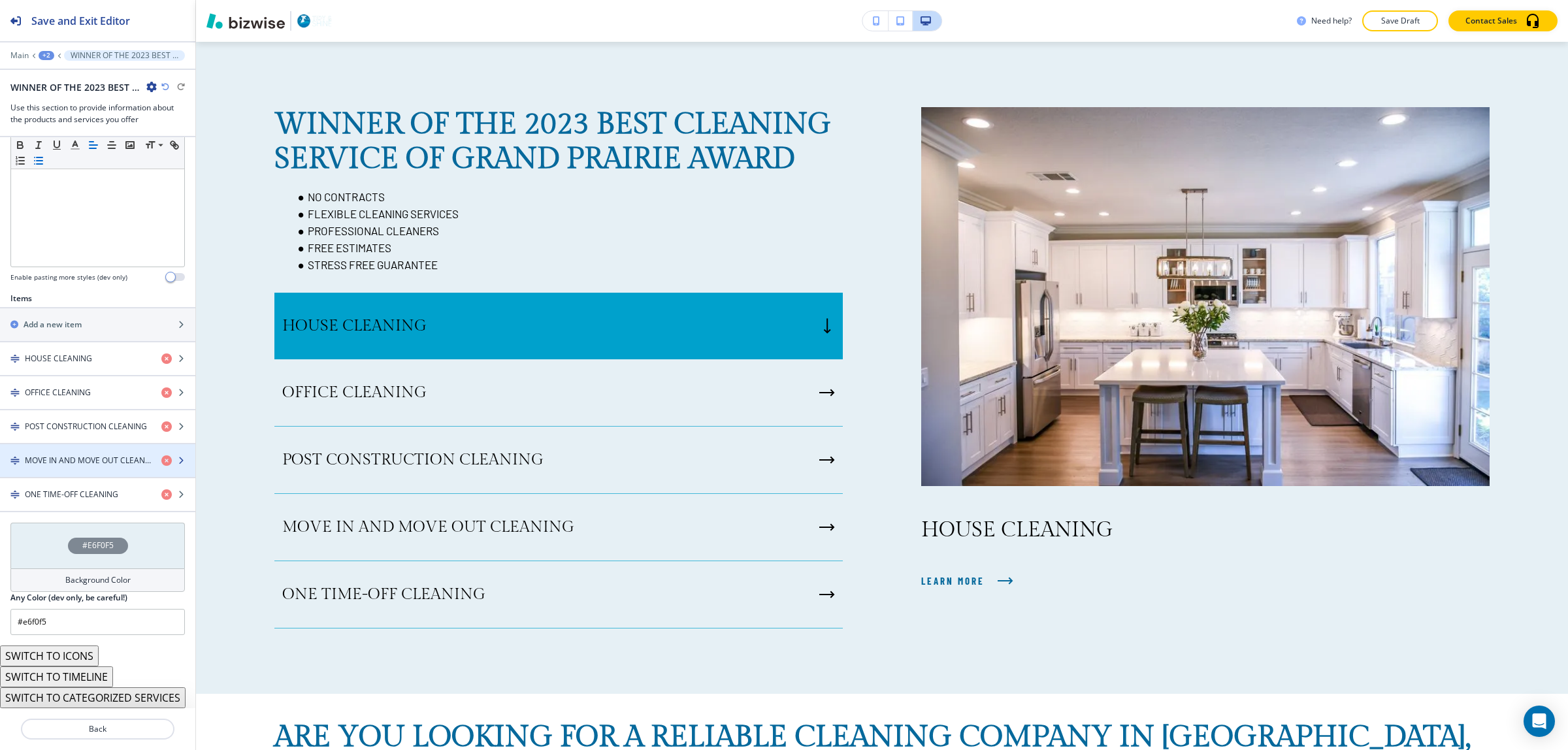
click at [83, 467] on div "button" at bounding box center [97, 471] width 196 height 10
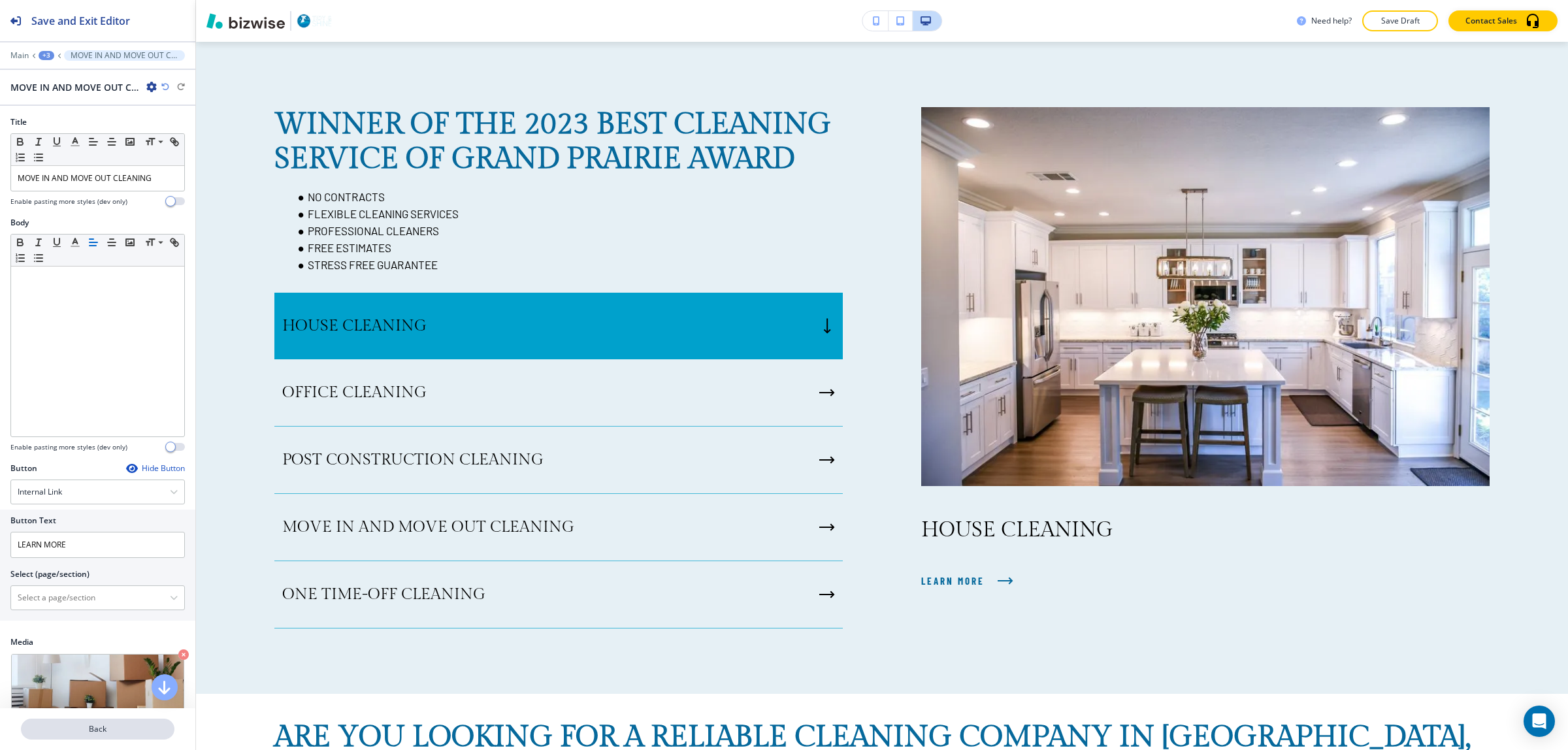
click at [82, 731] on p "Back" at bounding box center [97, 729] width 151 height 12
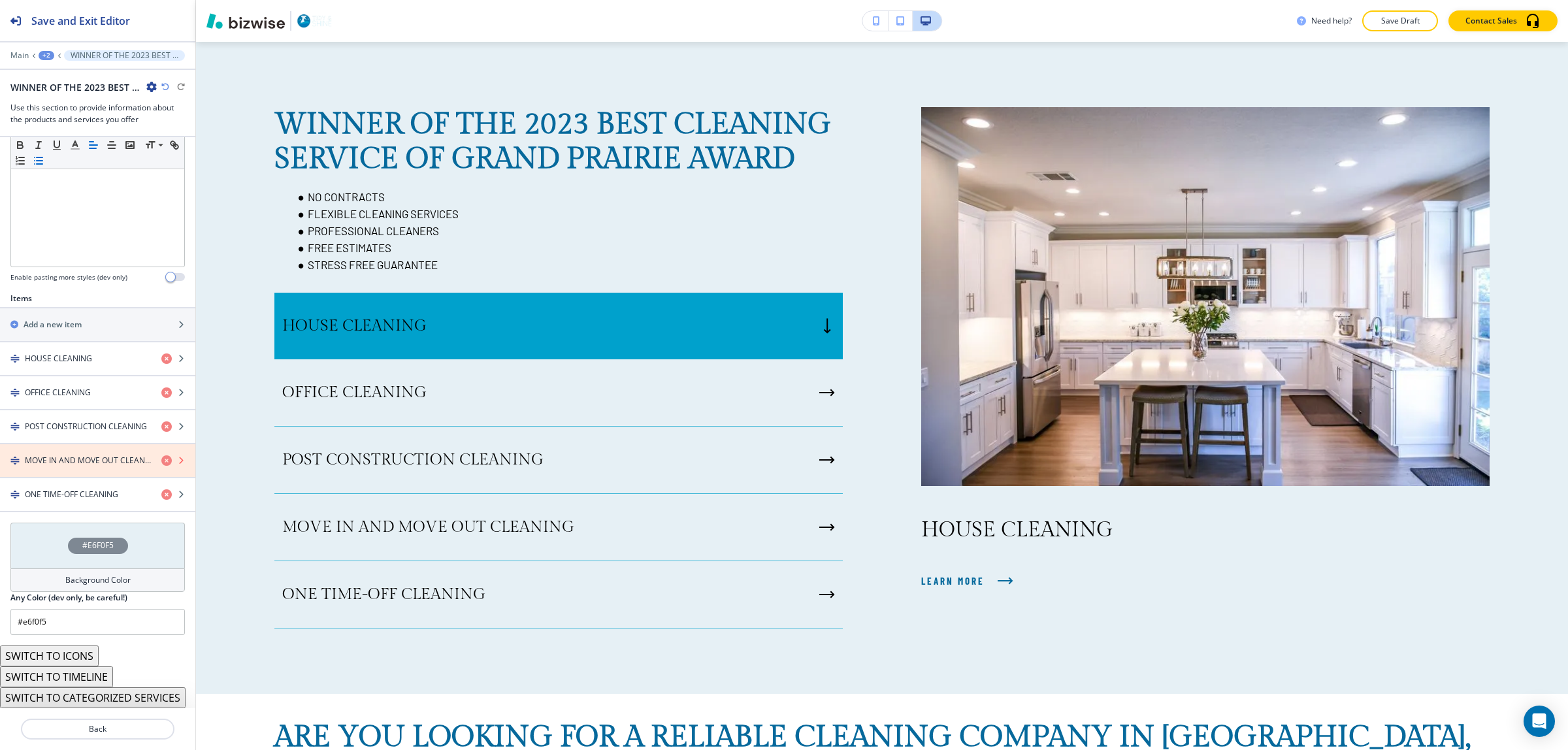
click at [162, 456] on icon "button" at bounding box center [167, 460] width 10 height 10
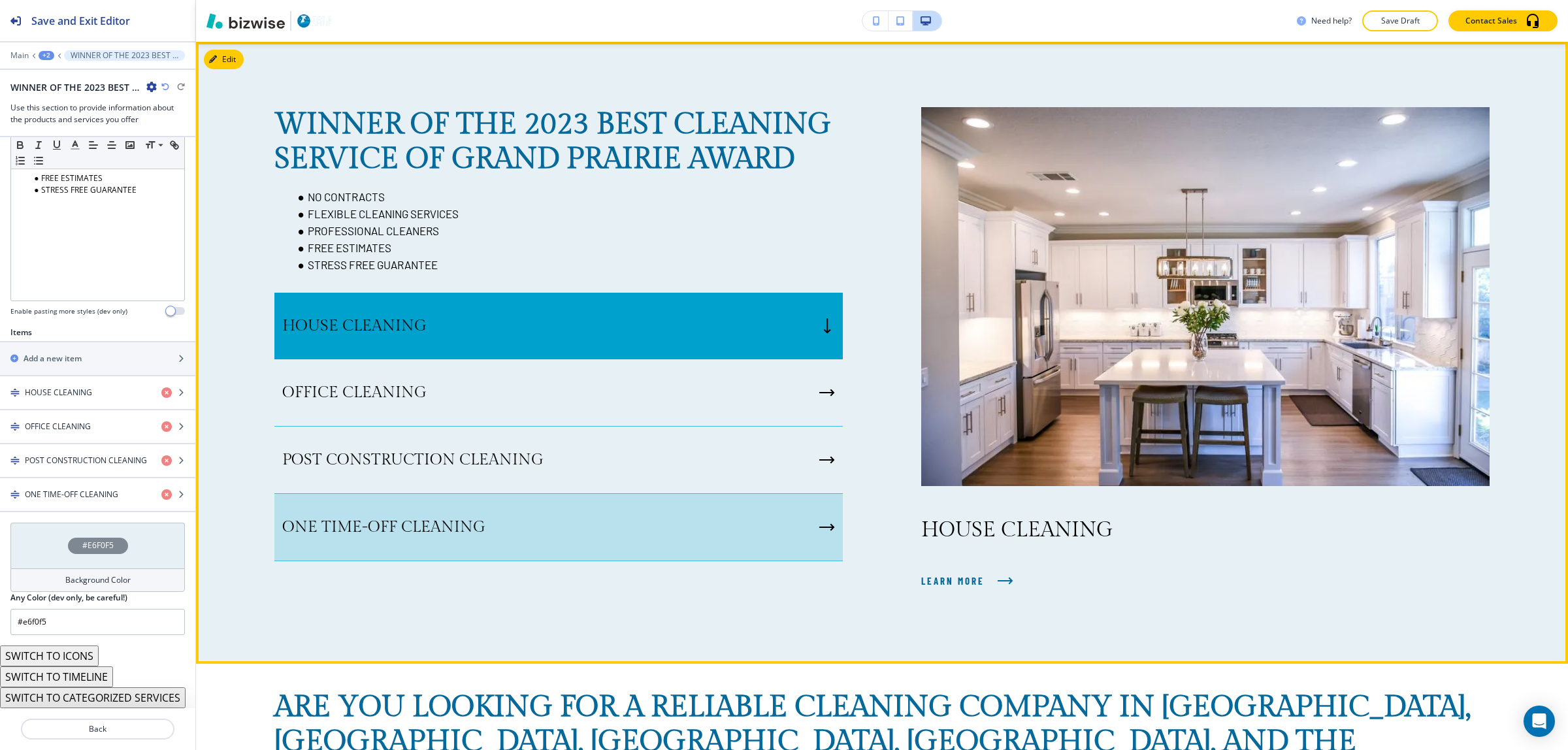
click at [765, 539] on div "ONE TIME-OFF CLEANING" at bounding box center [558, 527] width 569 height 67
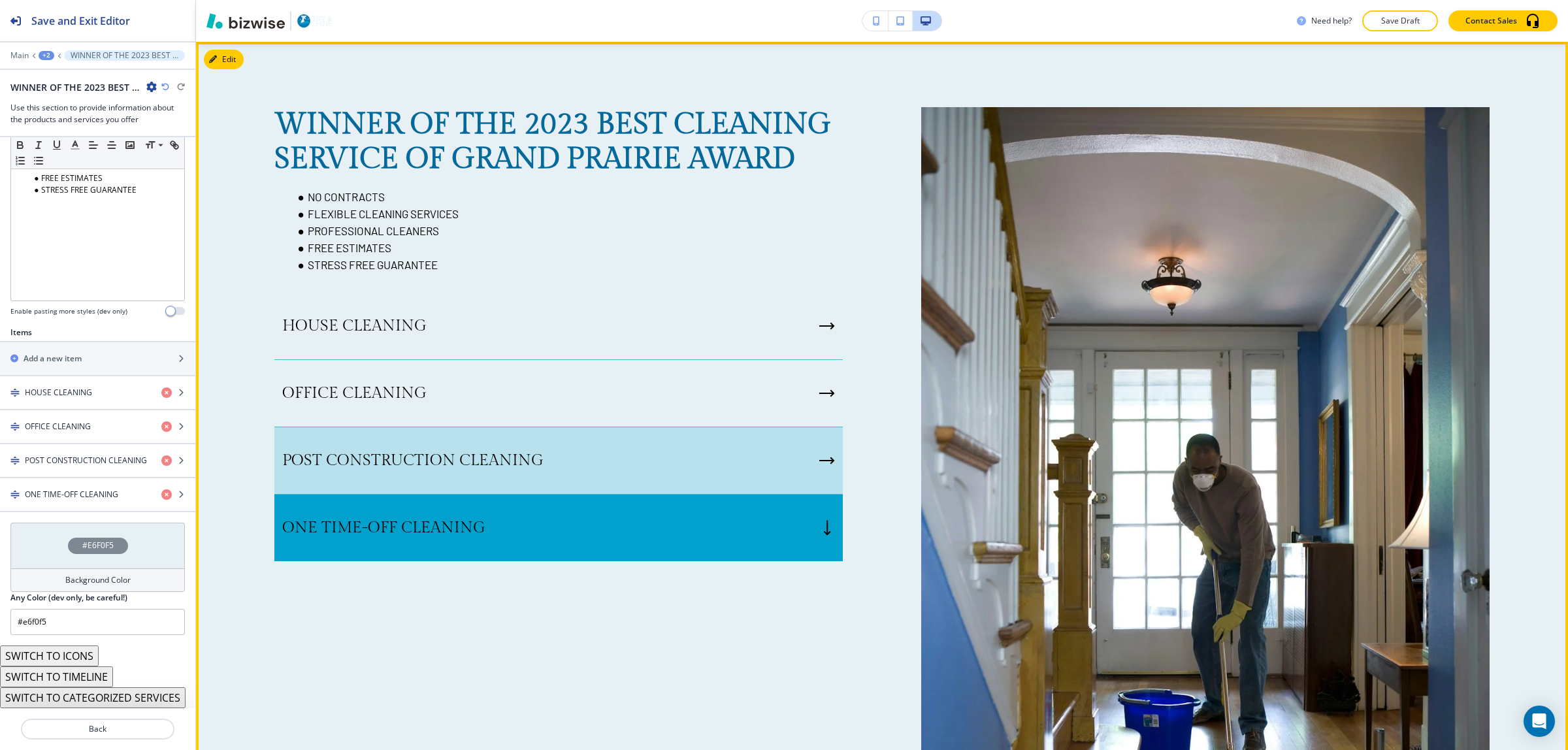
click at [697, 480] on div "POST CONSTRUCTION CLEANING" at bounding box center [558, 460] width 569 height 67
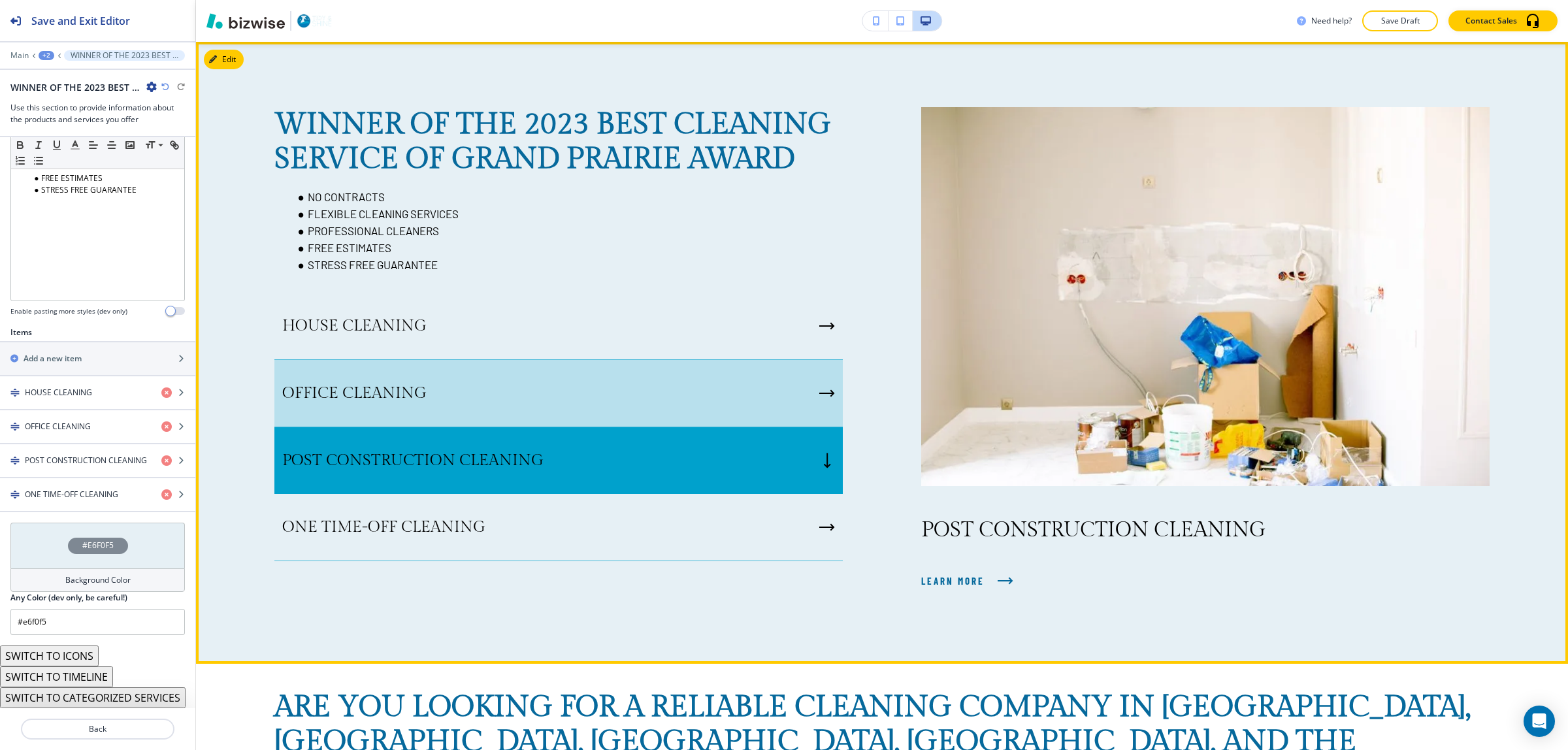
click at [698, 393] on div "OFFICE CLEANING" at bounding box center [558, 393] width 569 height 67
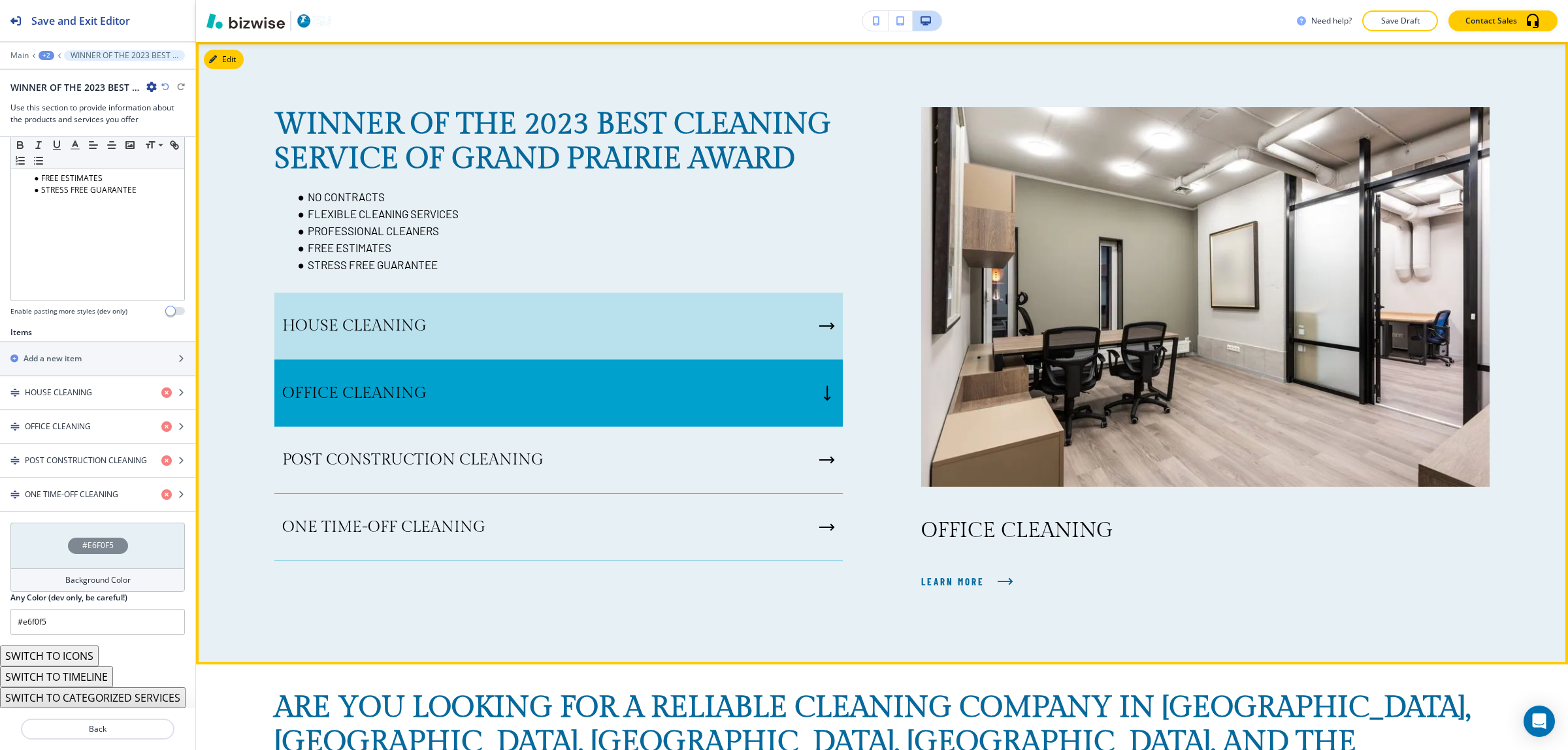
click at [690, 328] on div "HOUSE CLEANING" at bounding box center [558, 326] width 569 height 67
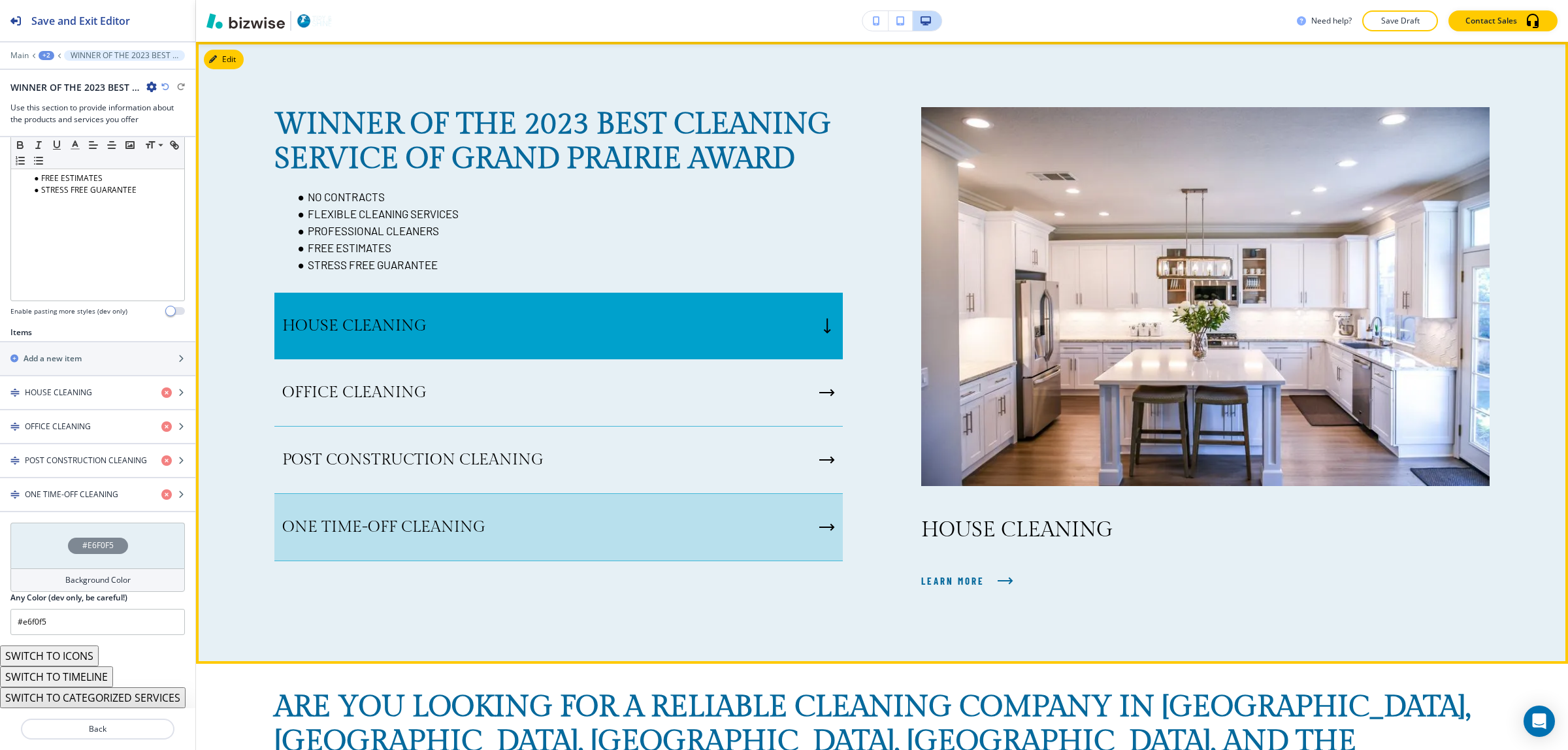
click at [710, 515] on div "ONE TIME-OFF CLEANING" at bounding box center [558, 527] width 569 height 67
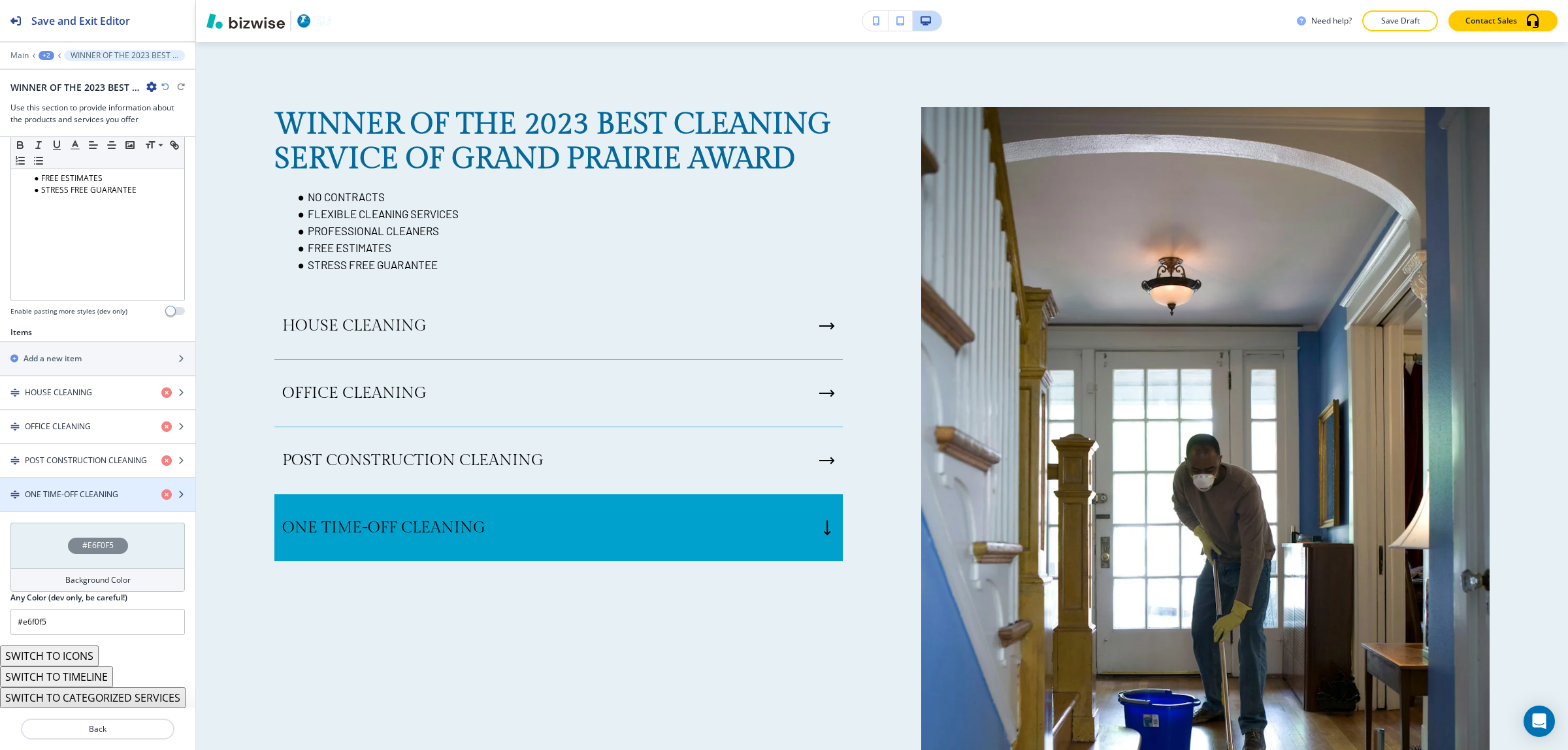
click at [83, 489] on h4 "ONE TIME-OFF CLEANING" at bounding box center [71, 494] width 93 height 12
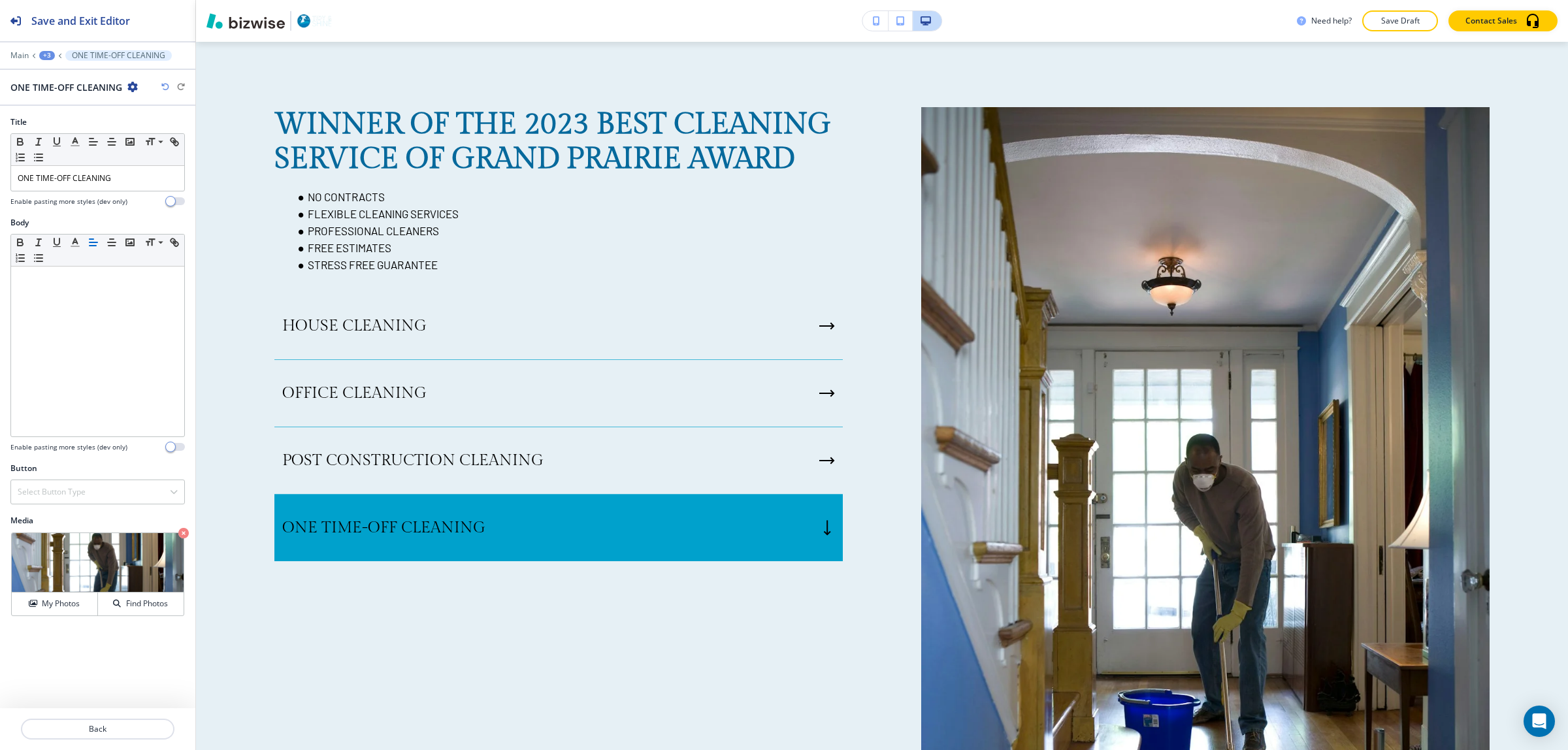
scroll to position [697, 0]
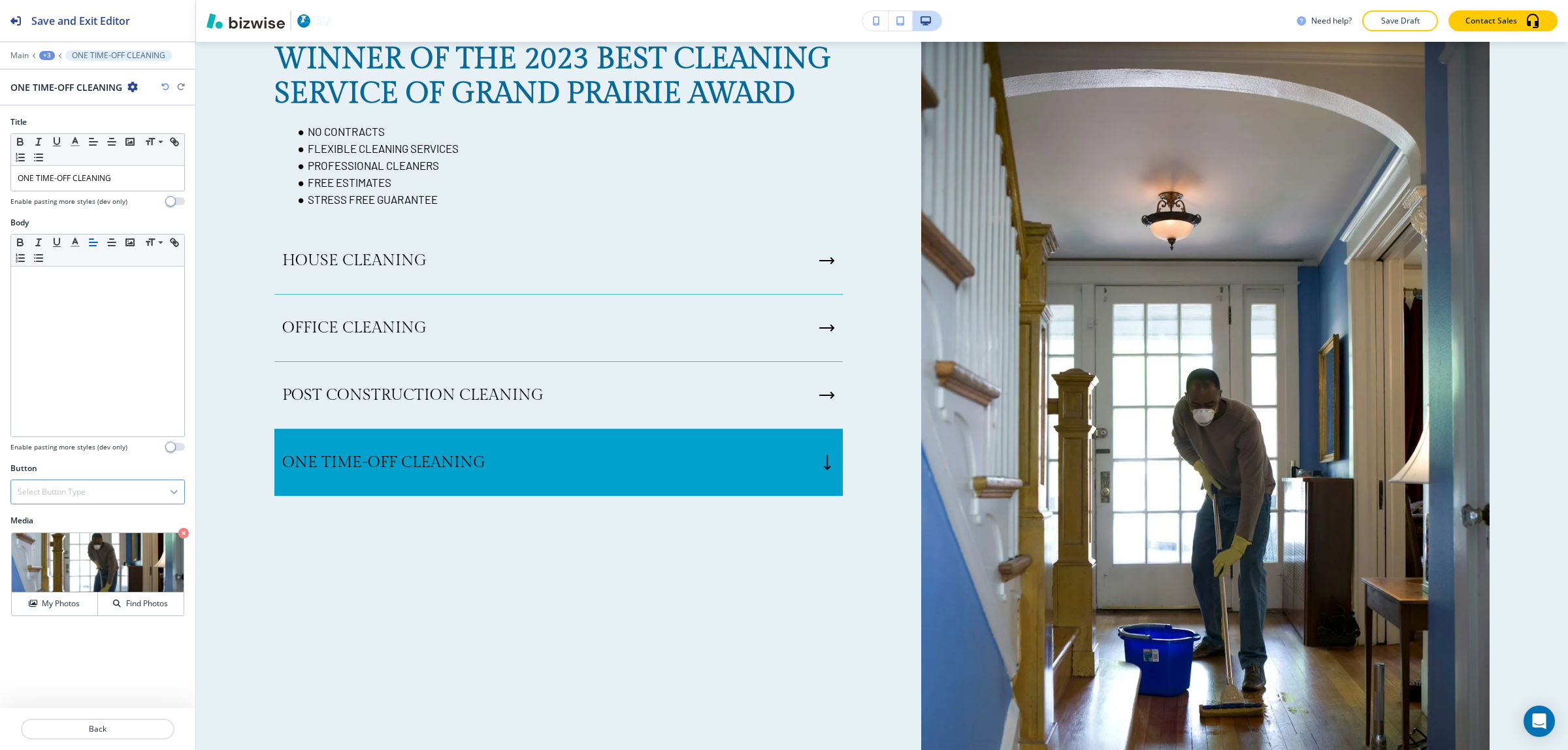
click at [79, 488] on h4 "Select Button Type" at bounding box center [52, 491] width 68 height 12
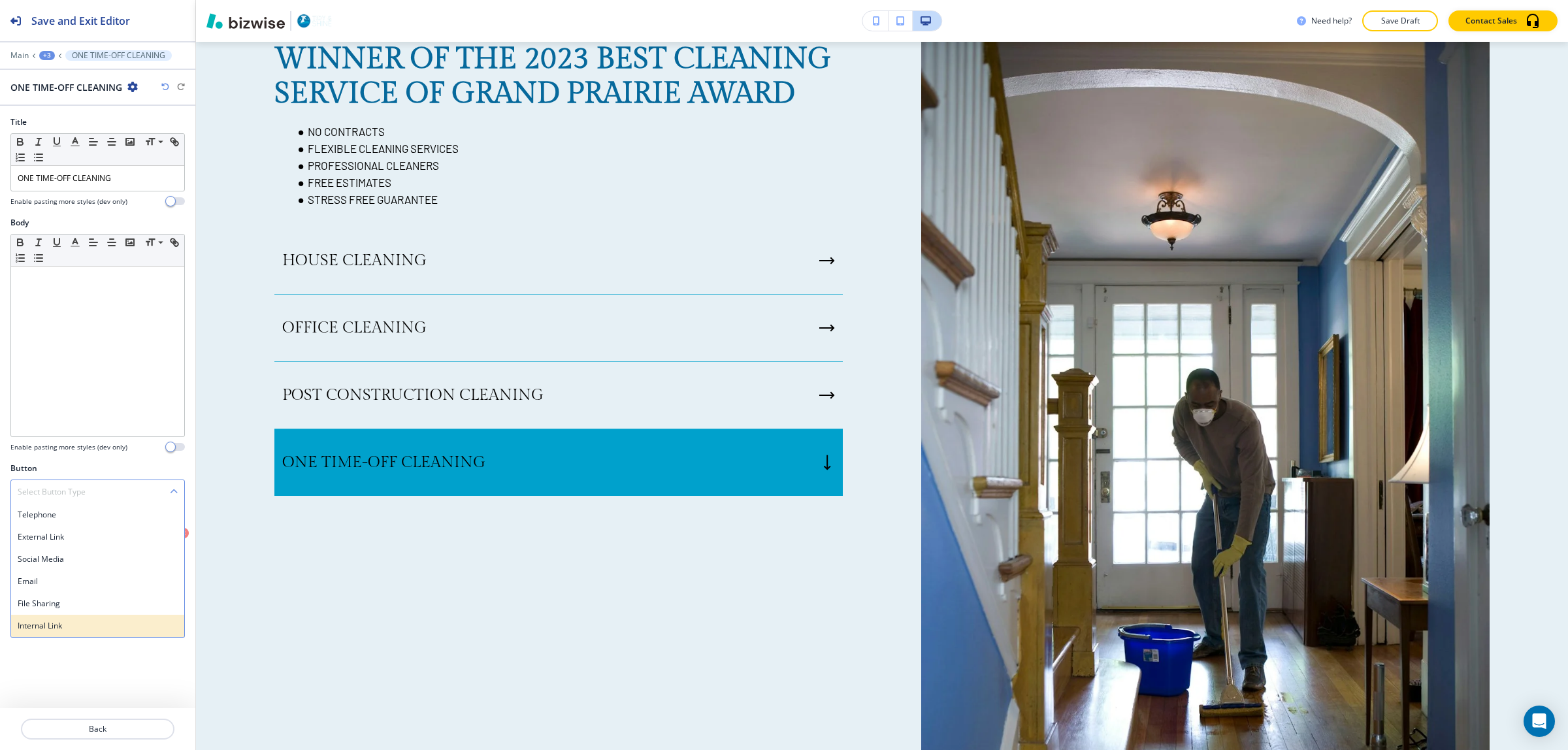
click at [74, 619] on div "Internal Link" at bounding box center [97, 626] width 173 height 22
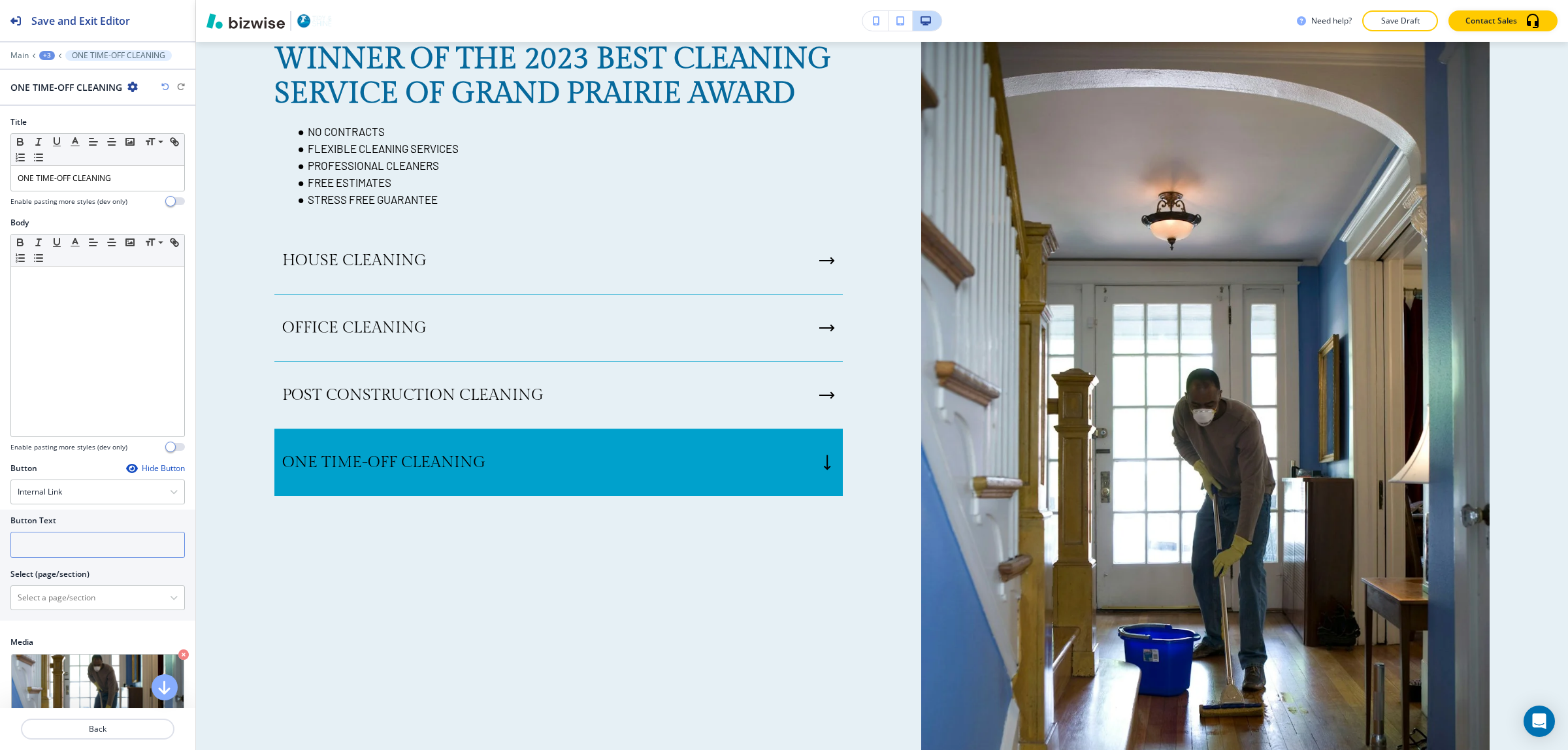
click at [73, 544] on input "text" at bounding box center [97, 545] width 174 height 26
type input "LEARN MORE"
click at [92, 596] on \(page\/section\) "Manual Input" at bounding box center [91, 598] width 159 height 22
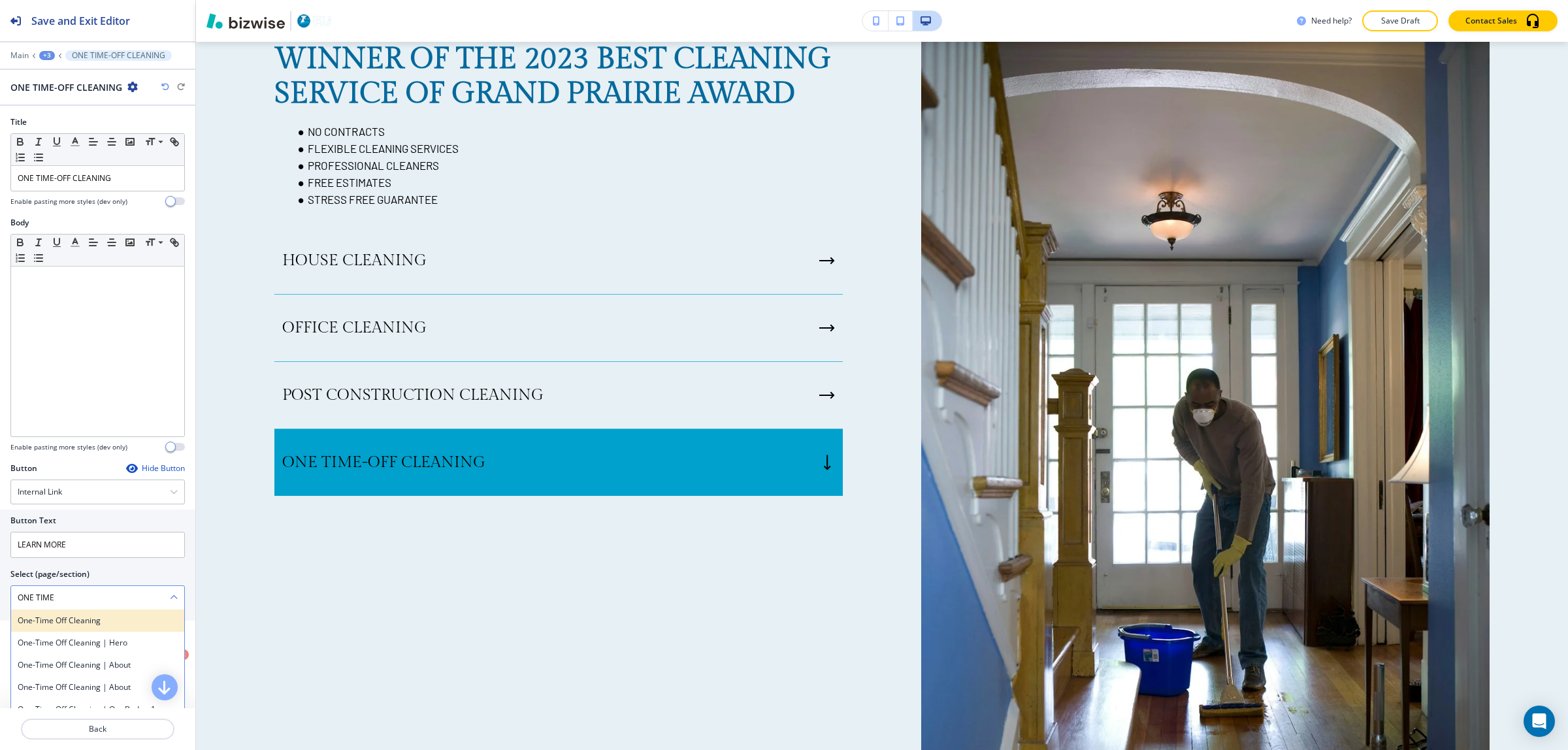
click at [95, 619] on h4 "One-Time Off Cleaning" at bounding box center [98, 621] width 160 height 12
type \(page\/section\) "One-Time Off Cleaning"
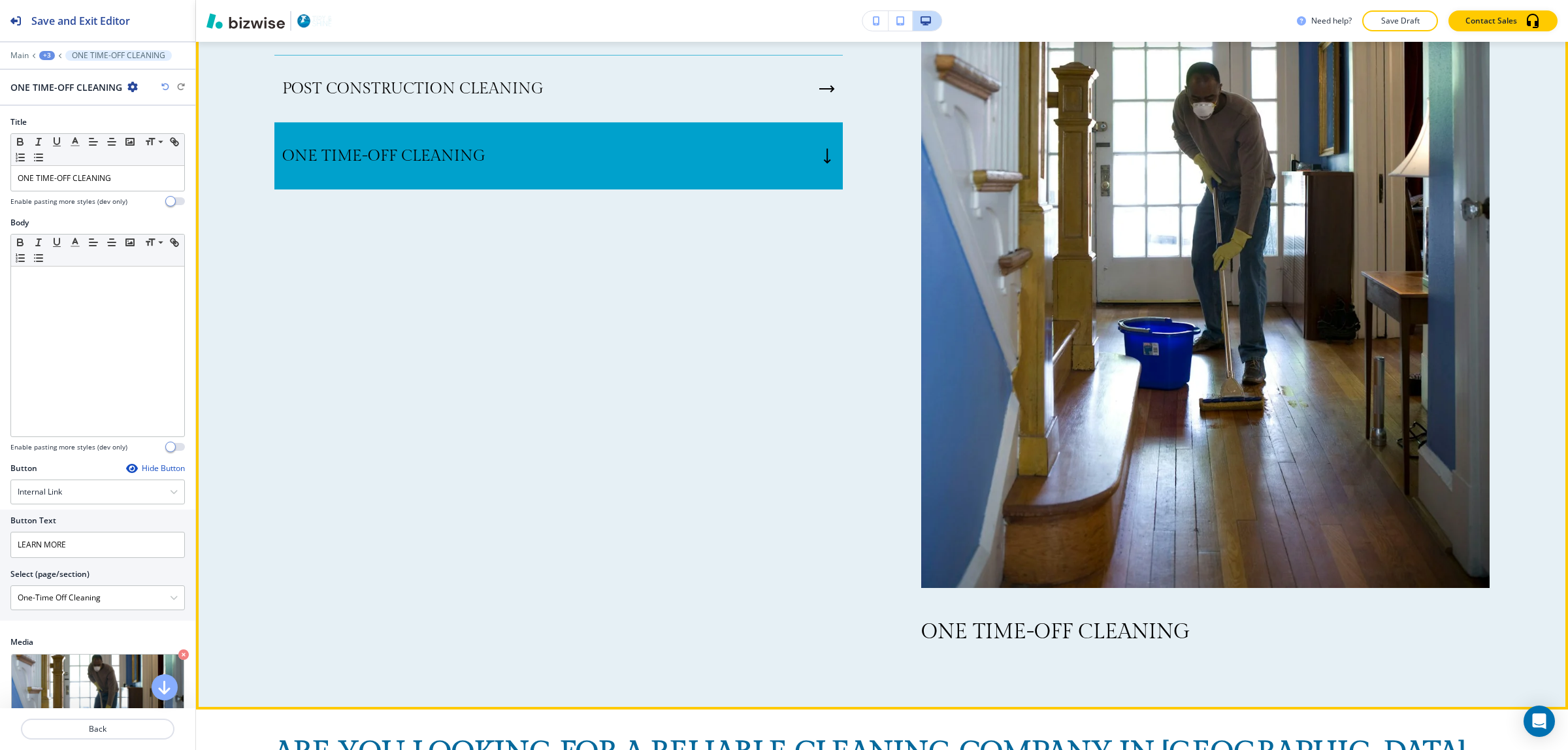
scroll to position [1024, 0]
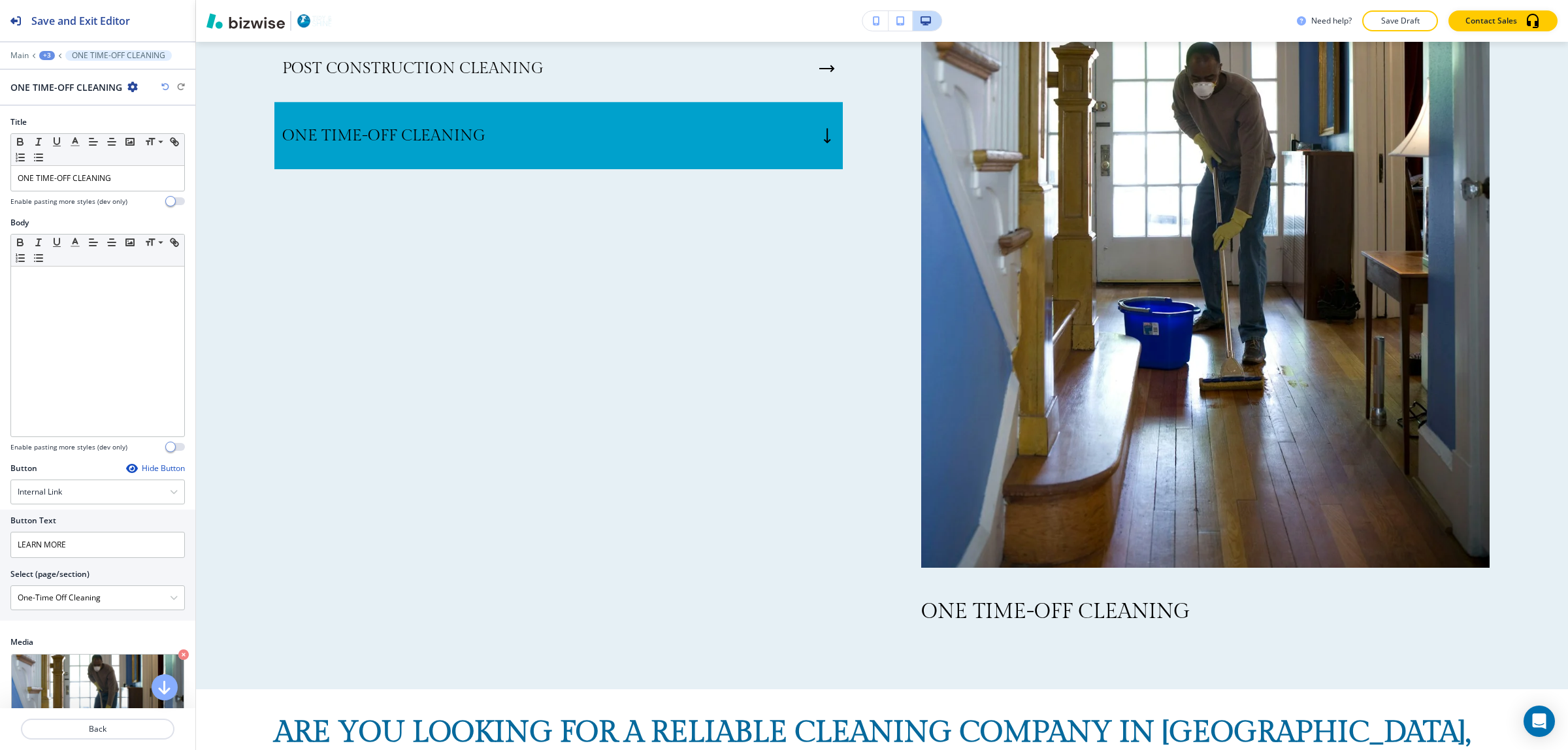
click at [104, 572] on div "Select (page/section)" at bounding box center [97, 574] width 174 height 12
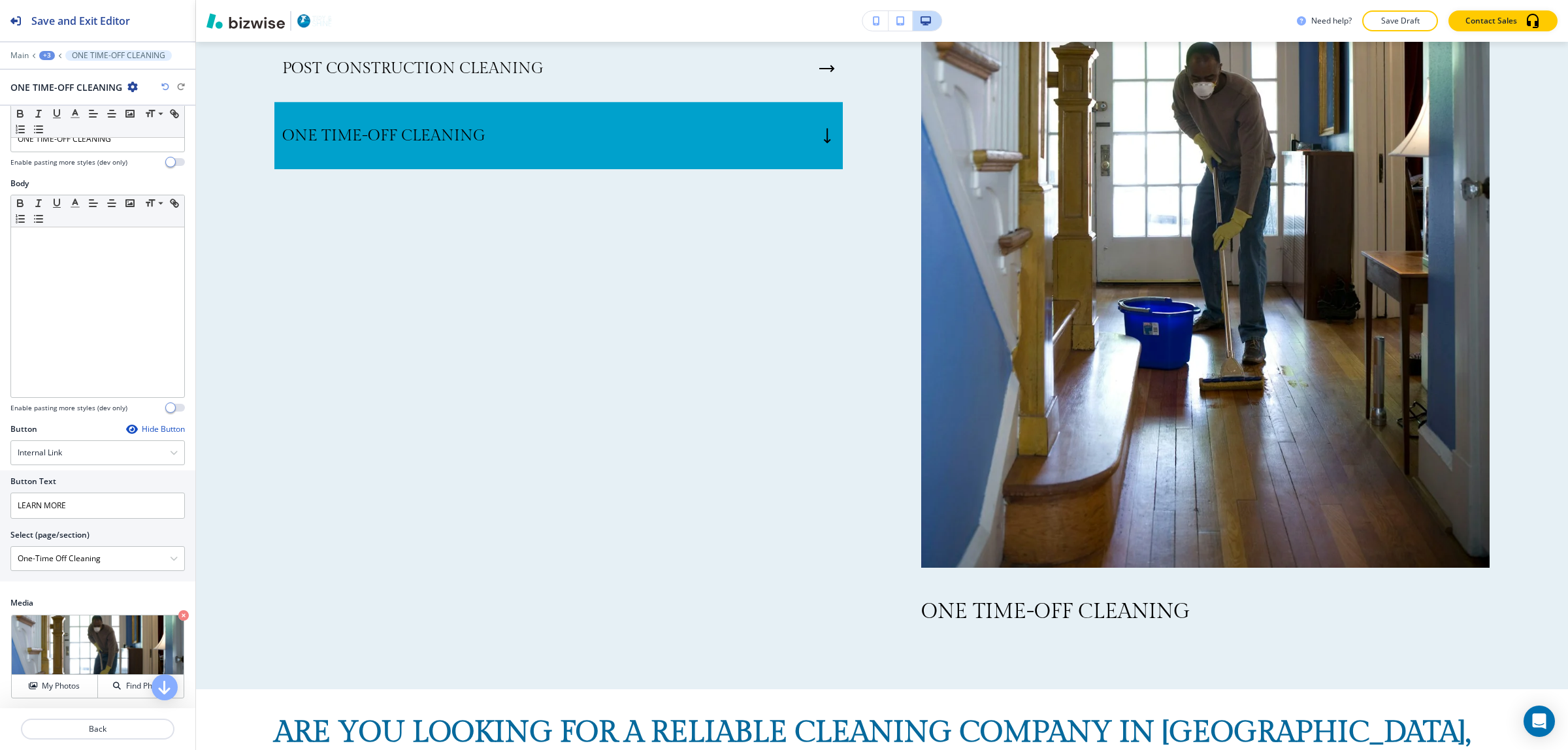
scroll to position [42, 0]
click at [111, 729] on p "Back" at bounding box center [97, 729] width 151 height 12
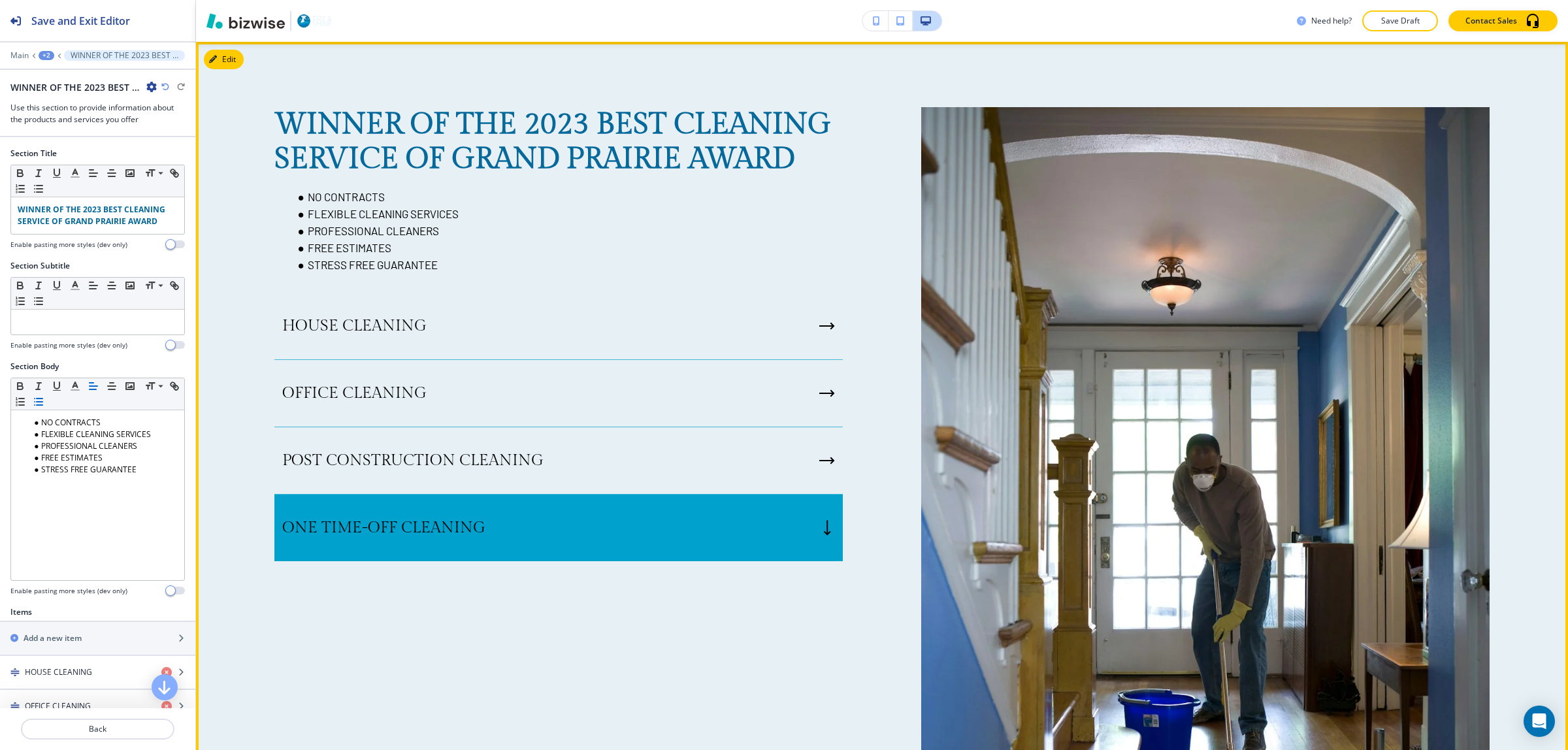
drag, startPoint x: 674, startPoint y: 616, endPoint x: 686, endPoint y: 610, distance: 13.4
click at [675, 616] on div "WINNER OF THE 2023 BEST CLEANING SERVICE OF GRAND PRAIRIE AWARD NO CONTRACTS FL…" at bounding box center [520, 561] width 647 height 909
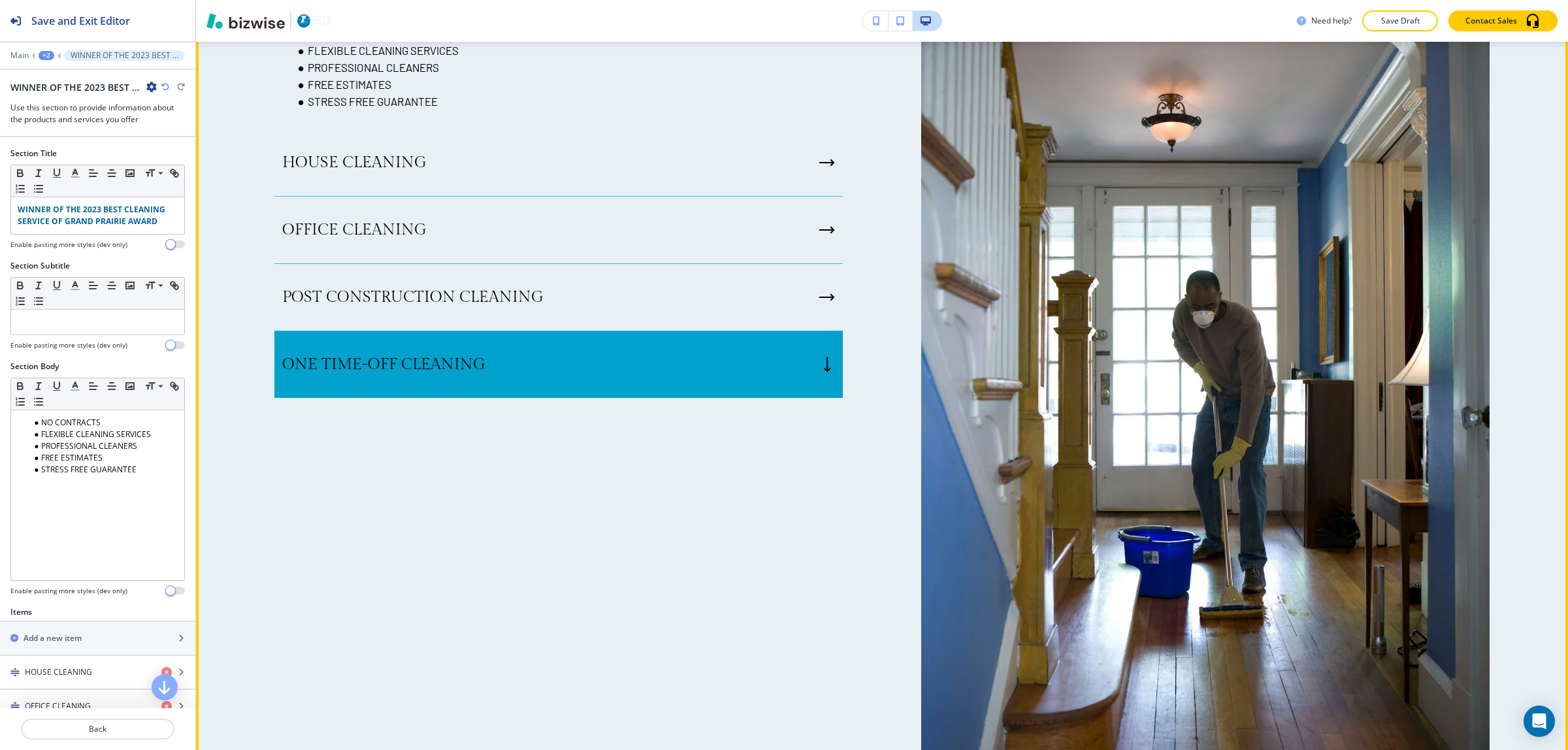
click at [654, 322] on div "POST CONSTRUCTION CLEANING" at bounding box center [558, 297] width 569 height 67
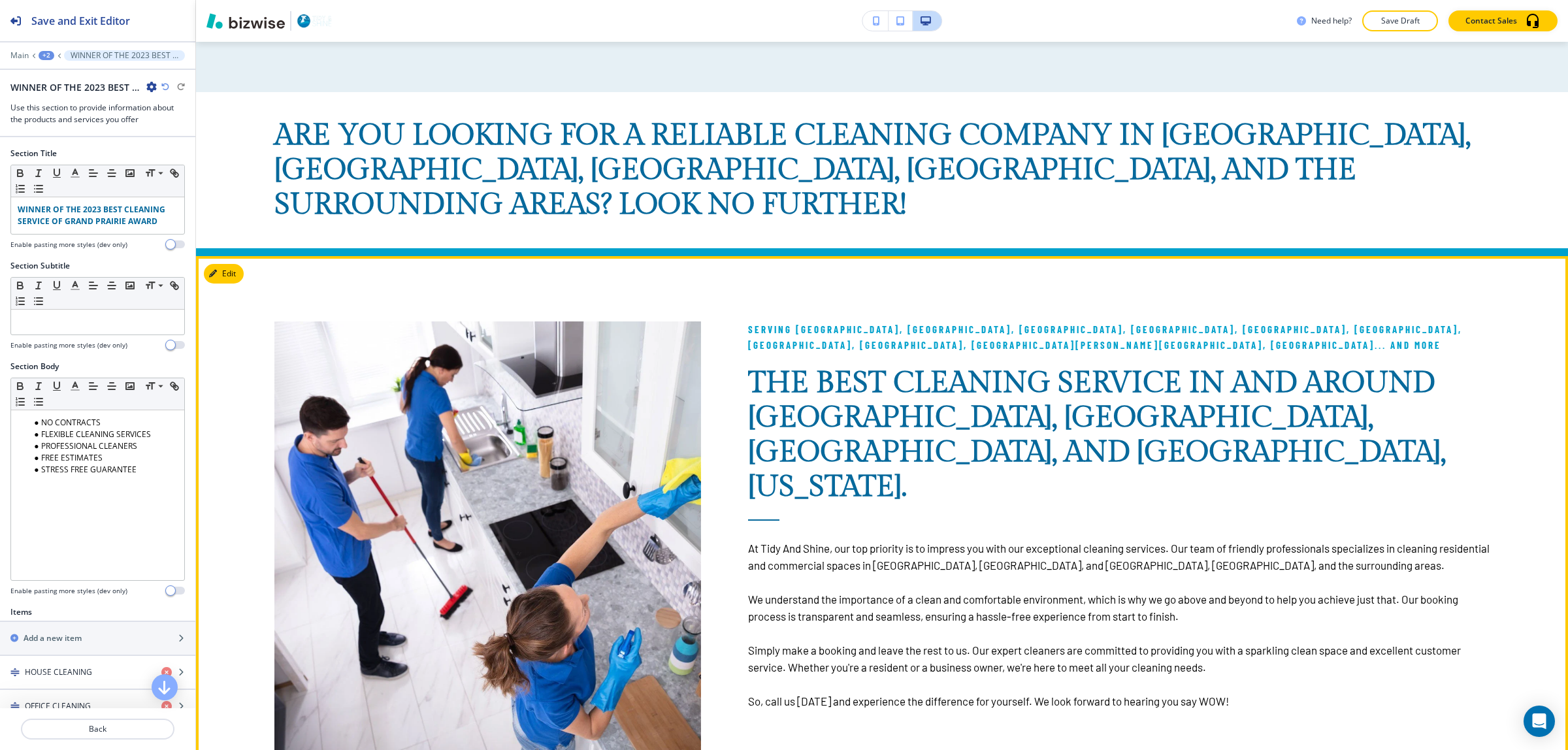
scroll to position [876, 0]
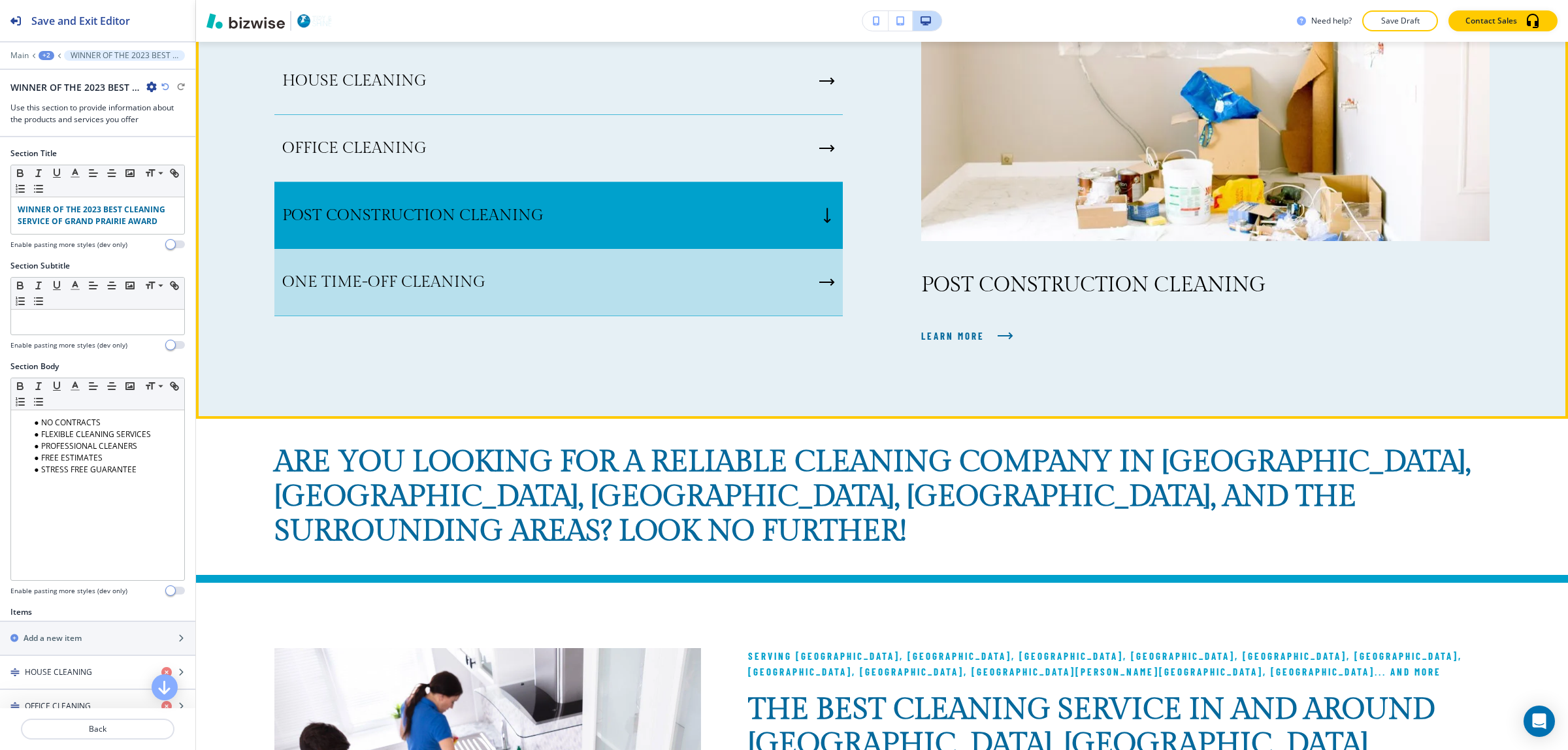
click at [648, 256] on div "ONE TIME-OFF CLEANING" at bounding box center [558, 282] width 569 height 67
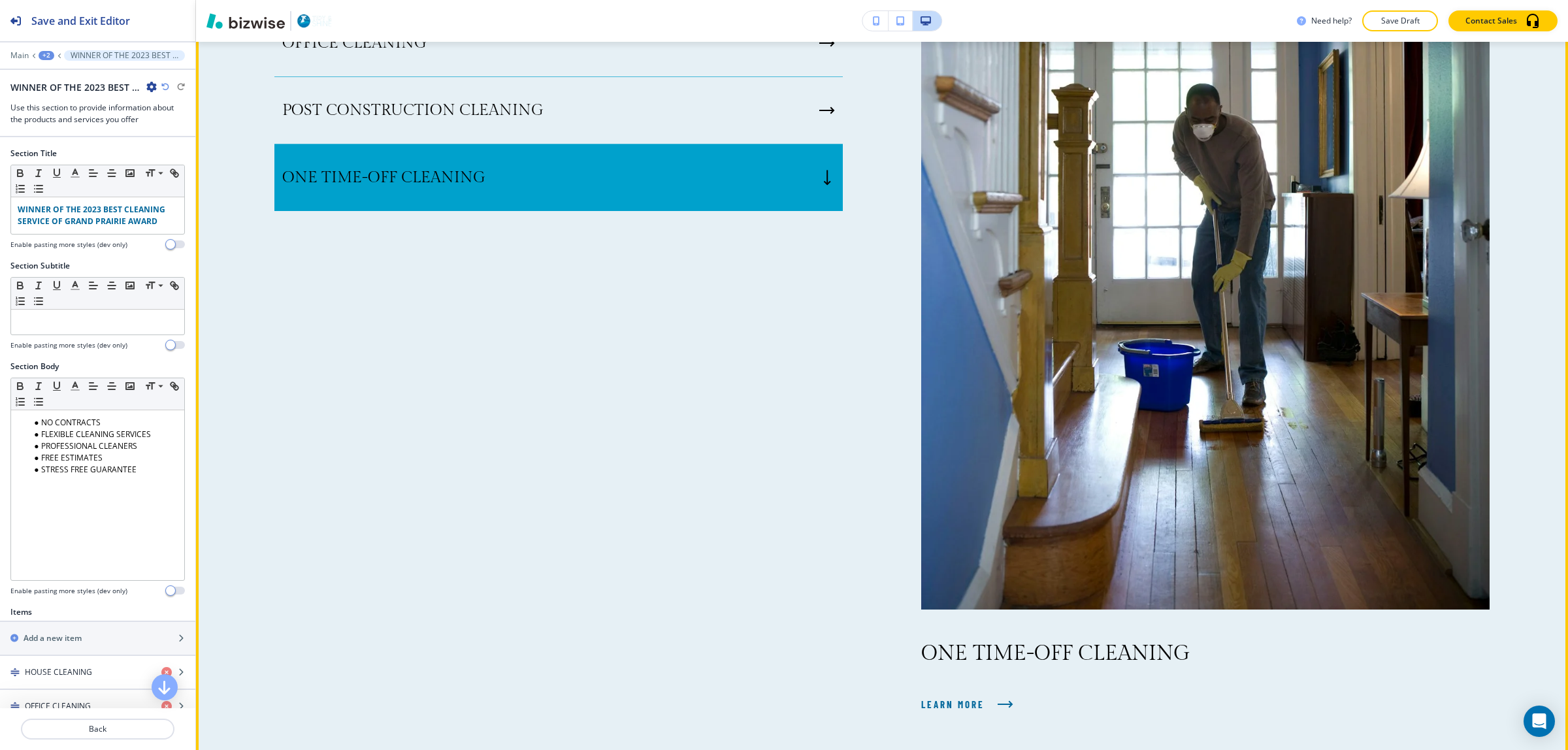
scroll to position [1203, 0]
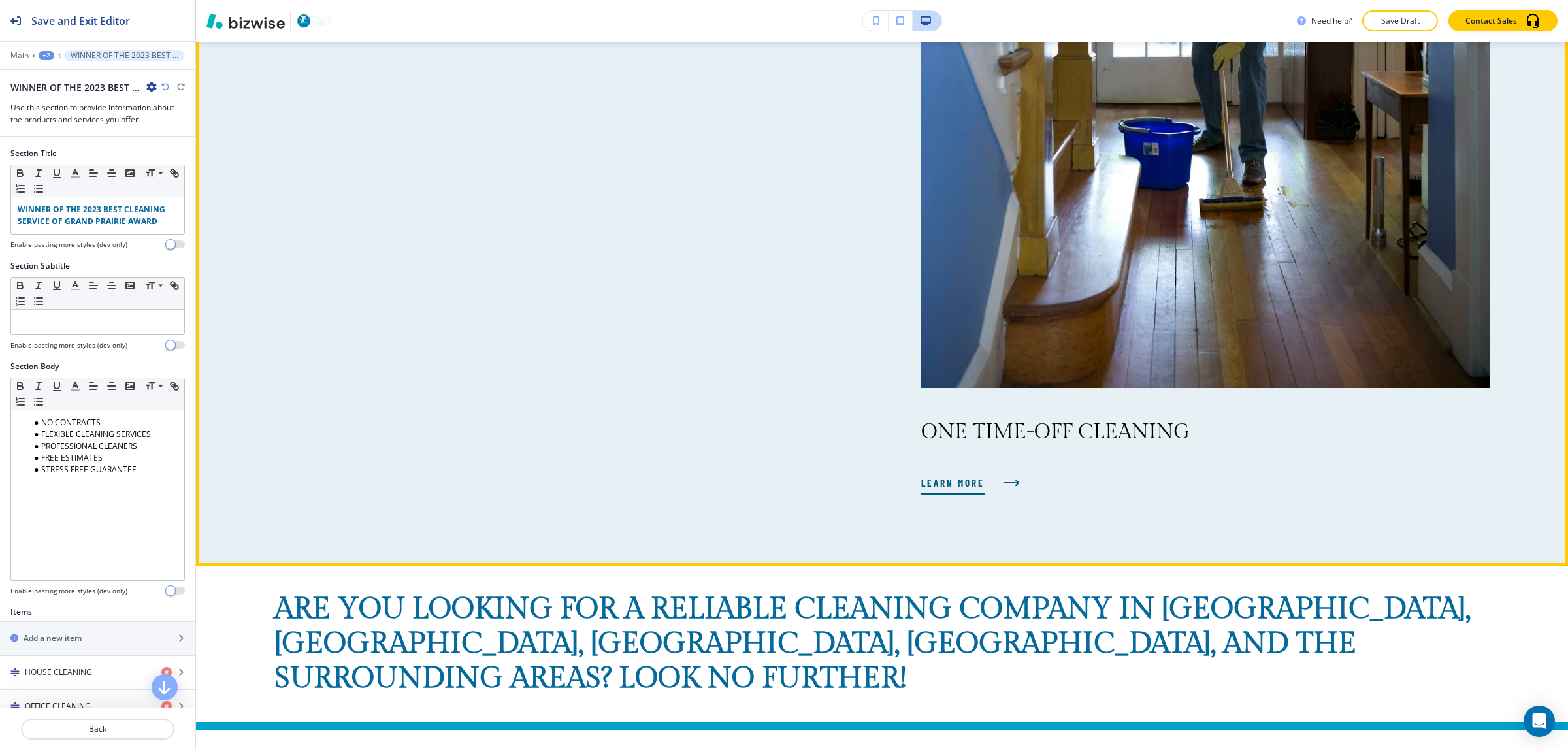
click at [951, 475] on span "LEARN MORE" at bounding box center [953, 482] width 64 height 16
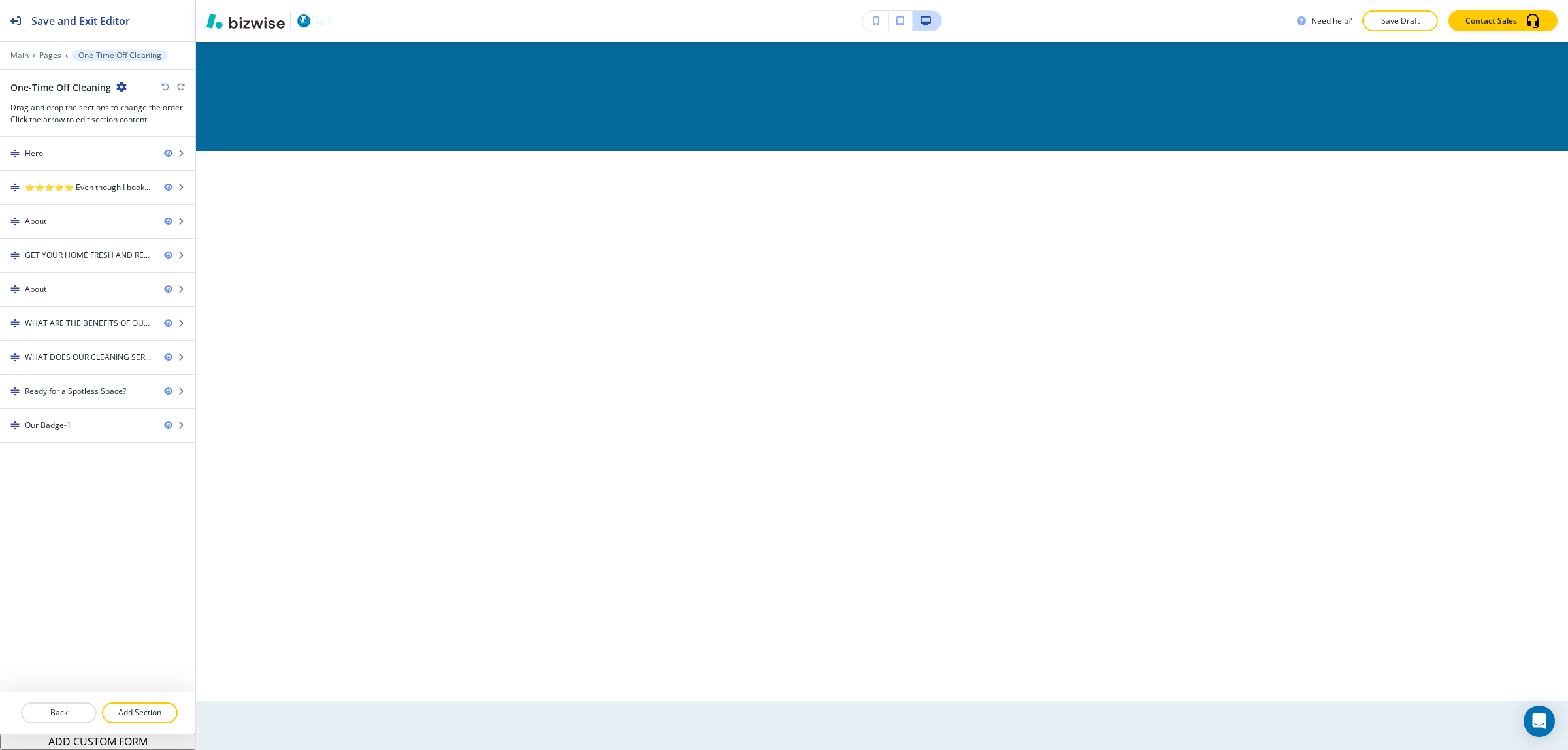
scroll to position [0, 0]
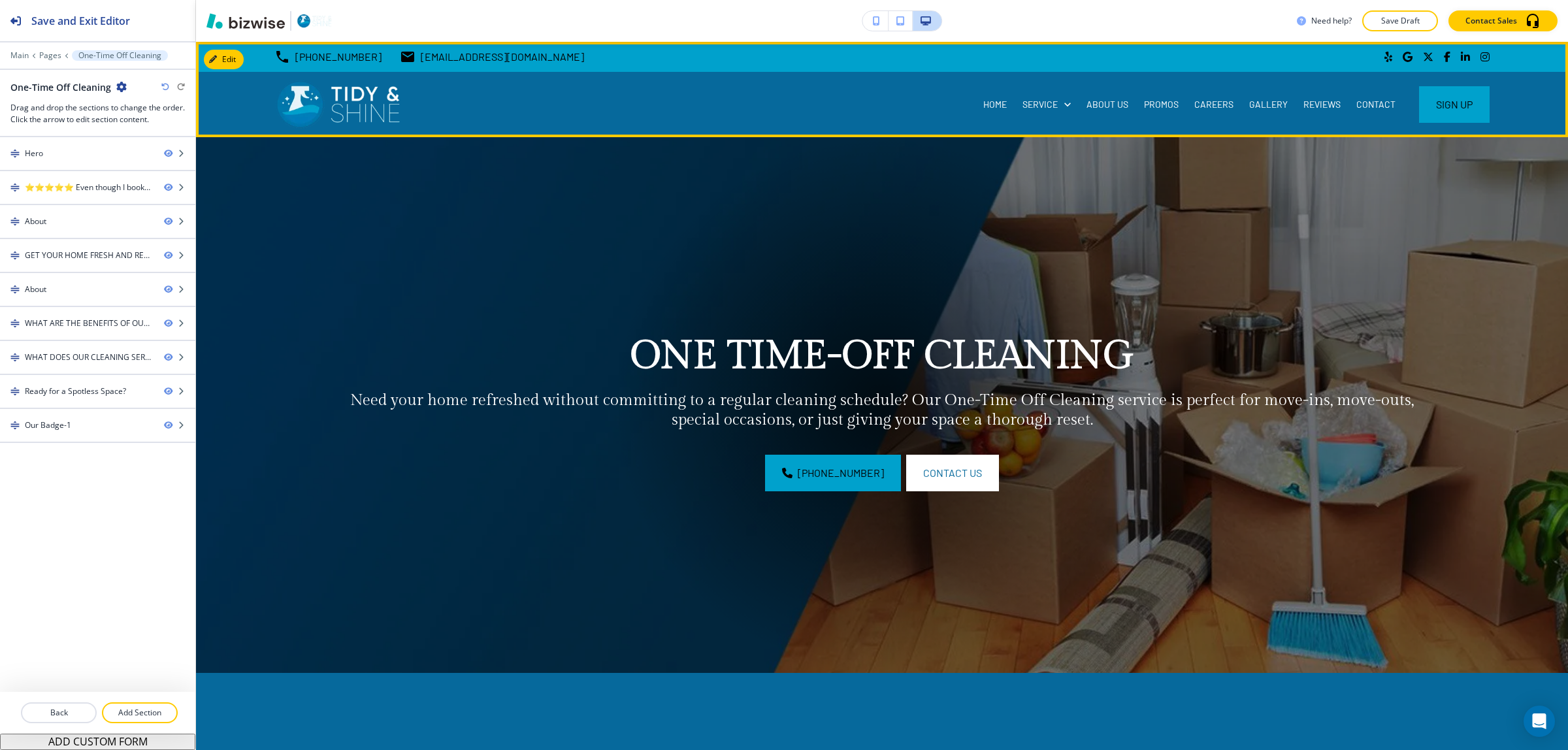
click at [990, 115] on div "HOME" at bounding box center [995, 104] width 39 height 66
click at [987, 105] on p "HOME" at bounding box center [995, 104] width 23 height 13
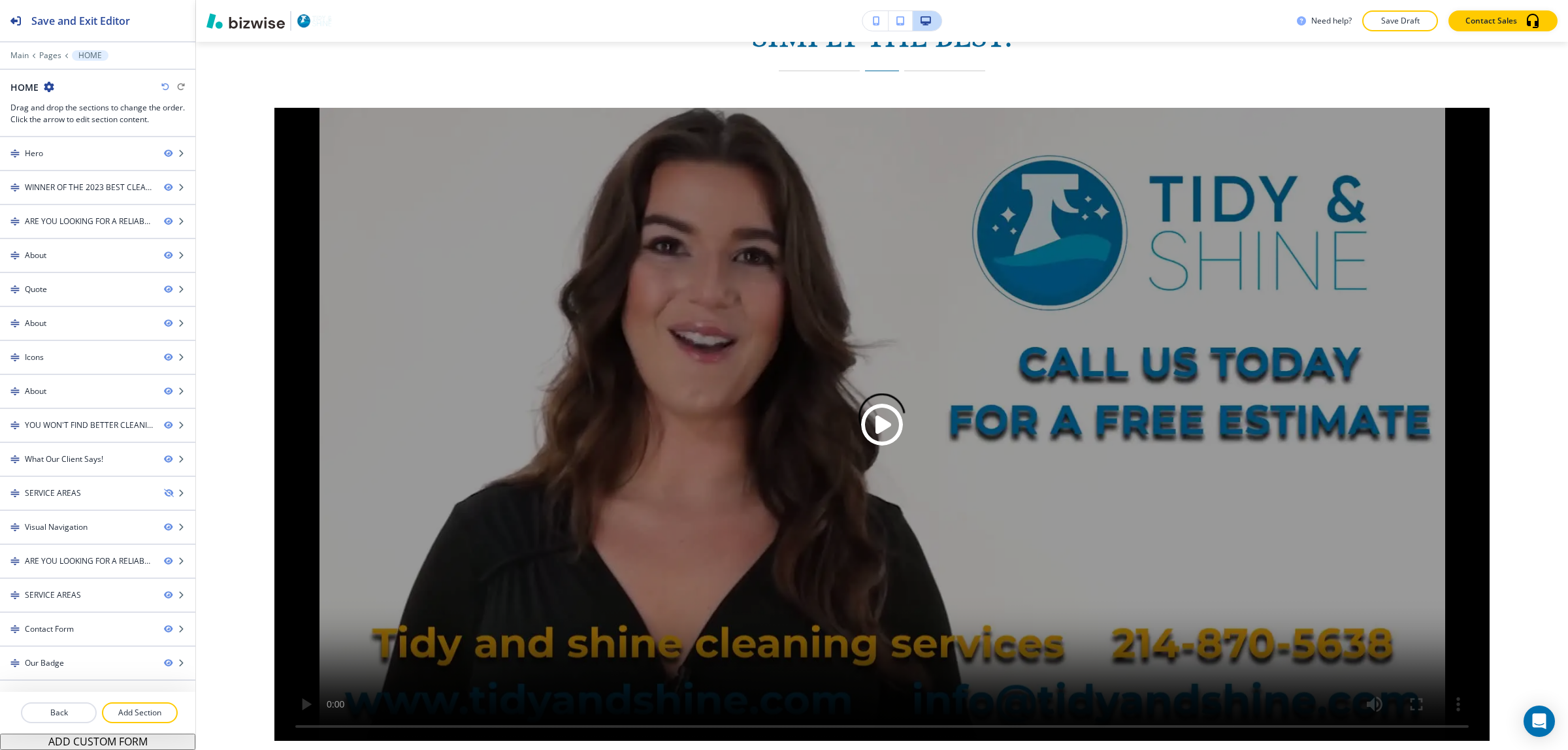
scroll to position [4412, 0]
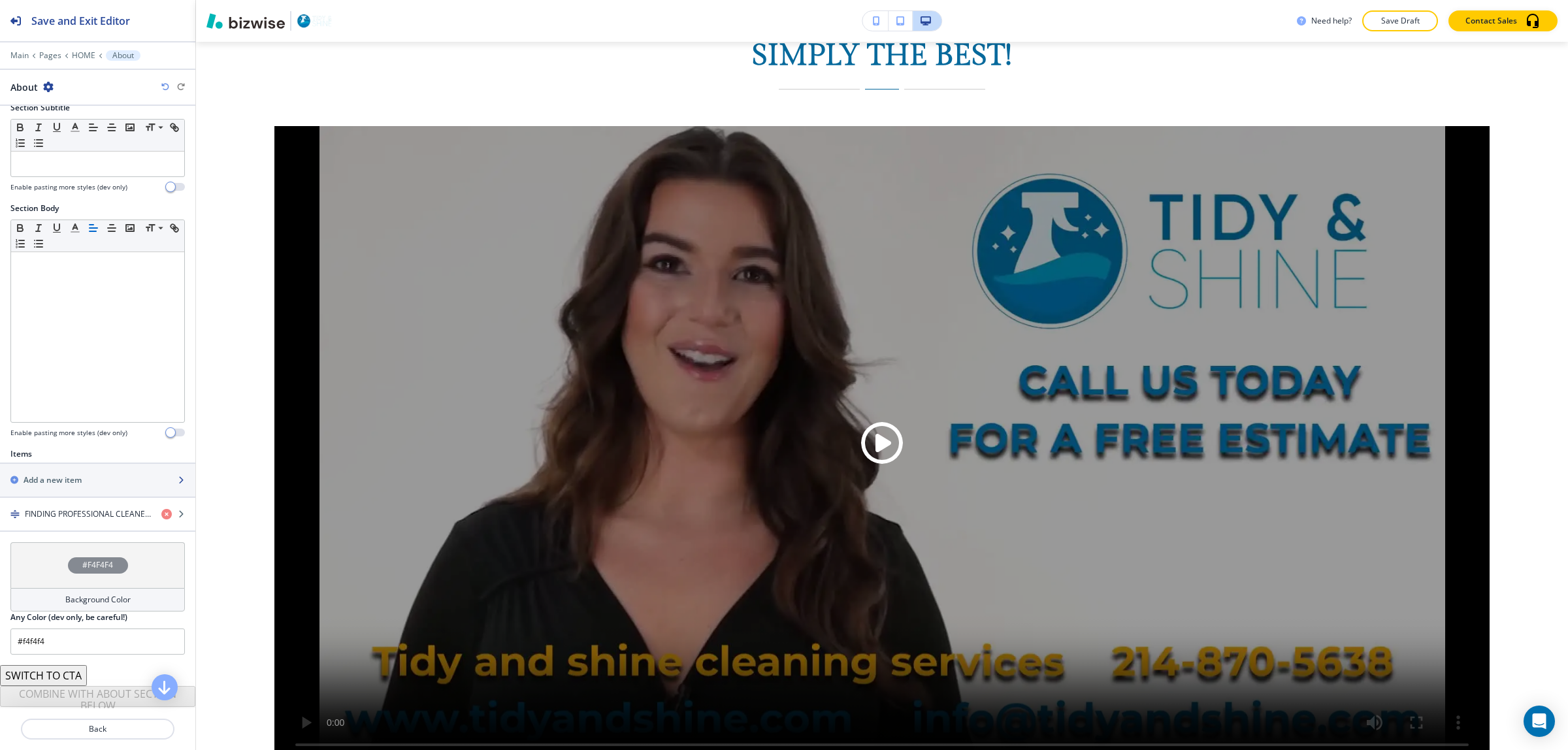
scroll to position [150, 0]
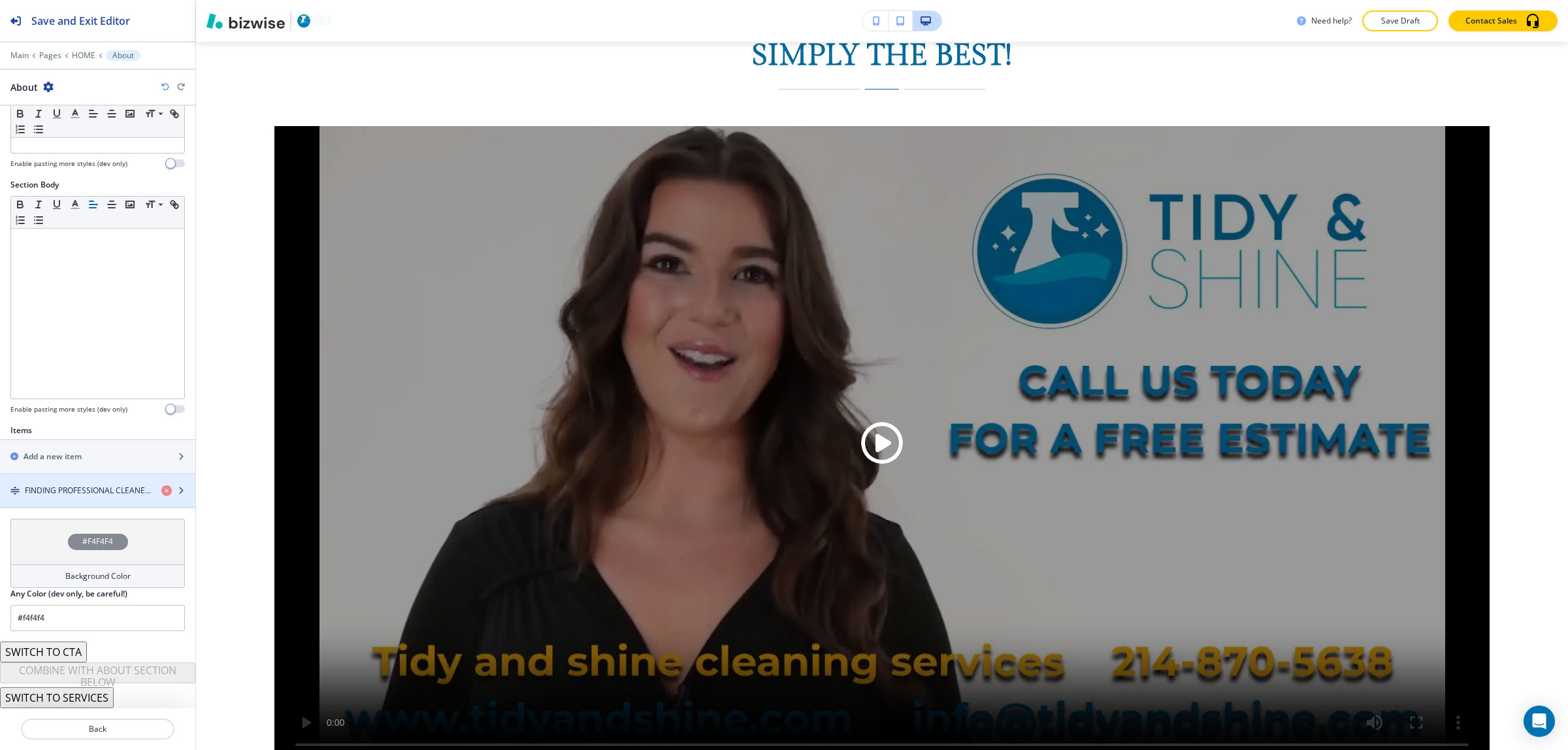
click at [102, 490] on h4 "FINDING PROFESSIONAL CLEANERS NEAR YOU" at bounding box center [88, 491] width 126 height 12
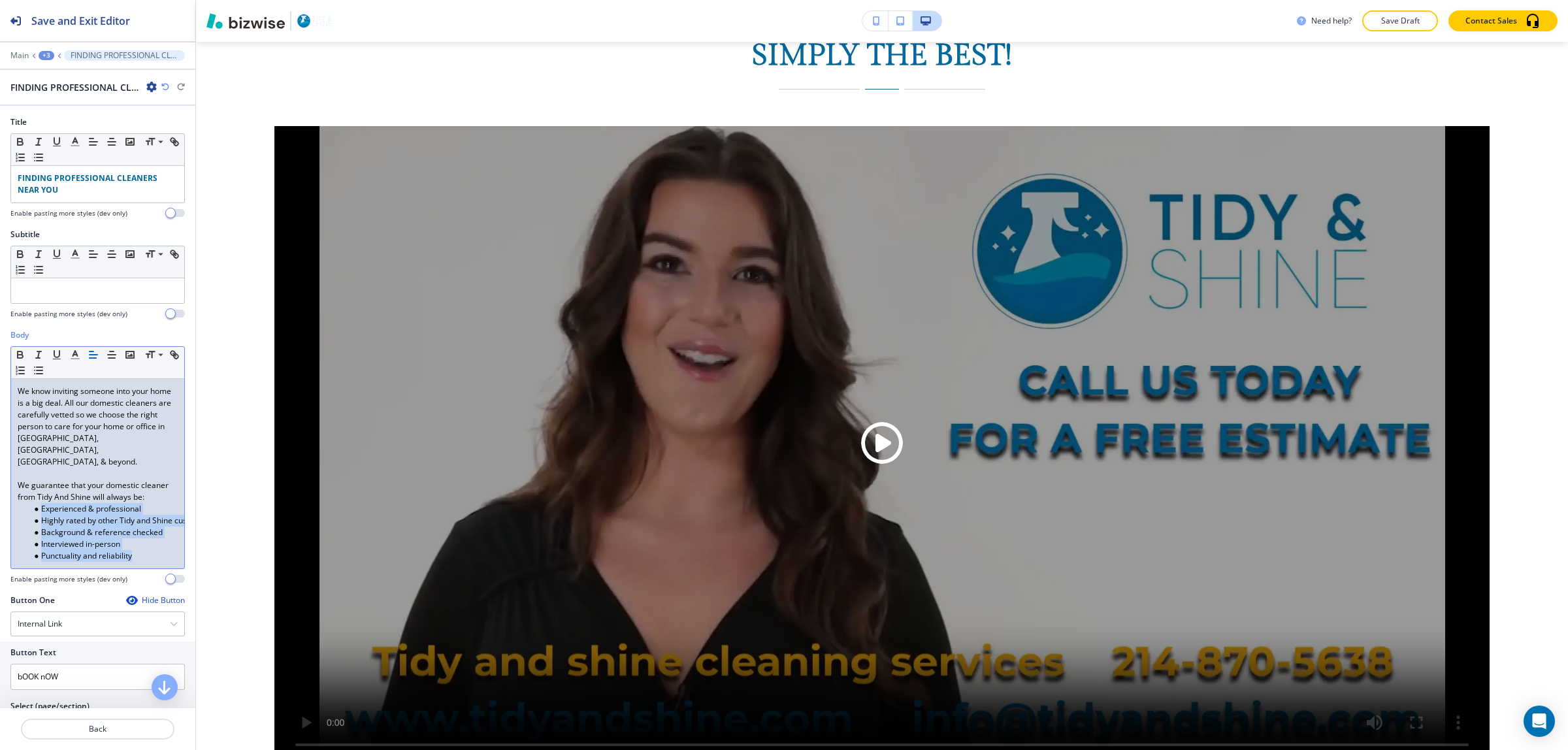
drag, startPoint x: 136, startPoint y: 559, endPoint x: 37, endPoint y: 507, distance: 111.8
click at [37, 507] on ul "Experienced & professional Highly rated by other Tidy and Shine customers Backg…" at bounding box center [98, 532] width 160 height 59
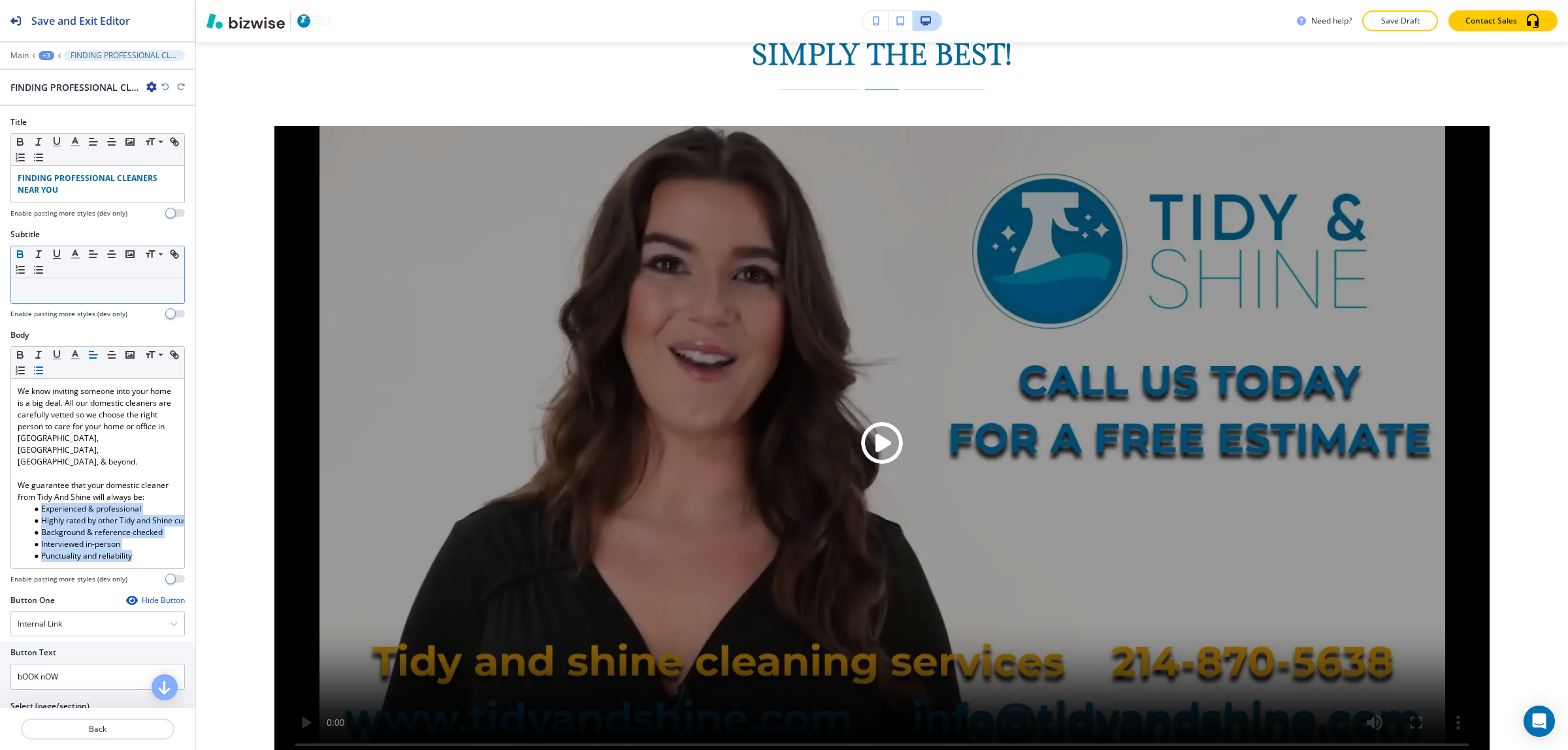
click at [24, 253] on icon "button" at bounding box center [20, 254] width 12 height 12
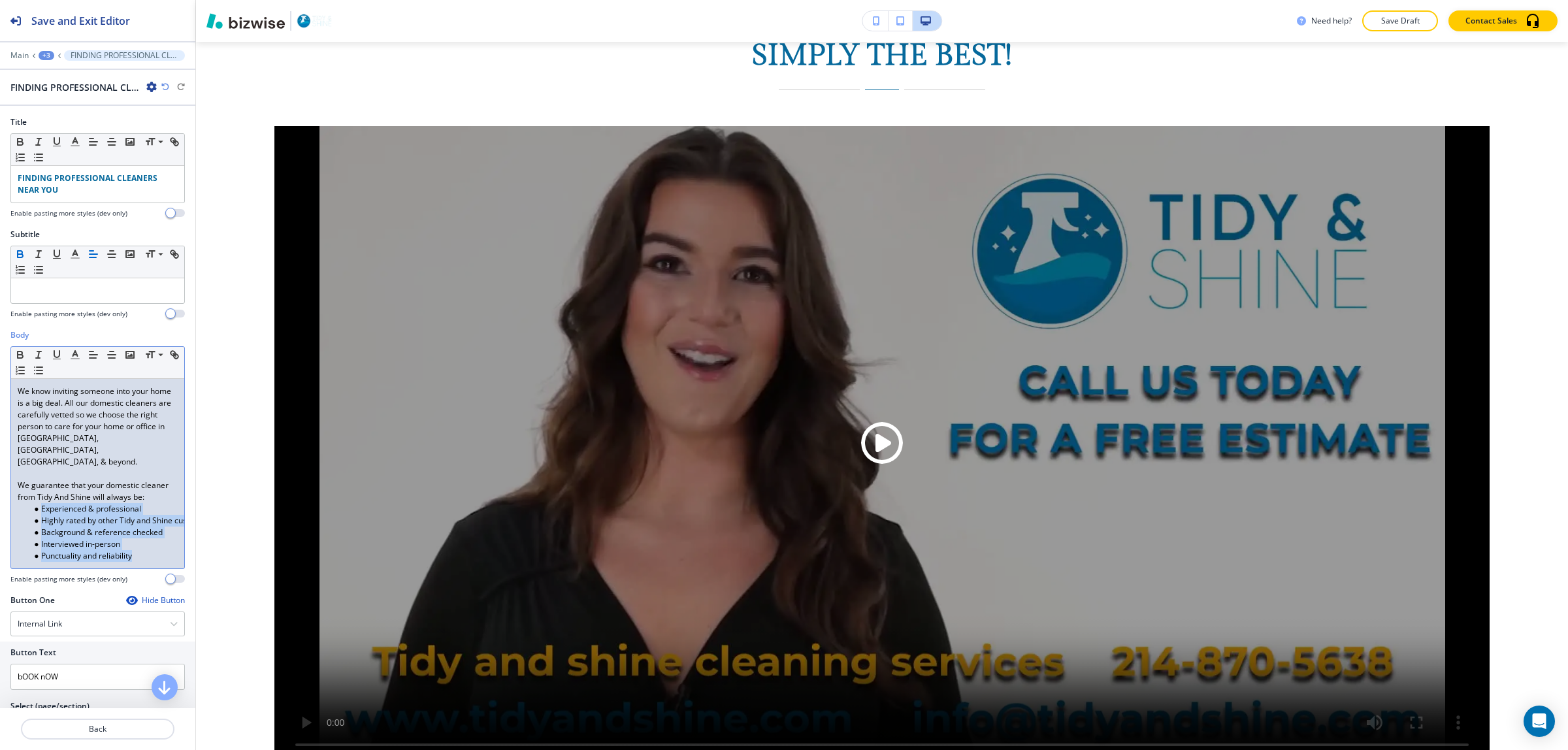
drag, startPoint x: 138, startPoint y: 560, endPoint x: 41, endPoint y: 501, distance: 113.5
click at [41, 501] on div "We know inviting someone into your home is a big deal. All our domestic cleaner…" at bounding box center [97, 474] width 173 height 189
click at [21, 357] on icon "button" at bounding box center [20, 355] width 12 height 12
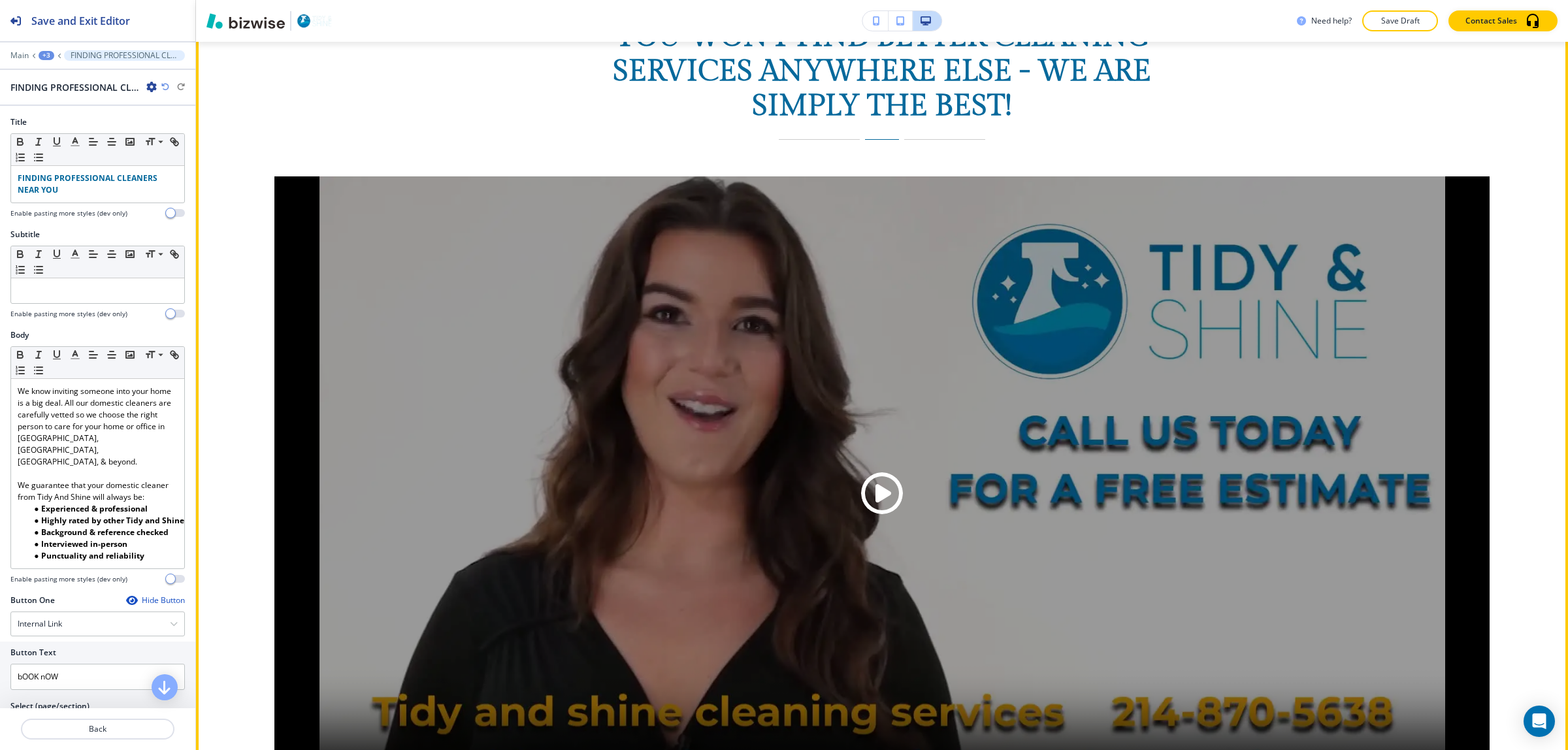
scroll to position [4412, 0]
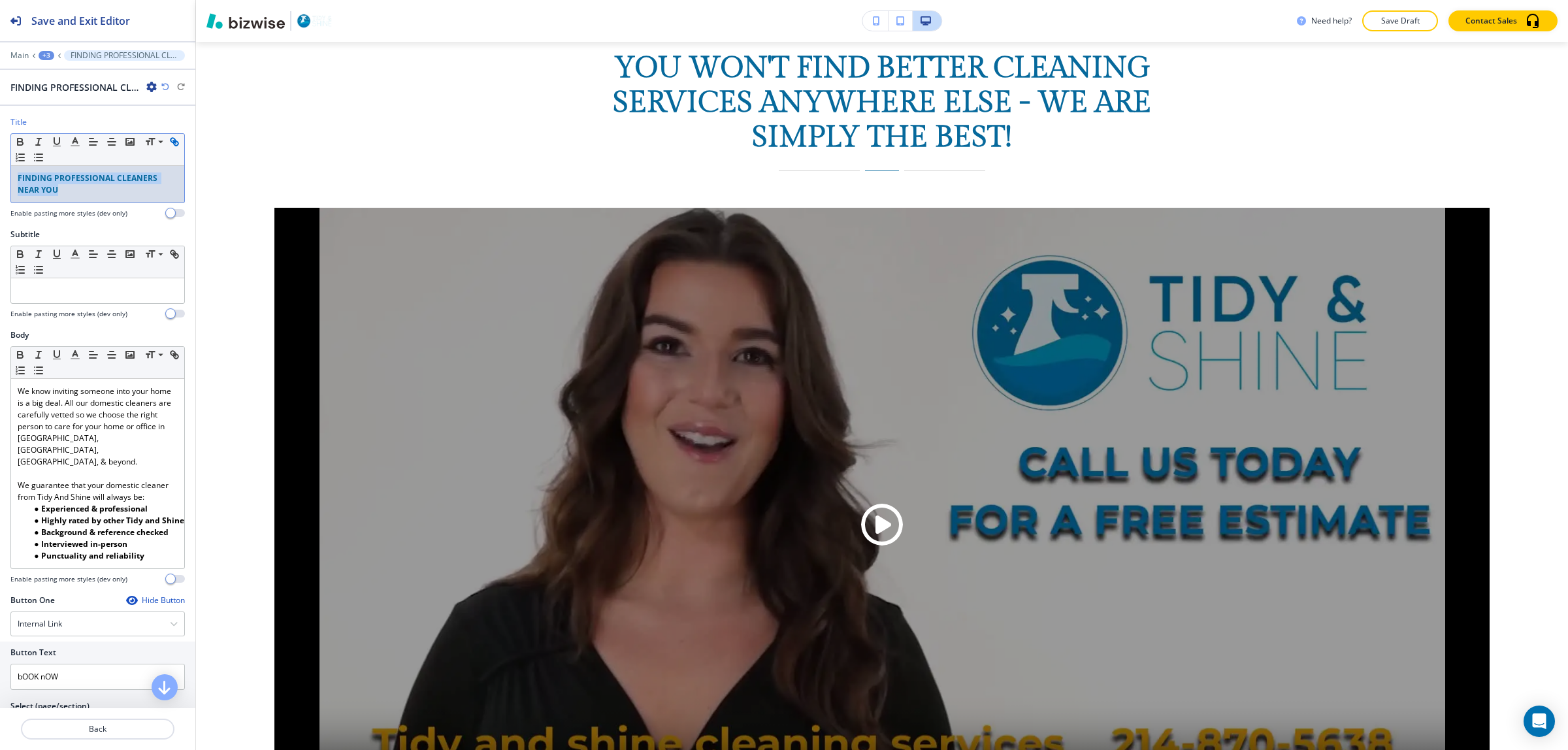
drag, startPoint x: 23, startPoint y: 182, endPoint x: 10, endPoint y: 161, distance: 24.7
click at [10, 177] on div "Small Normal Large Huge FINDING PROFESSIONAL CLEANERS NEAR YOU" at bounding box center [97, 168] width 174 height 70
click at [18, 142] on icon "button" at bounding box center [21, 143] width 6 height 3
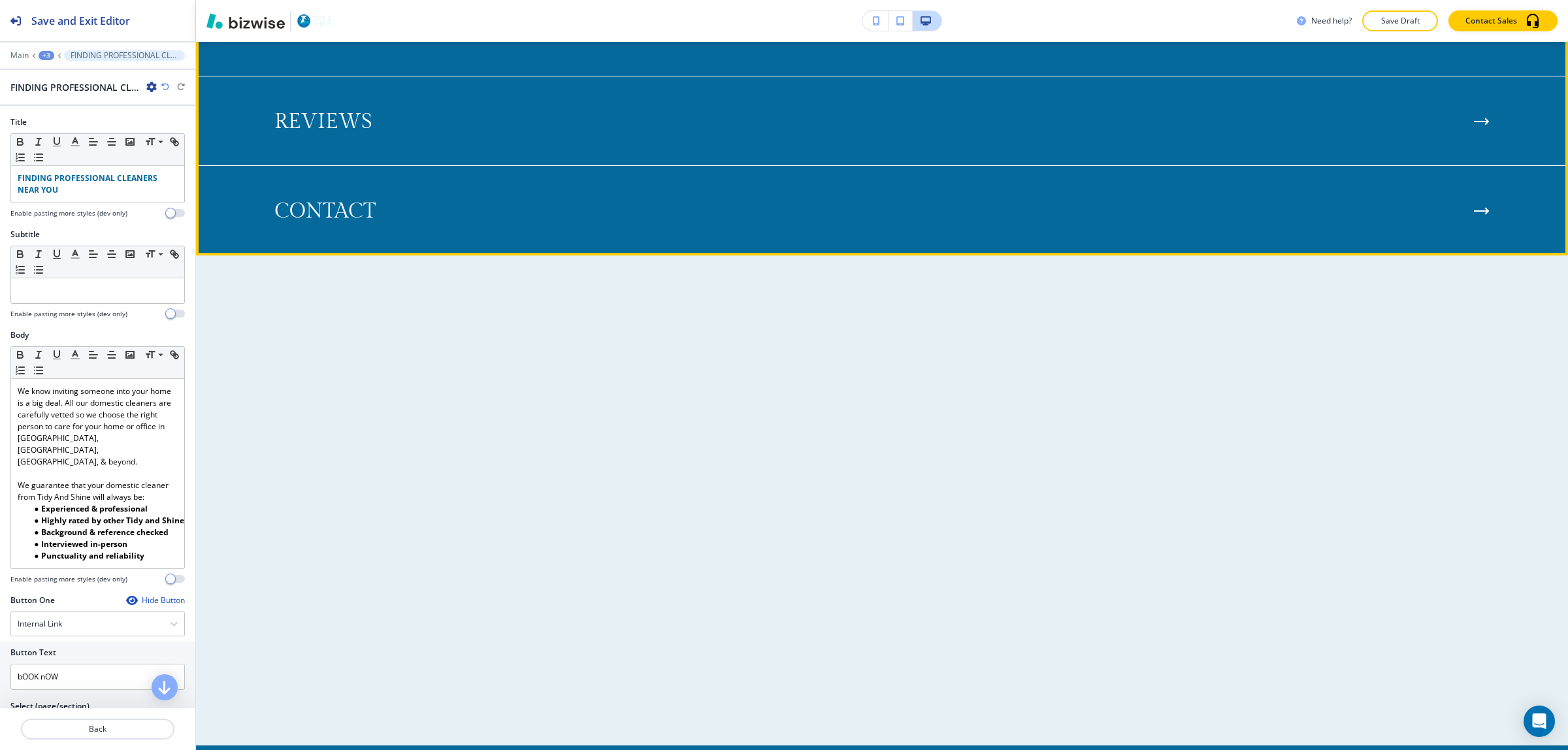
scroll to position [6291, 0]
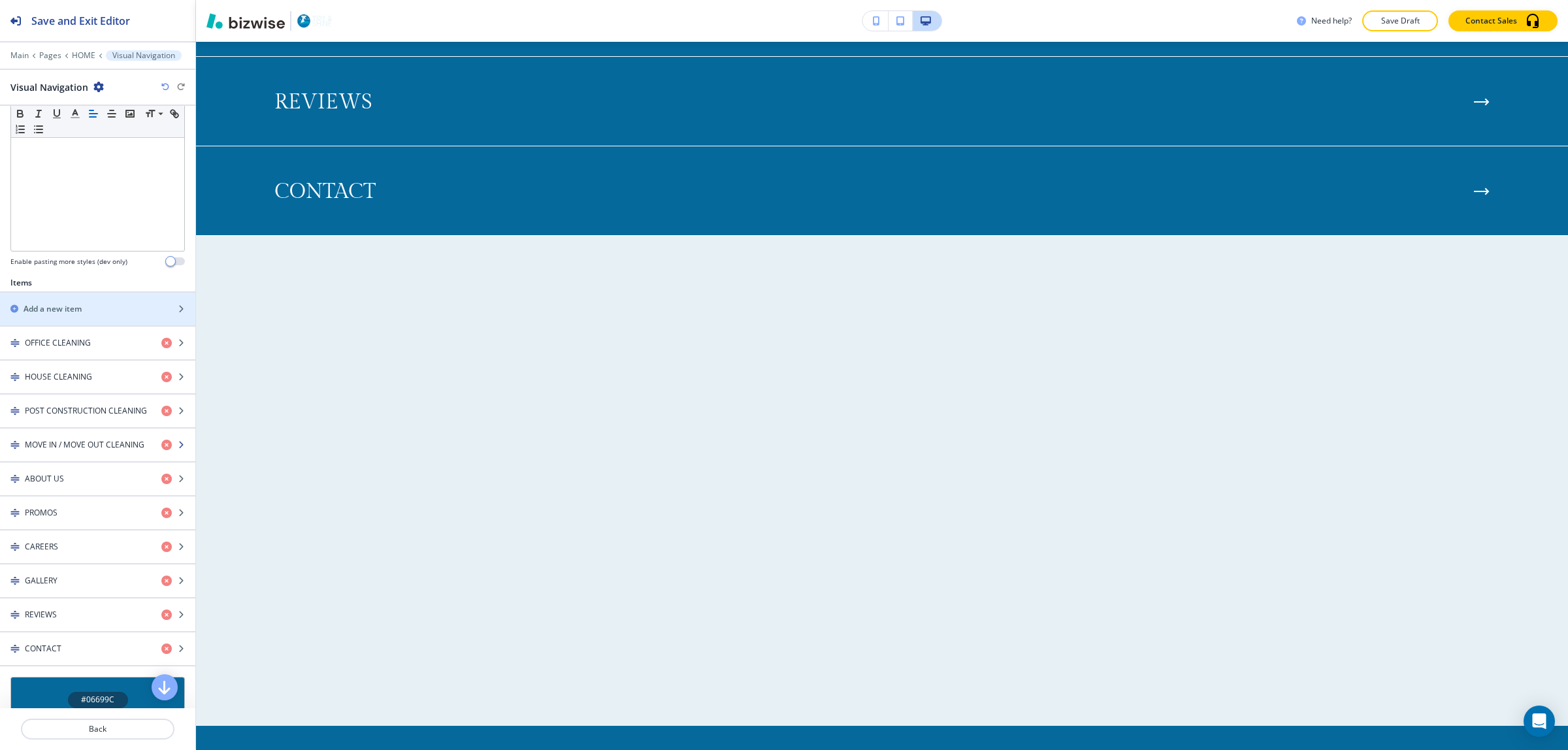
scroll to position [327, 0]
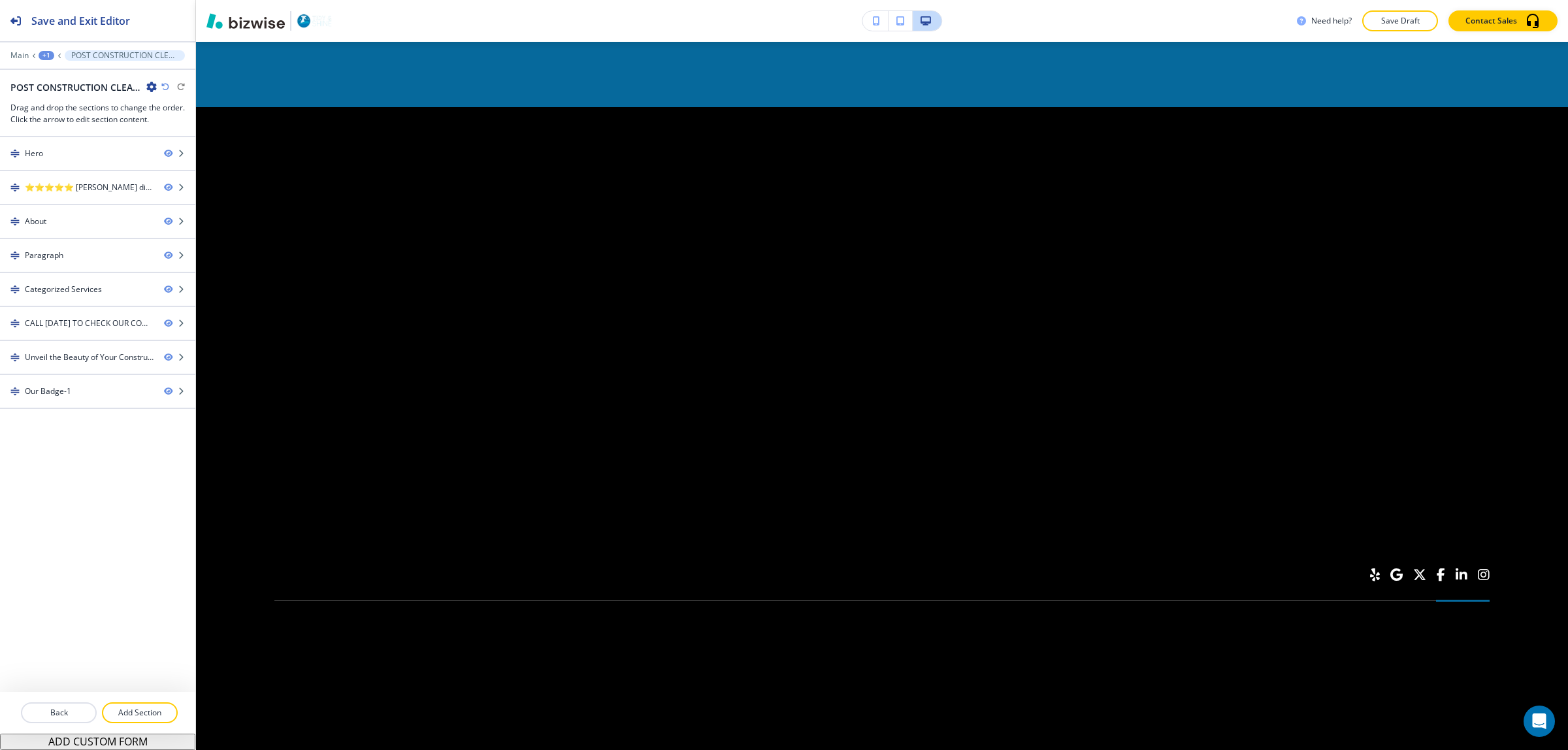
scroll to position [0, 0]
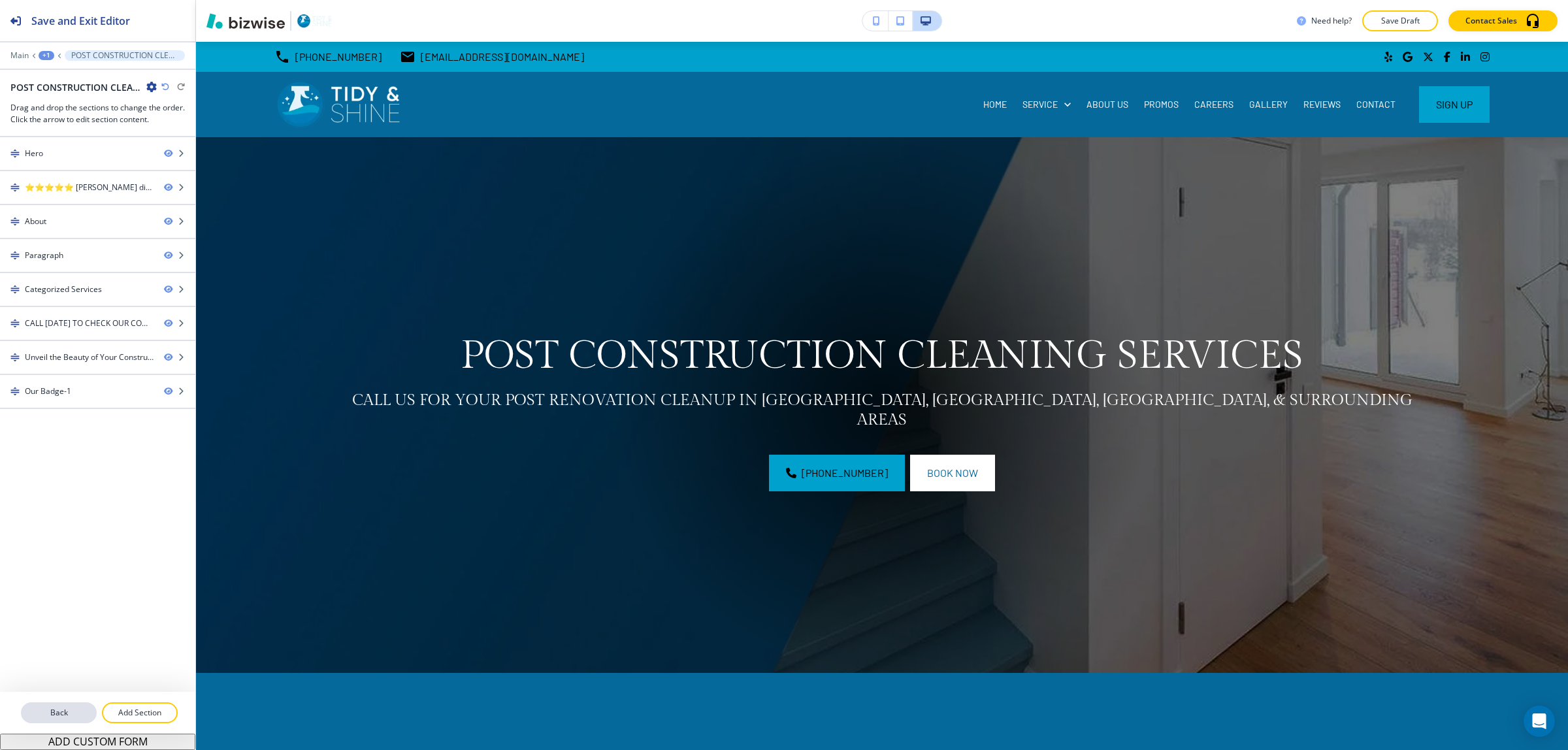
click at [55, 706] on button "Back" at bounding box center [59, 713] width 76 height 21
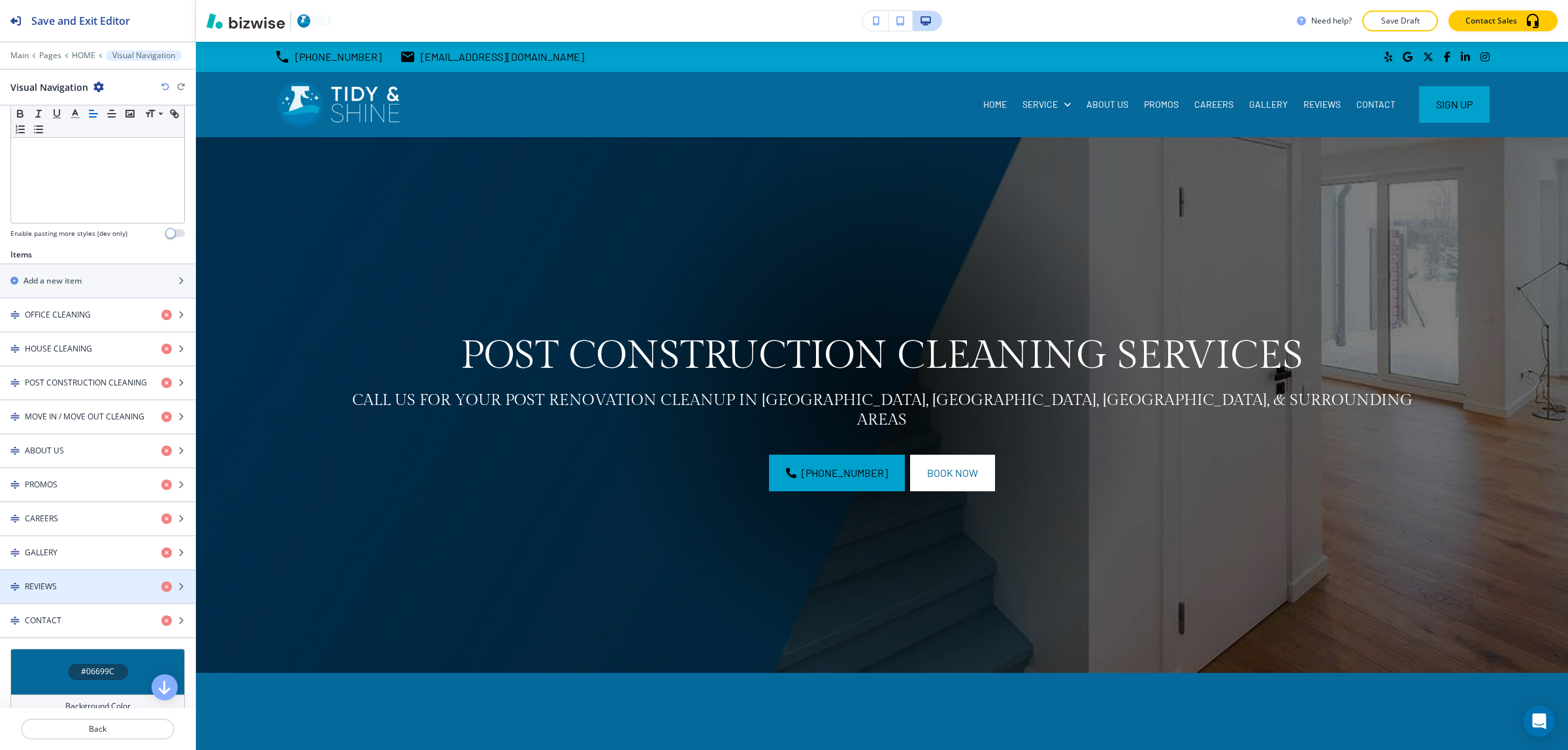
scroll to position [409, 0]
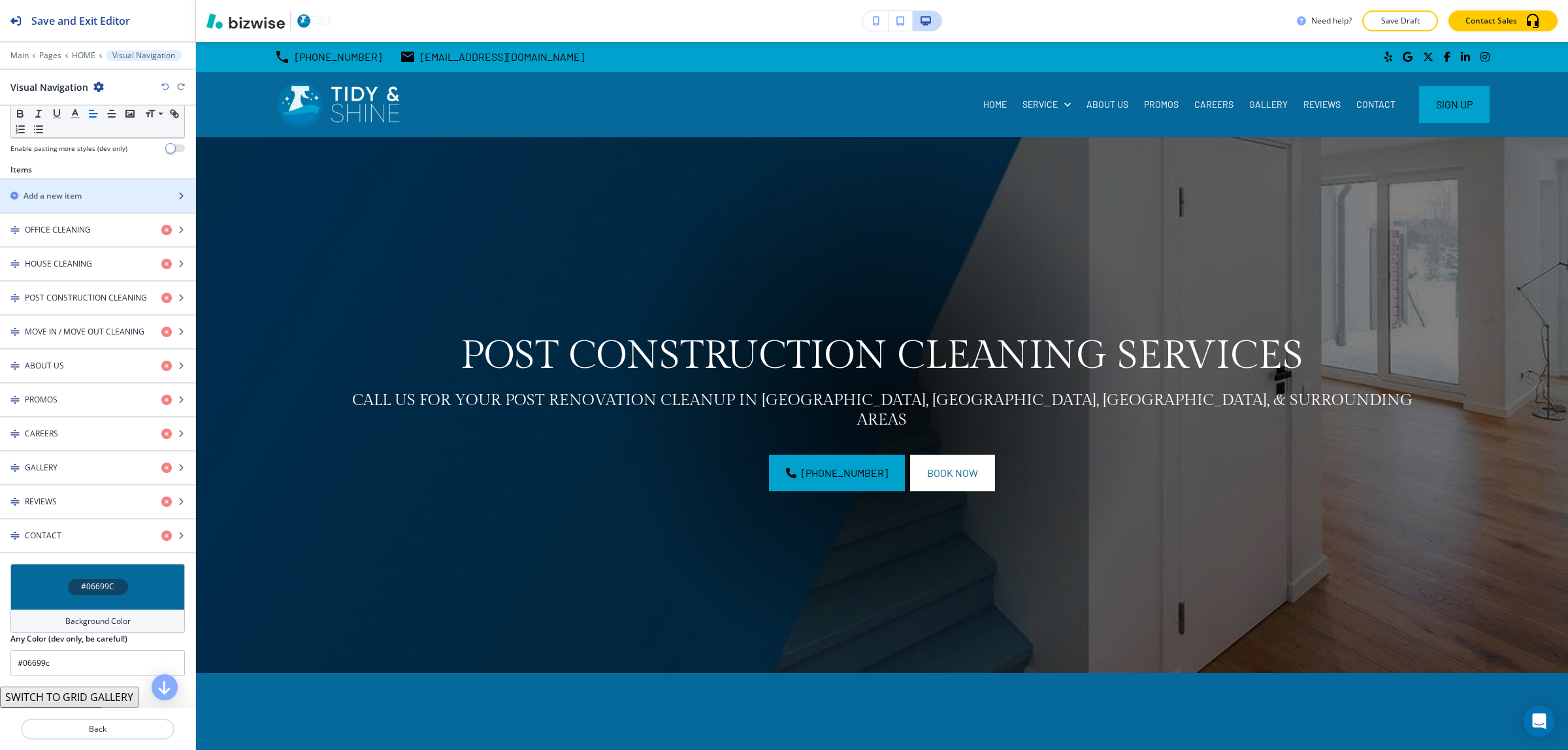
click at [102, 206] on div "button" at bounding box center [97, 207] width 196 height 10
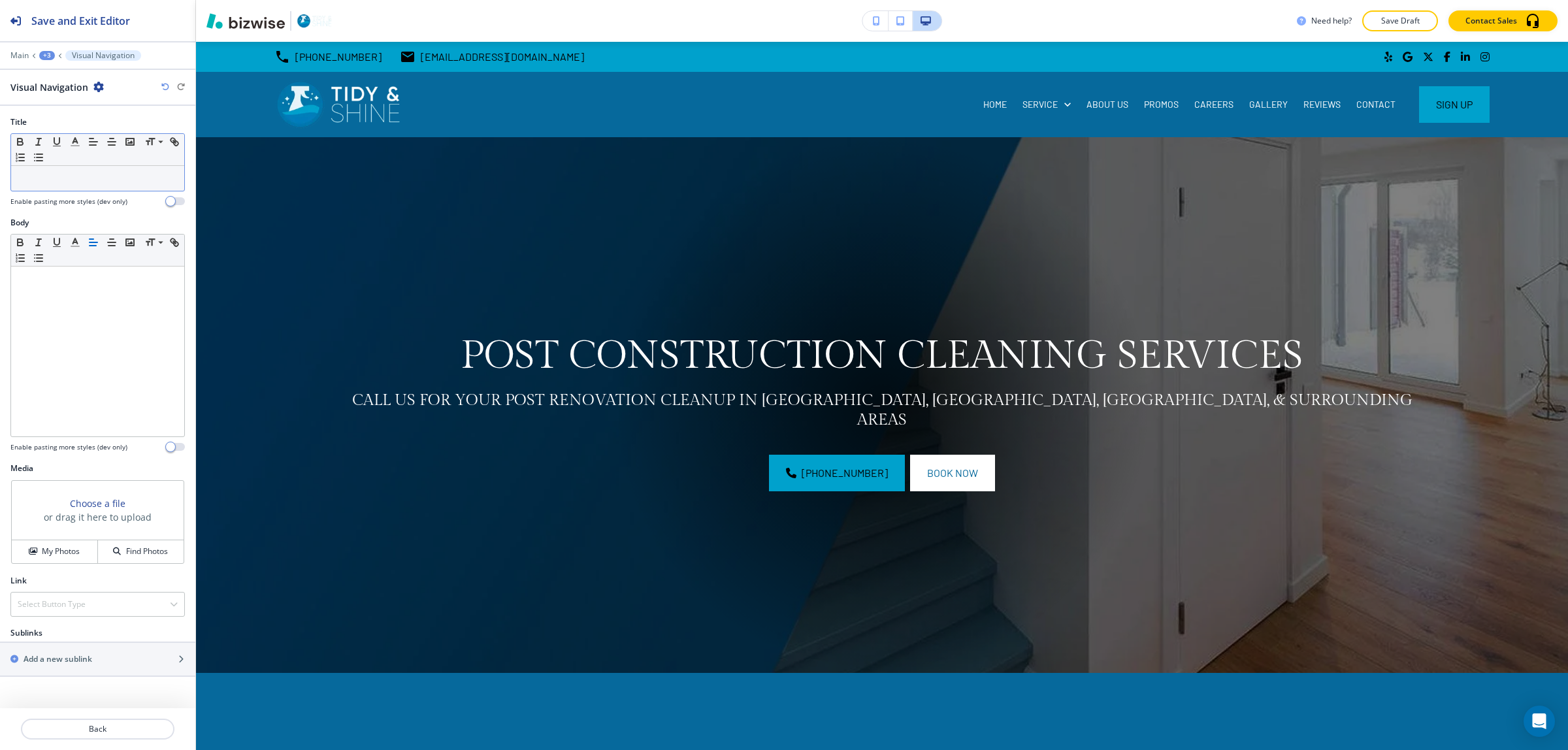
click at [89, 171] on div at bounding box center [97, 178] width 173 height 25
drag, startPoint x: 113, startPoint y: 180, endPoint x: 1, endPoint y: 182, distance: 112.0
click at [1, 182] on div "Title Small Normal Large Huge One-Time Off Cleaning Enable pasting more styles …" at bounding box center [97, 167] width 196 height 101
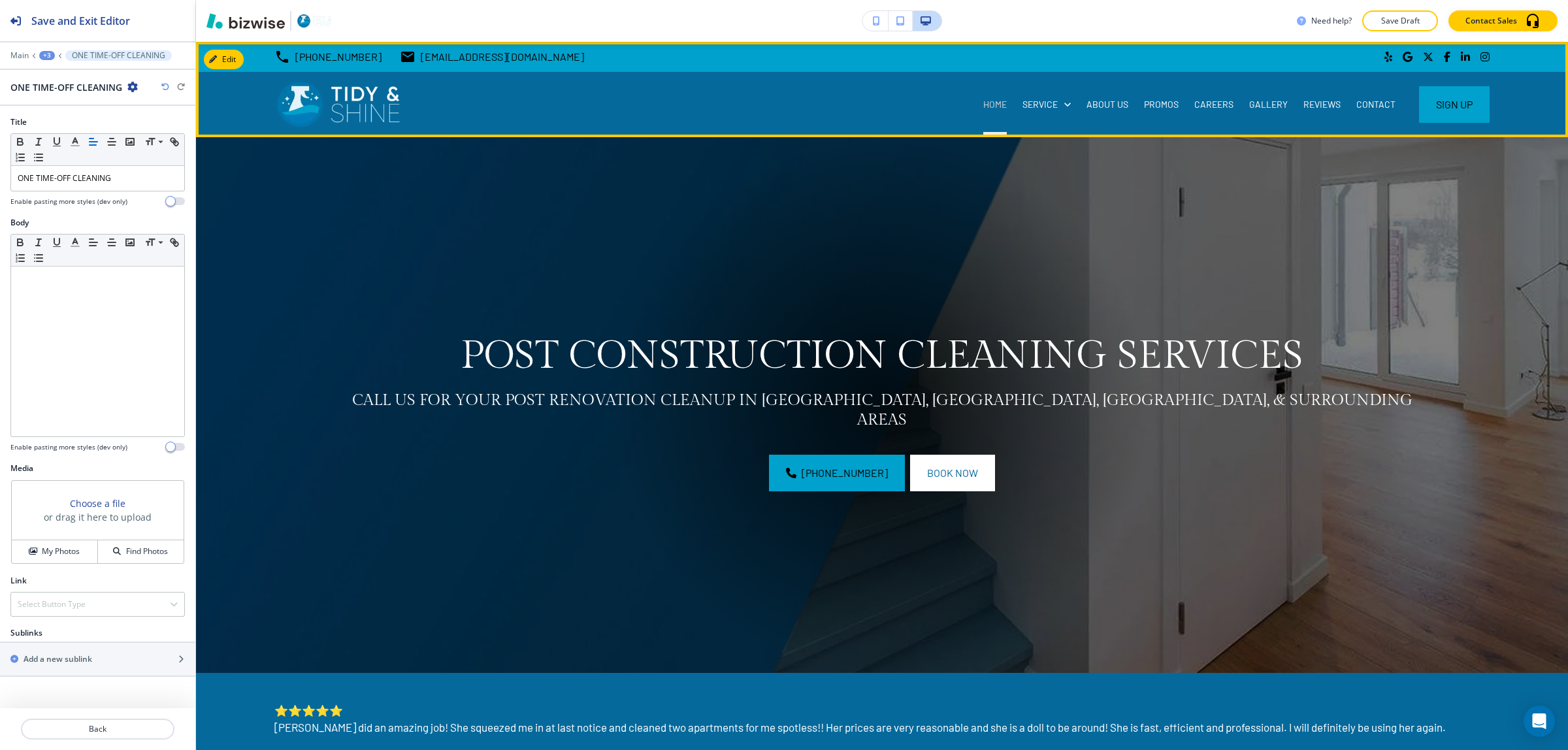
click at [983, 109] on p "HOME" at bounding box center [995, 104] width 23 height 13
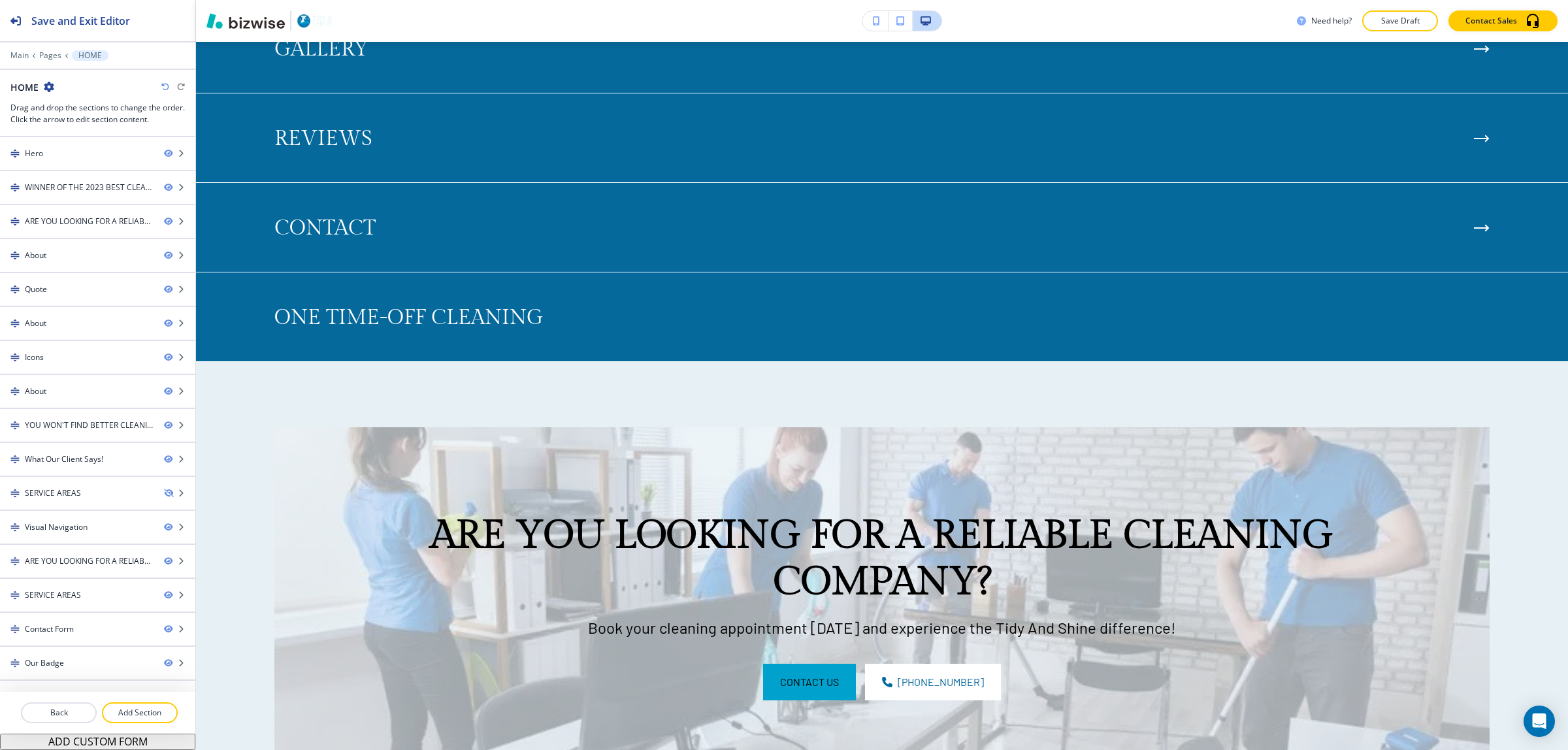
scroll to position [6232, 0]
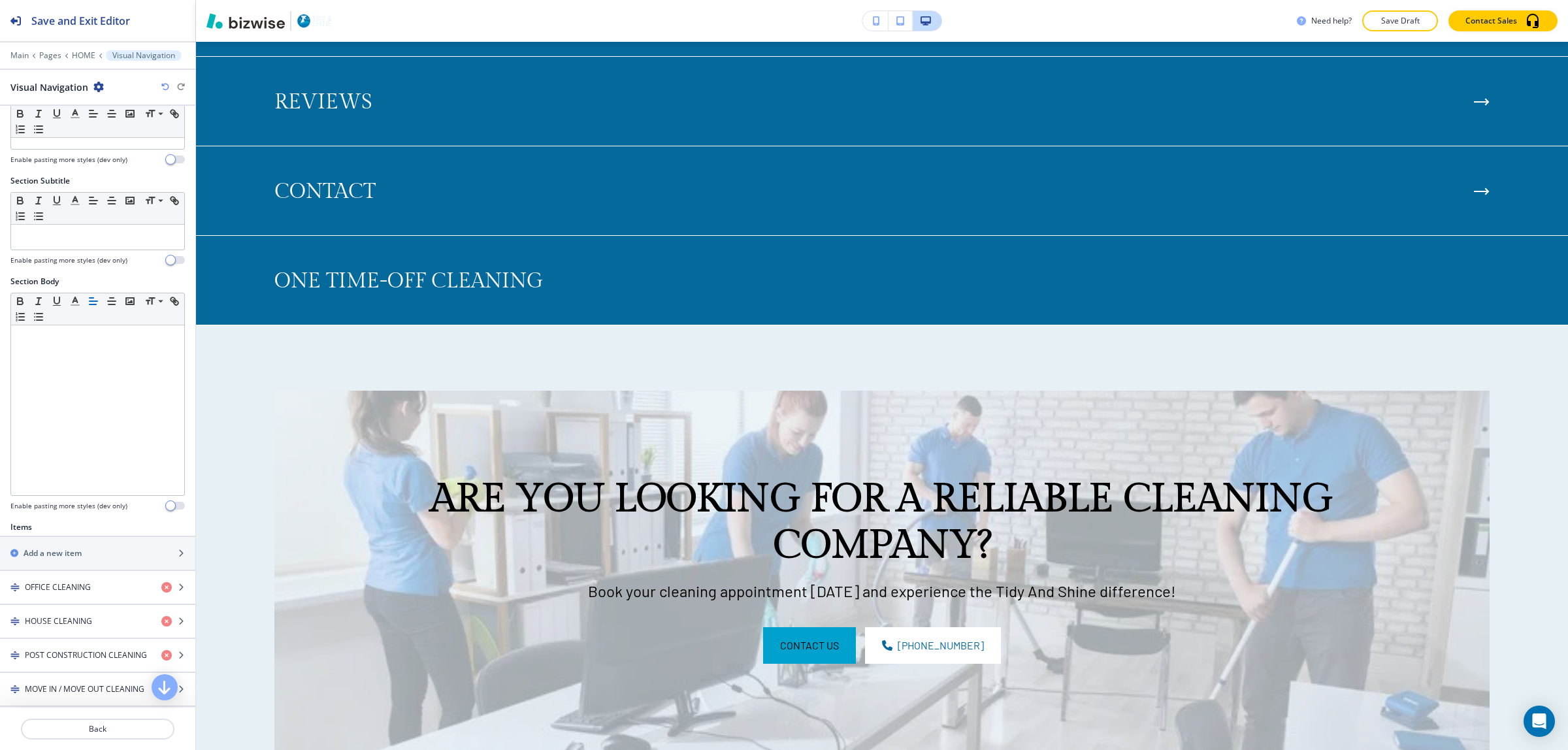
scroll to position [327, 0]
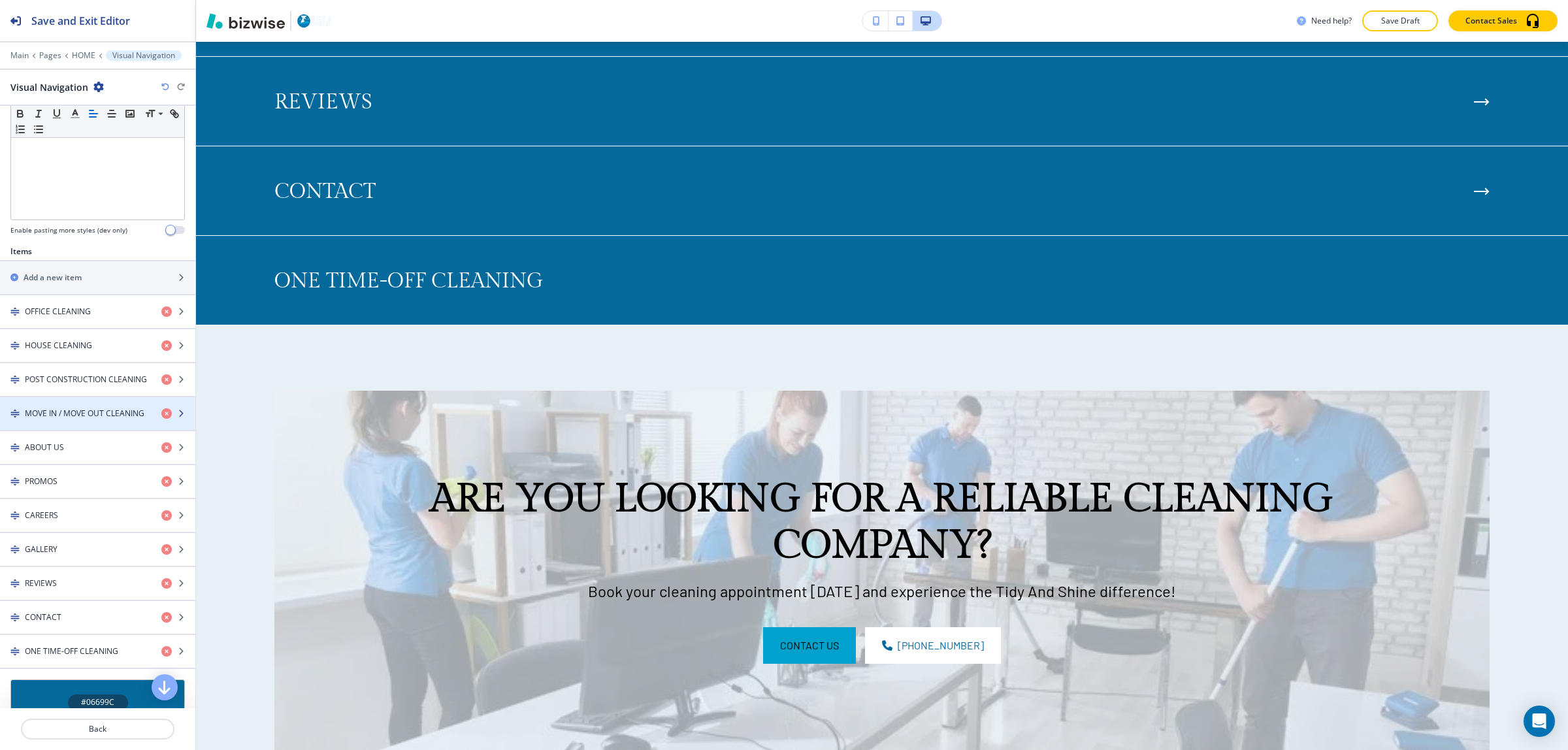
click at [74, 426] on div "button" at bounding box center [97, 424] width 196 height 10
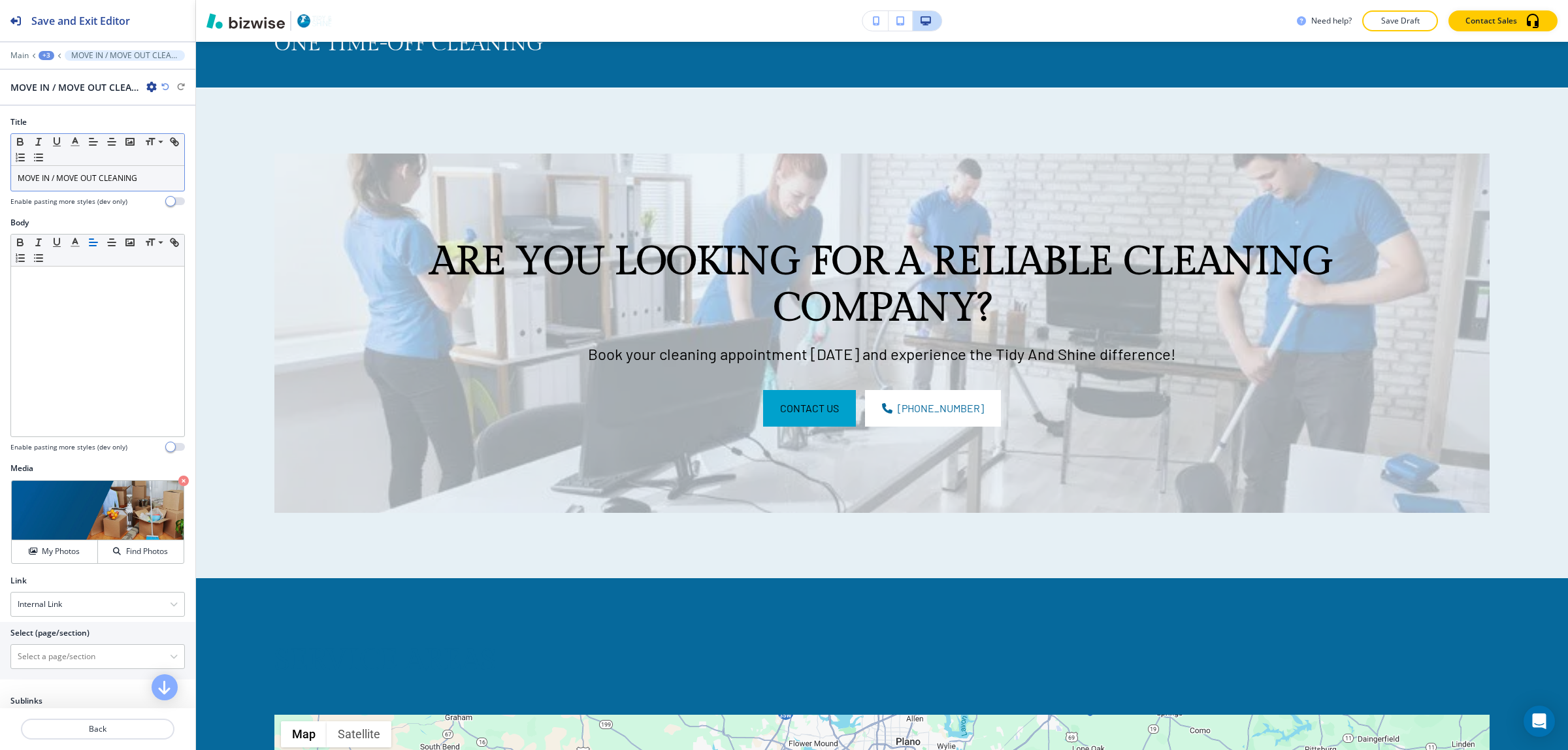
scroll to position [6598, 0]
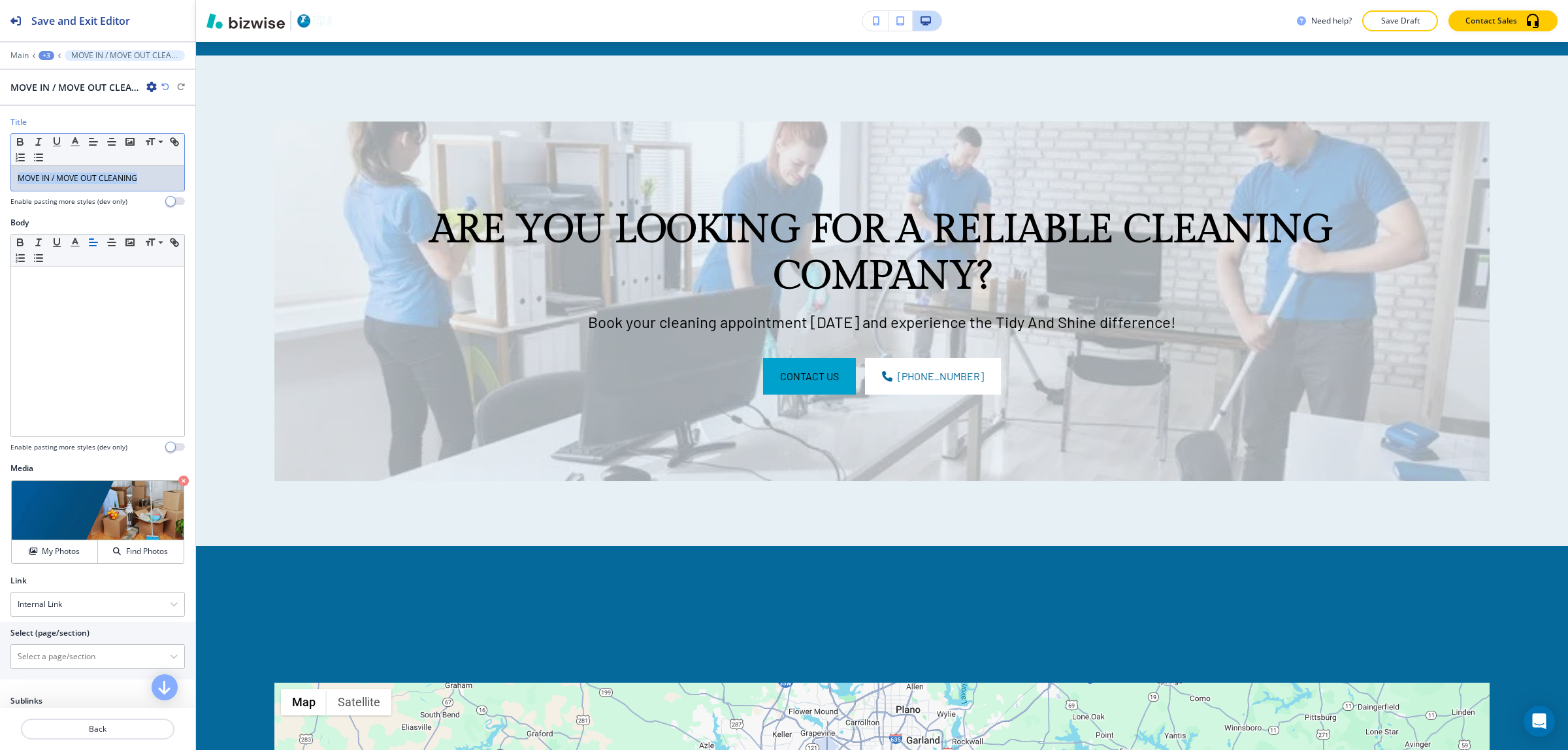
drag, startPoint x: 159, startPoint y: 178, endPoint x: 0, endPoint y: 189, distance: 159.4
click at [0, 189] on div "Title Small Normal Large Huge MOVE IN / MOVE OUT CLEANING Enable pasting more s…" at bounding box center [97, 167] width 196 height 101
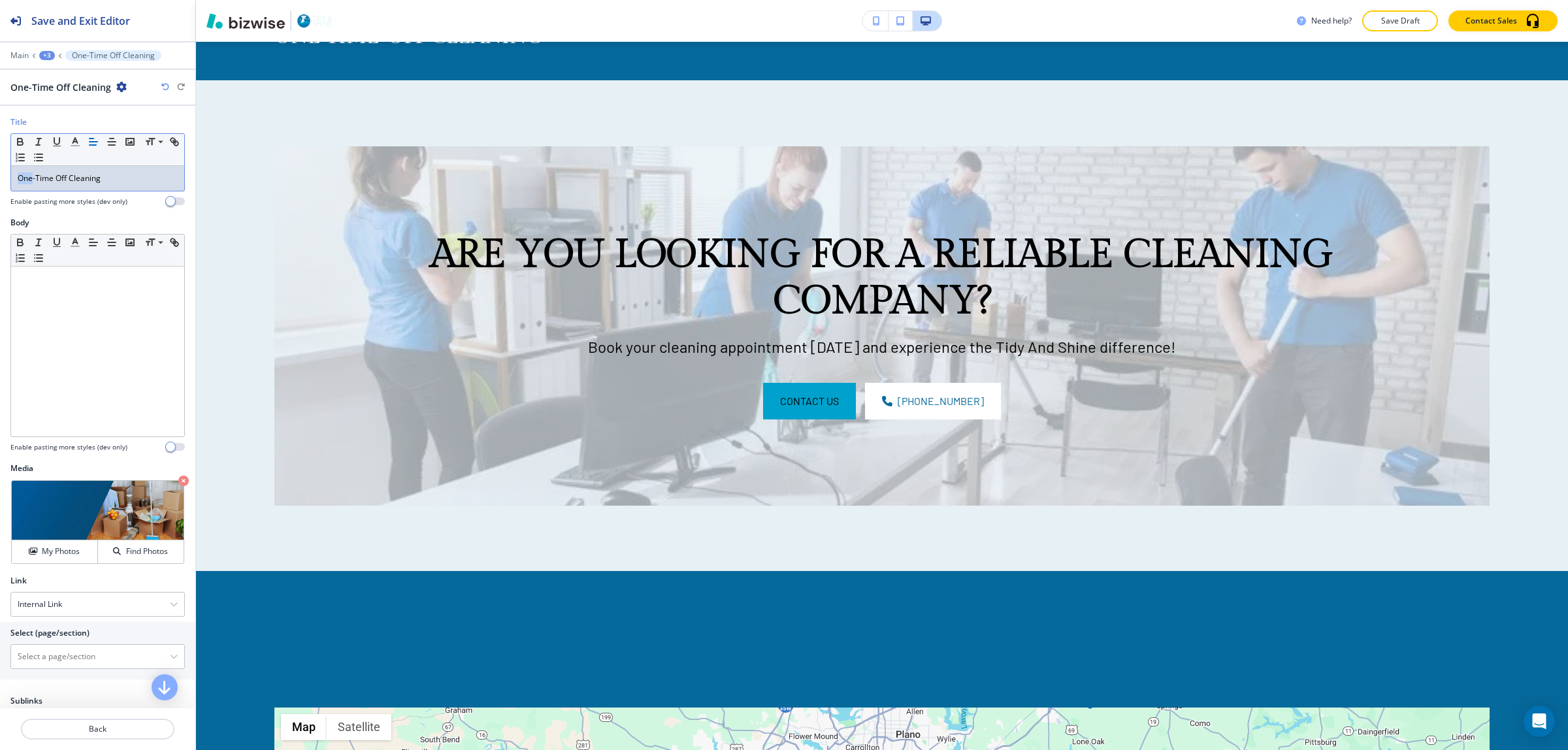
drag, startPoint x: 30, startPoint y: 178, endPoint x: 10, endPoint y: 178, distance: 20.0
click at [10, 178] on div "Small Normal Large Huge One-Time Off Cleaning" at bounding box center [97, 162] width 174 height 58
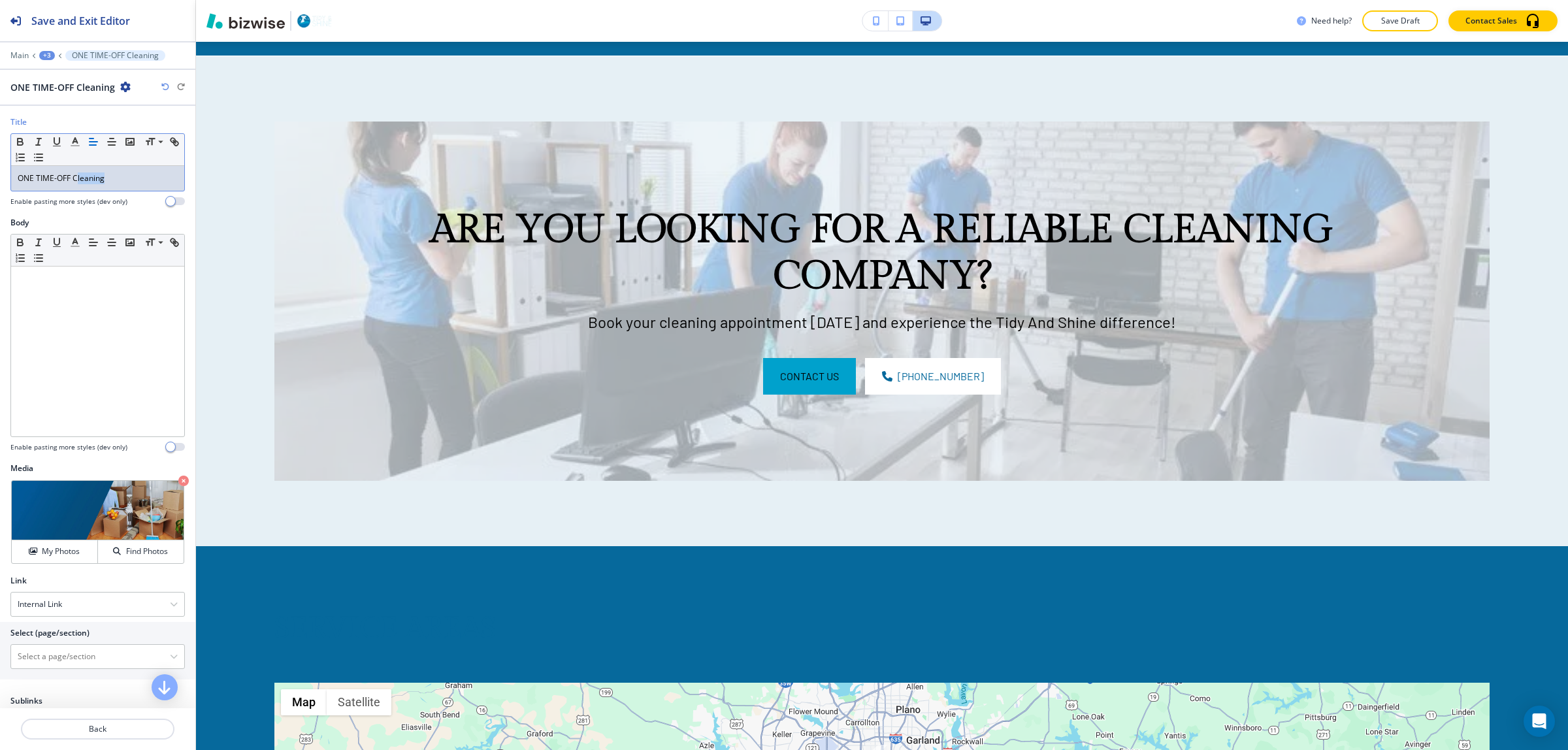
drag, startPoint x: 117, startPoint y: 180, endPoint x: 76, endPoint y: 180, distance: 41.0
click at [76, 180] on p "ONE TIME-OFF Cleaning" at bounding box center [98, 178] width 160 height 12
drag, startPoint x: 120, startPoint y: 181, endPoint x: 0, endPoint y: 187, distance: 120.1
click at [0, 187] on div "Title Small Normal Large Huge ONE TIME-OFF CLEANING Enable pasting more styles …" at bounding box center [97, 167] width 196 height 101
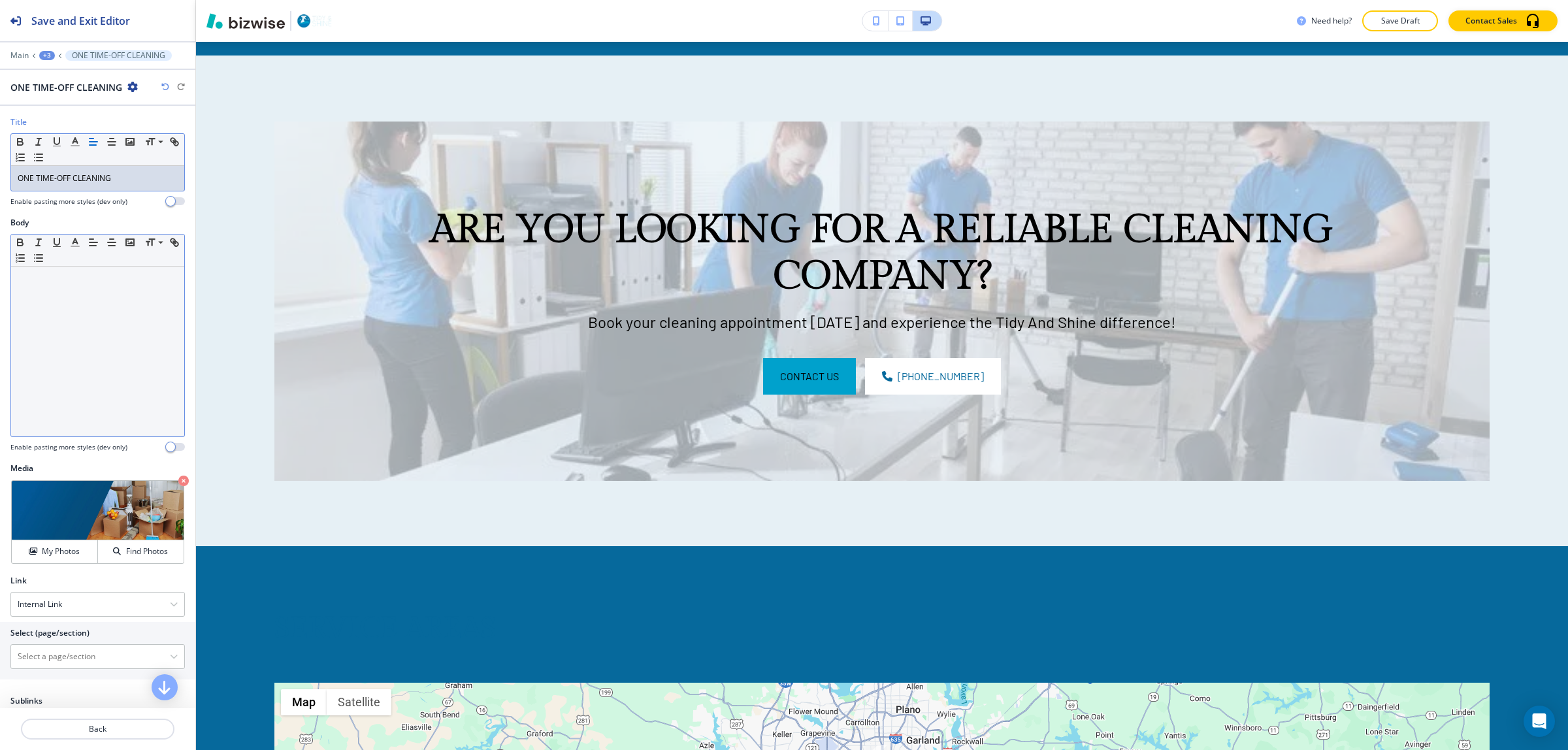
click at [75, 342] on div at bounding box center [97, 352] width 173 height 170
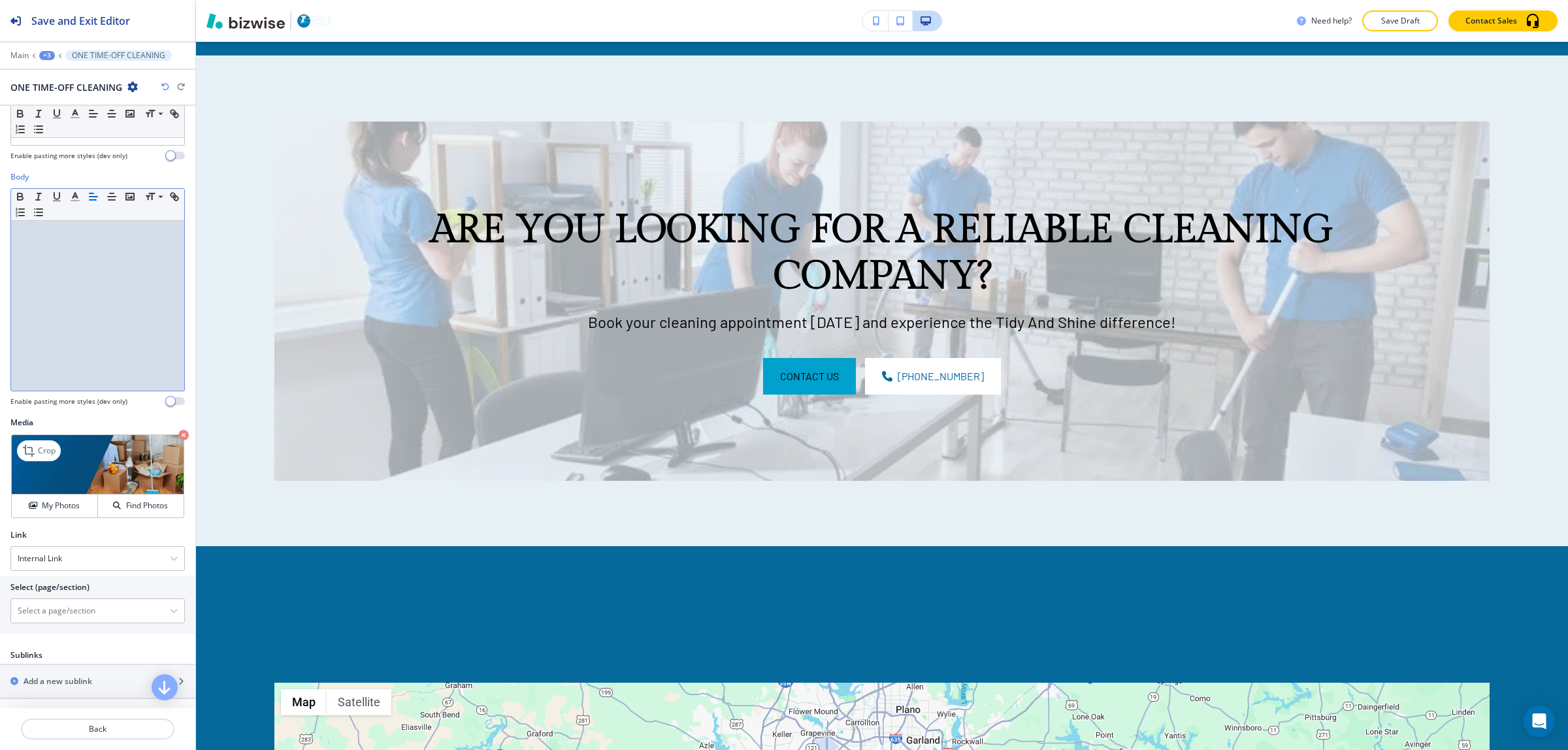
scroll to position [50, 0]
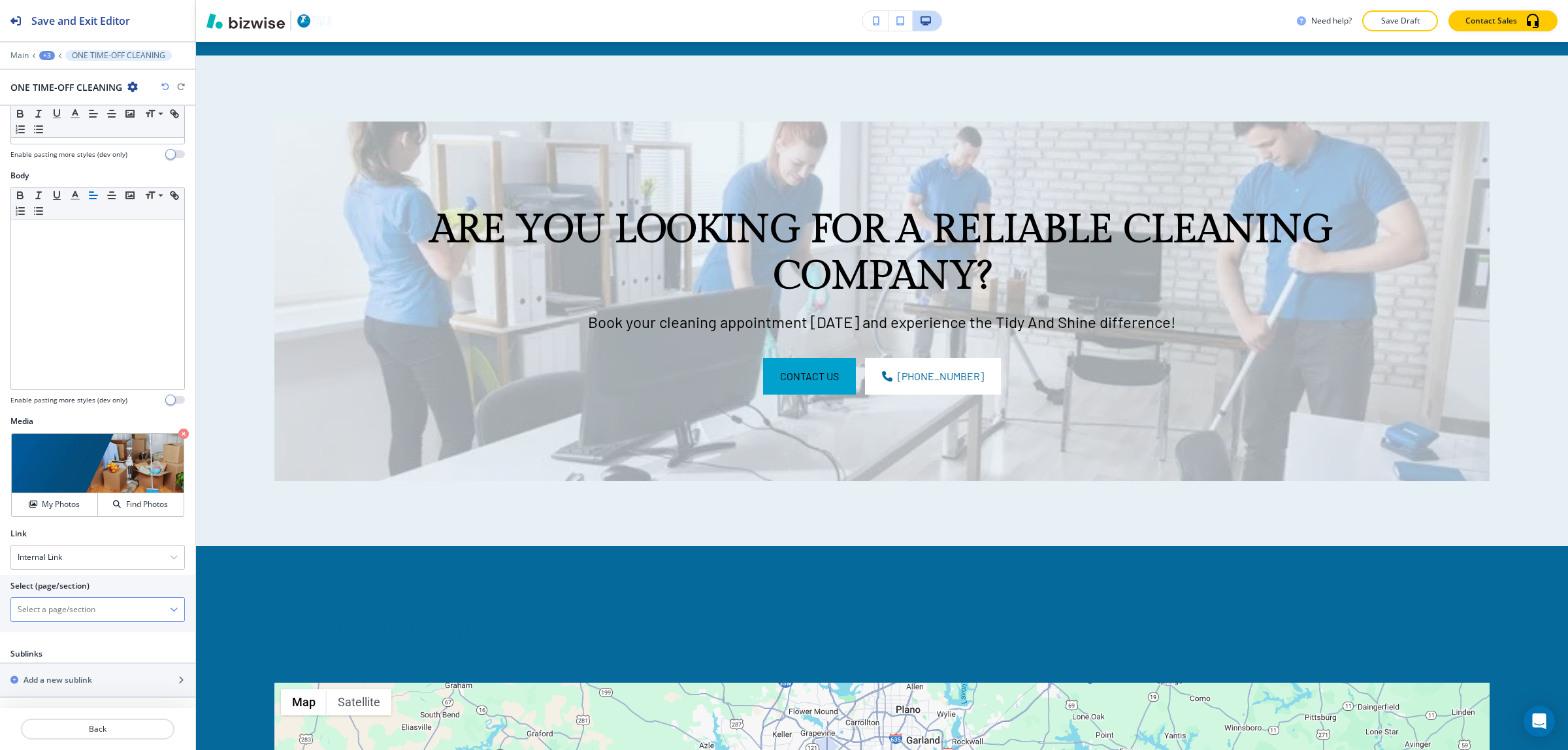
click at [74, 618] on \(page\/section\) "Manual Input" at bounding box center [91, 610] width 159 height 22
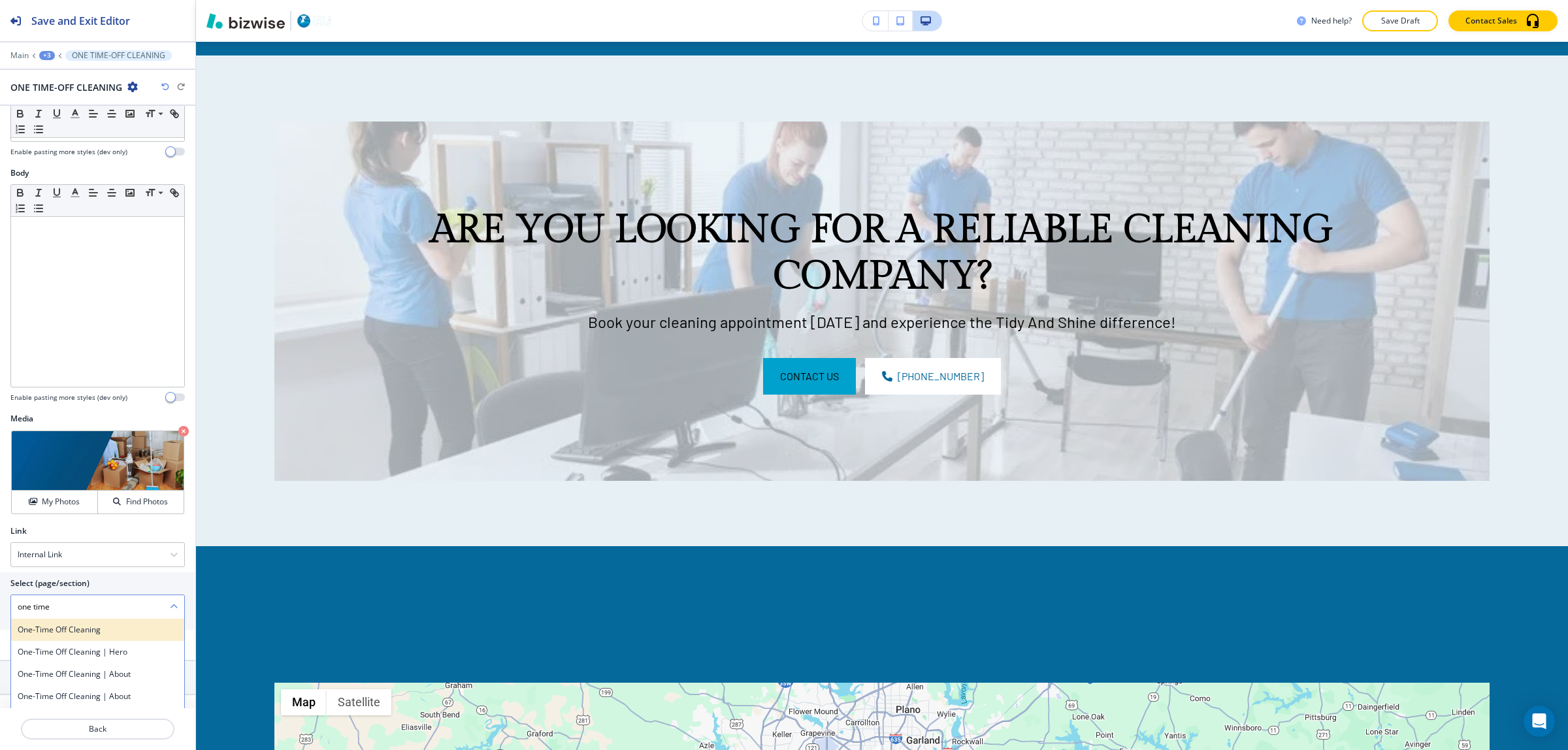
click at [48, 636] on h4 "One-Time Off Cleaning" at bounding box center [98, 630] width 160 height 12
type \(page\/section\) "One-Time Off Cleaning"
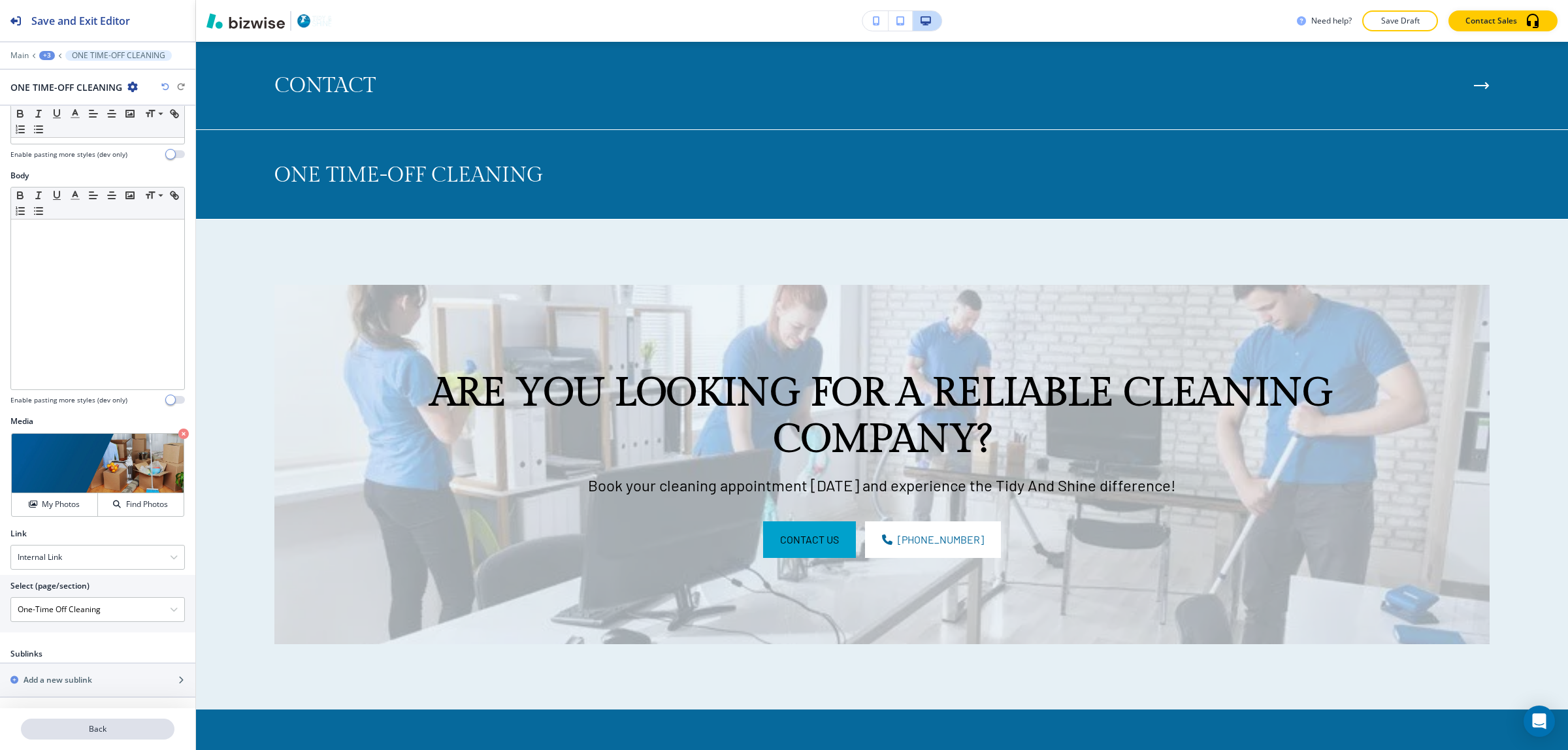
click at [113, 731] on p "Back" at bounding box center [97, 729] width 151 height 12
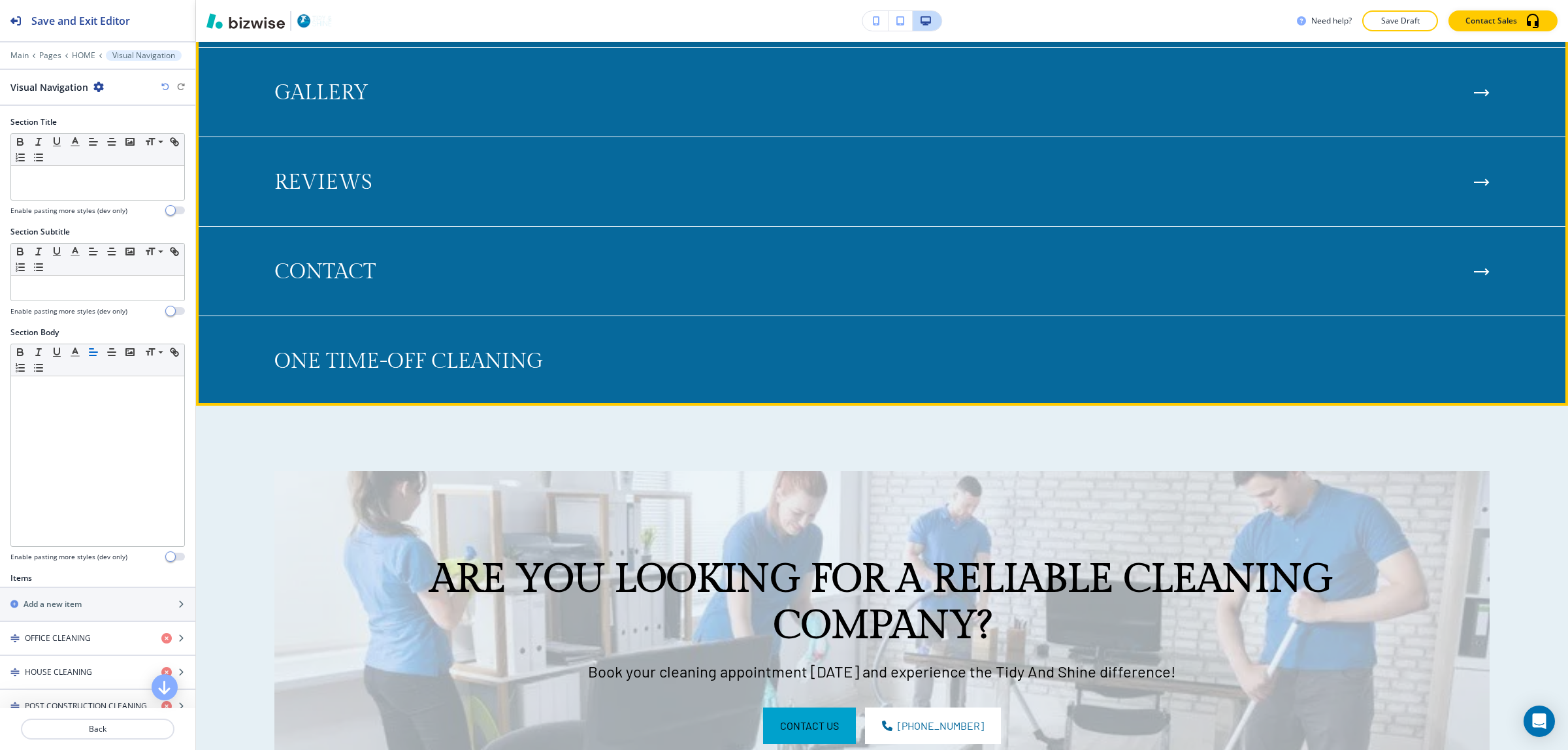
scroll to position [6247, 0]
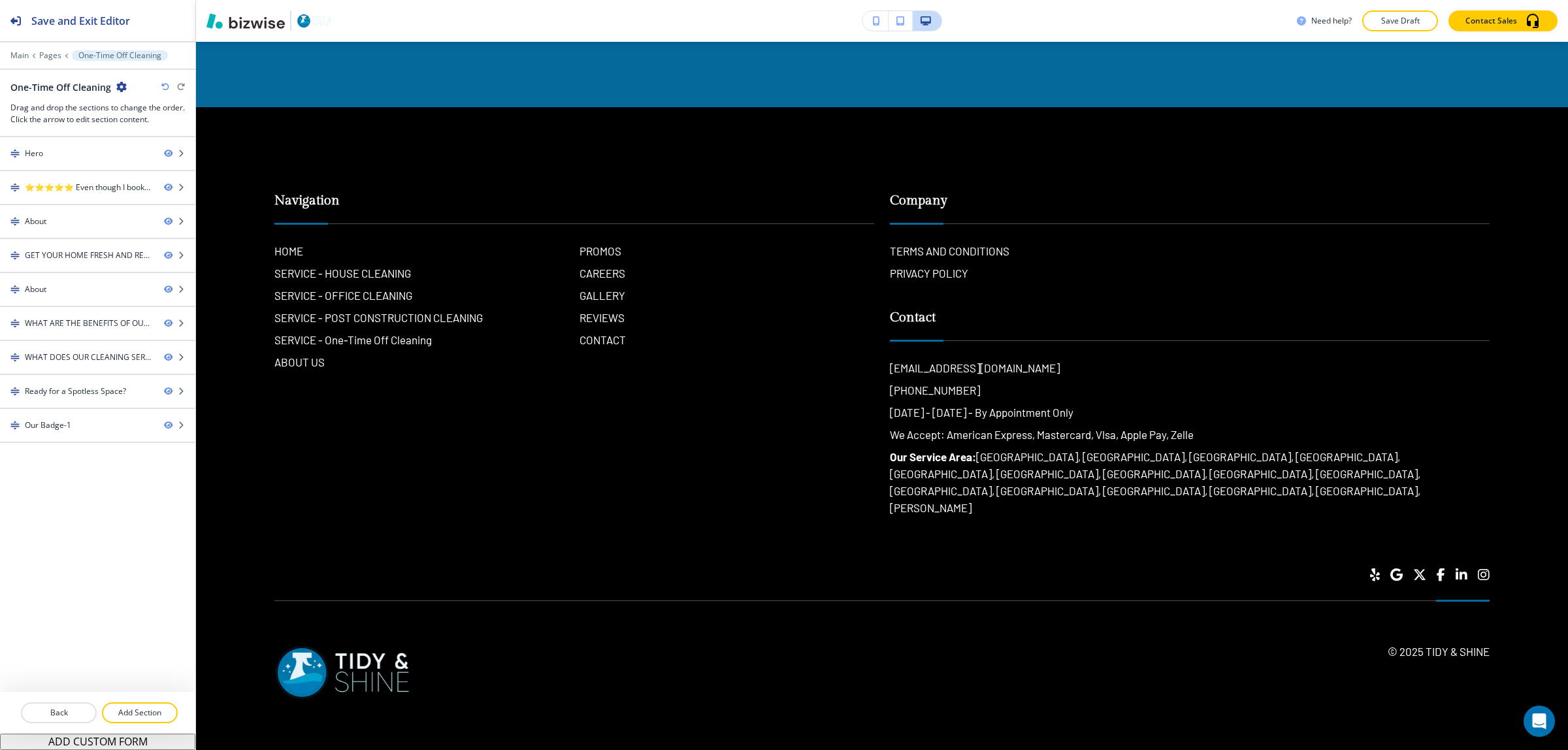
scroll to position [0, 0]
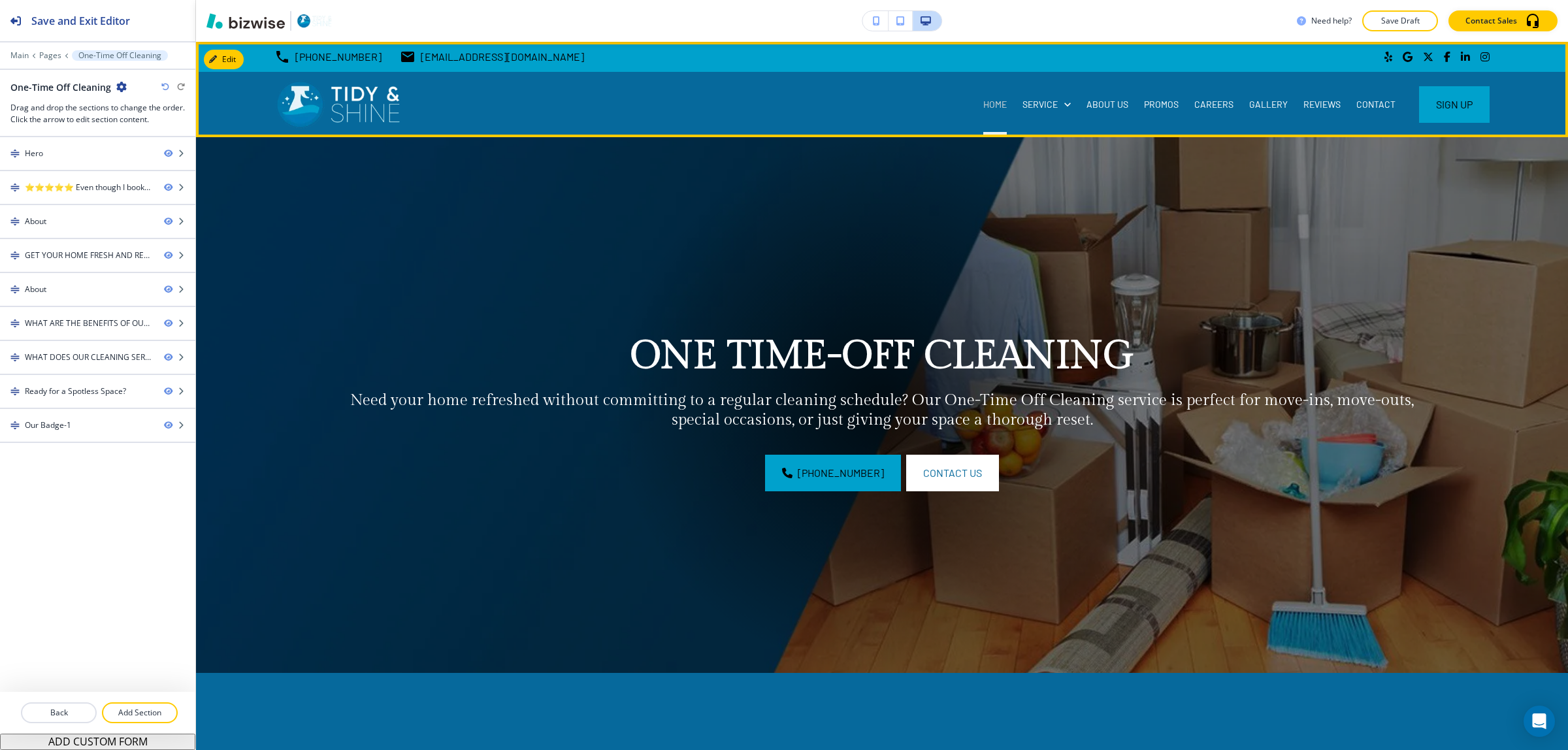
click at [989, 108] on p "HOME" at bounding box center [995, 104] width 23 height 13
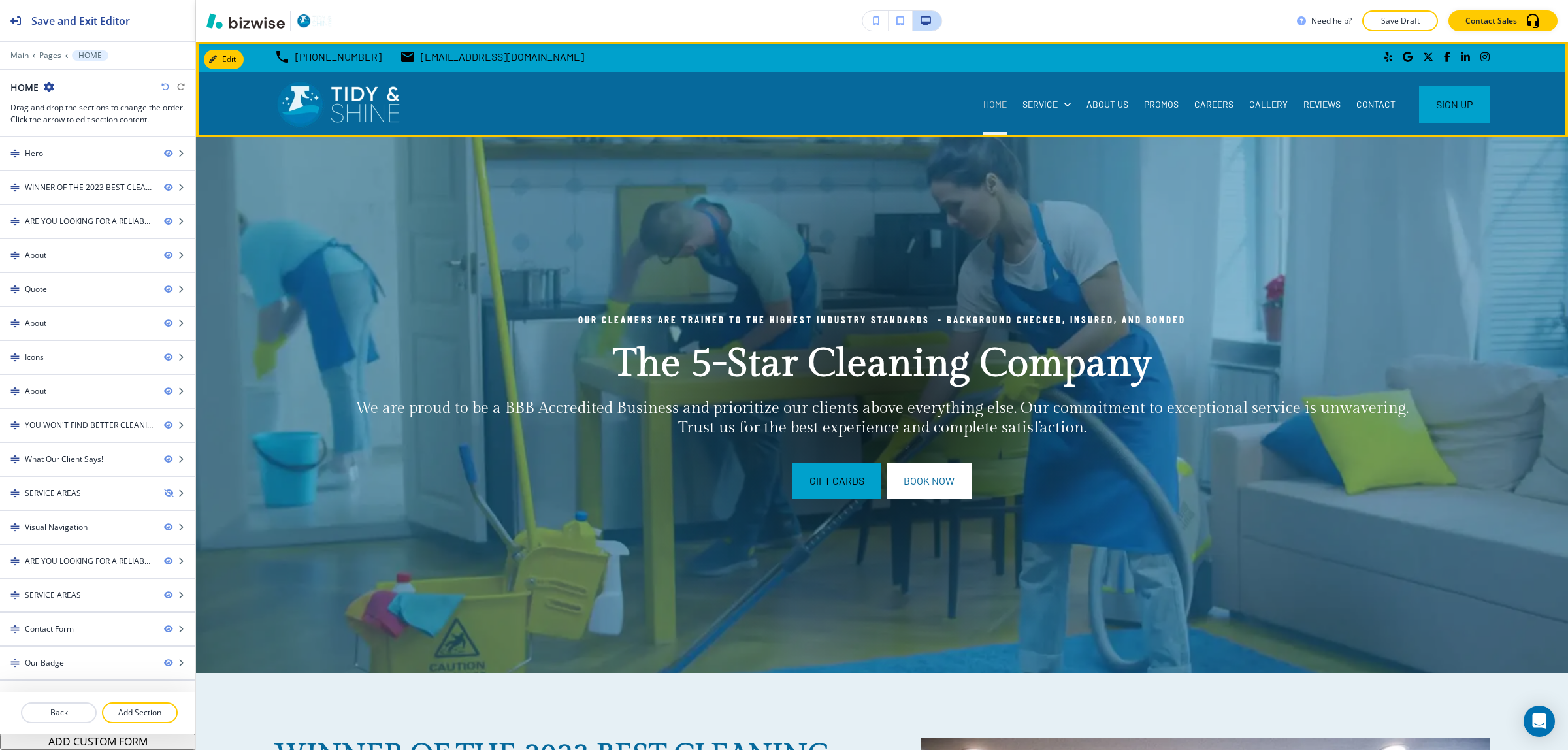
click at [989, 108] on p "HOME" at bounding box center [995, 104] width 23 height 13
click at [990, 109] on p "HOME" at bounding box center [995, 104] width 23 height 13
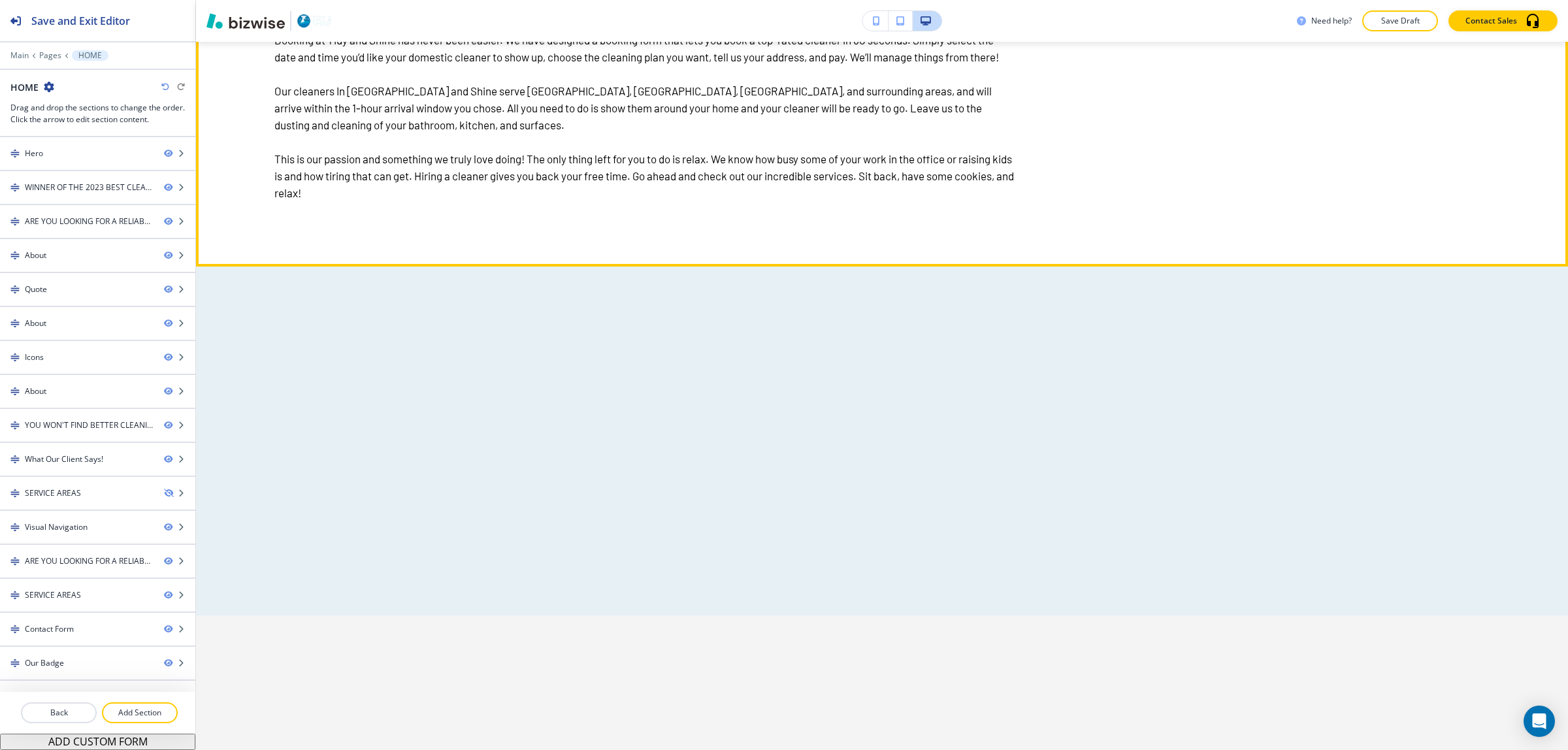
scroll to position [3840, 0]
